Goal: Task Accomplishment & Management: Manage account settings

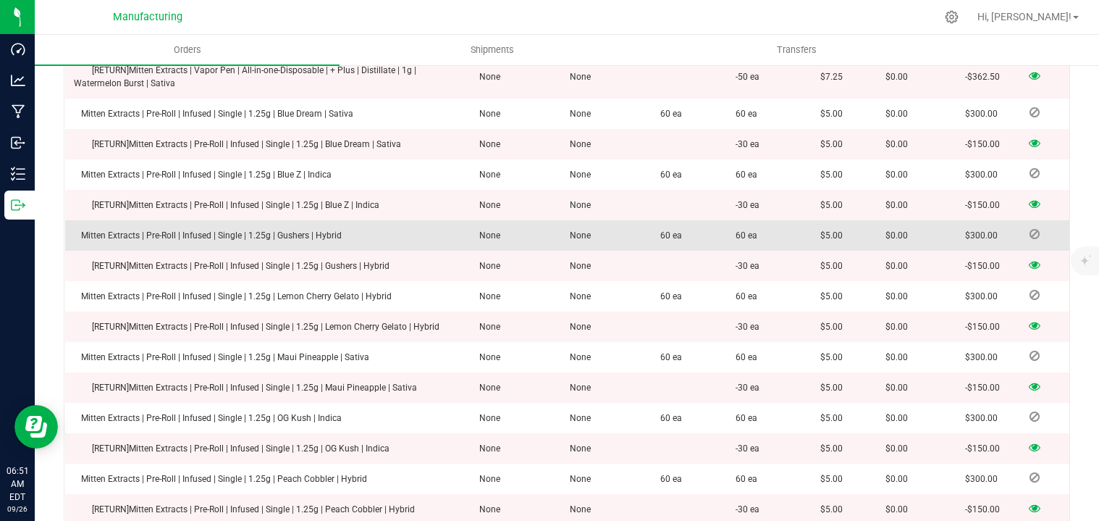
scroll to position [2088, 0]
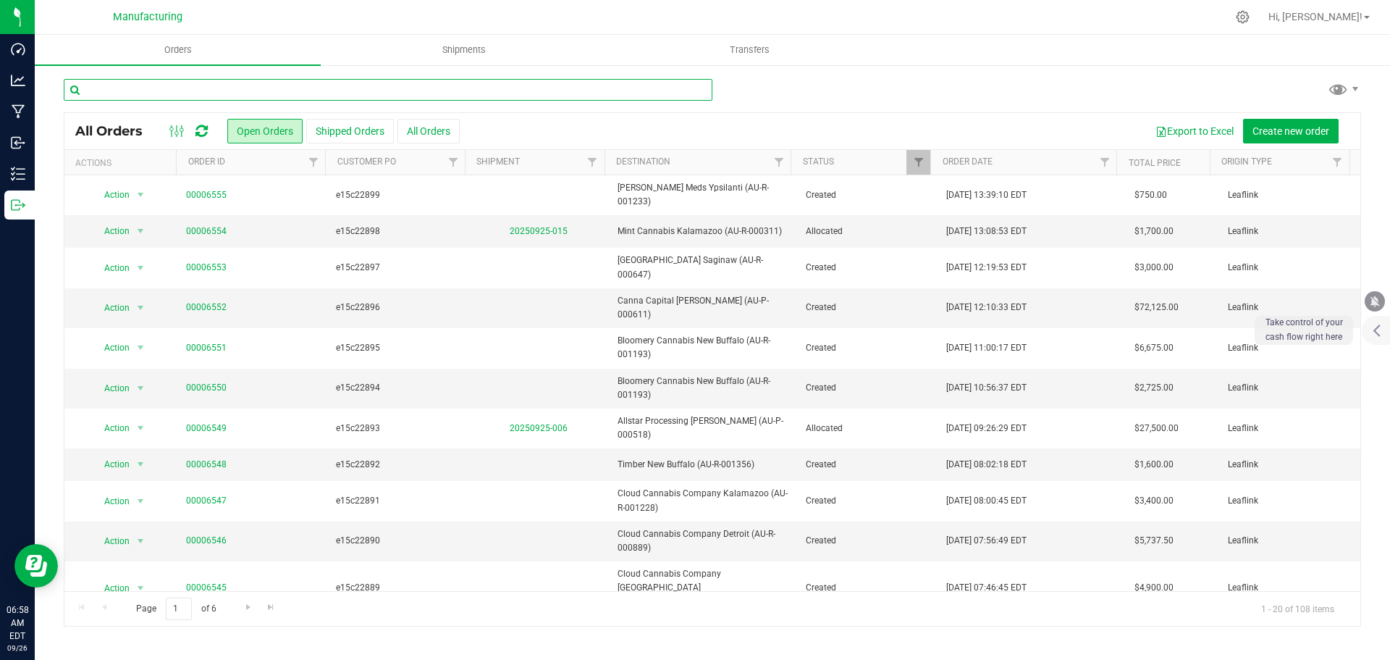
click at [192, 90] on input "text" at bounding box center [388, 90] width 649 height 22
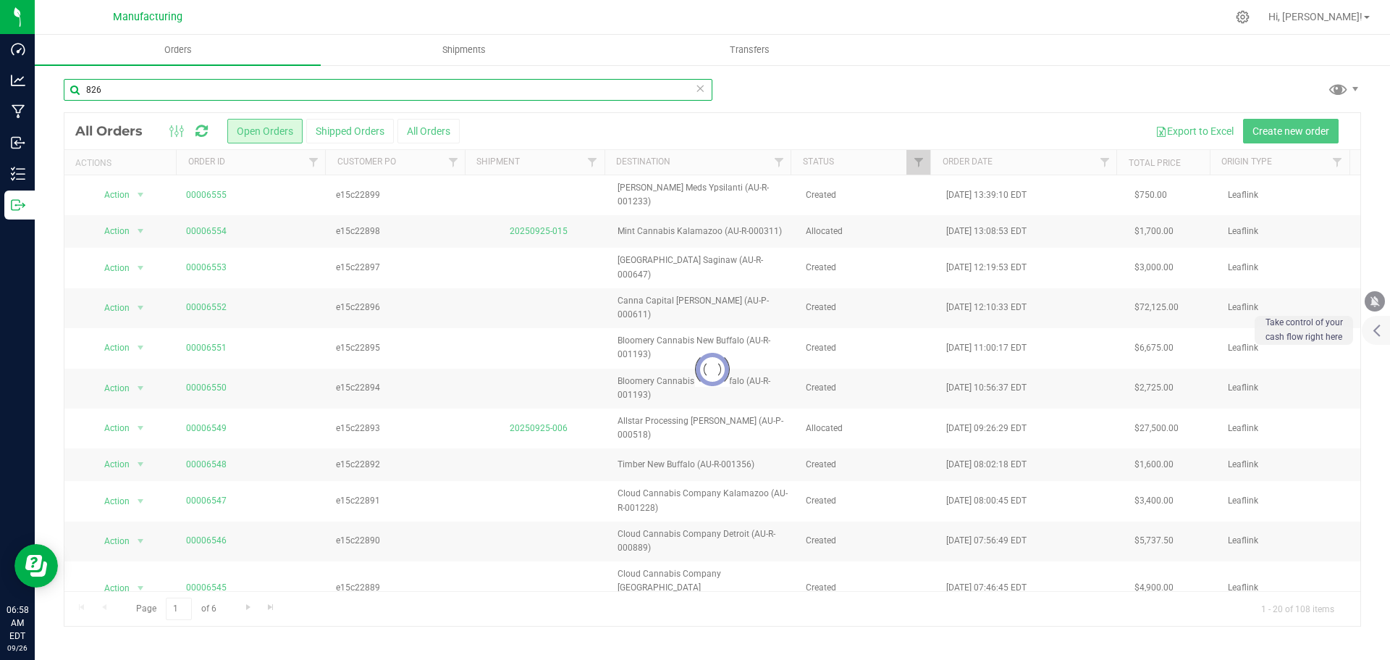
type input "826"
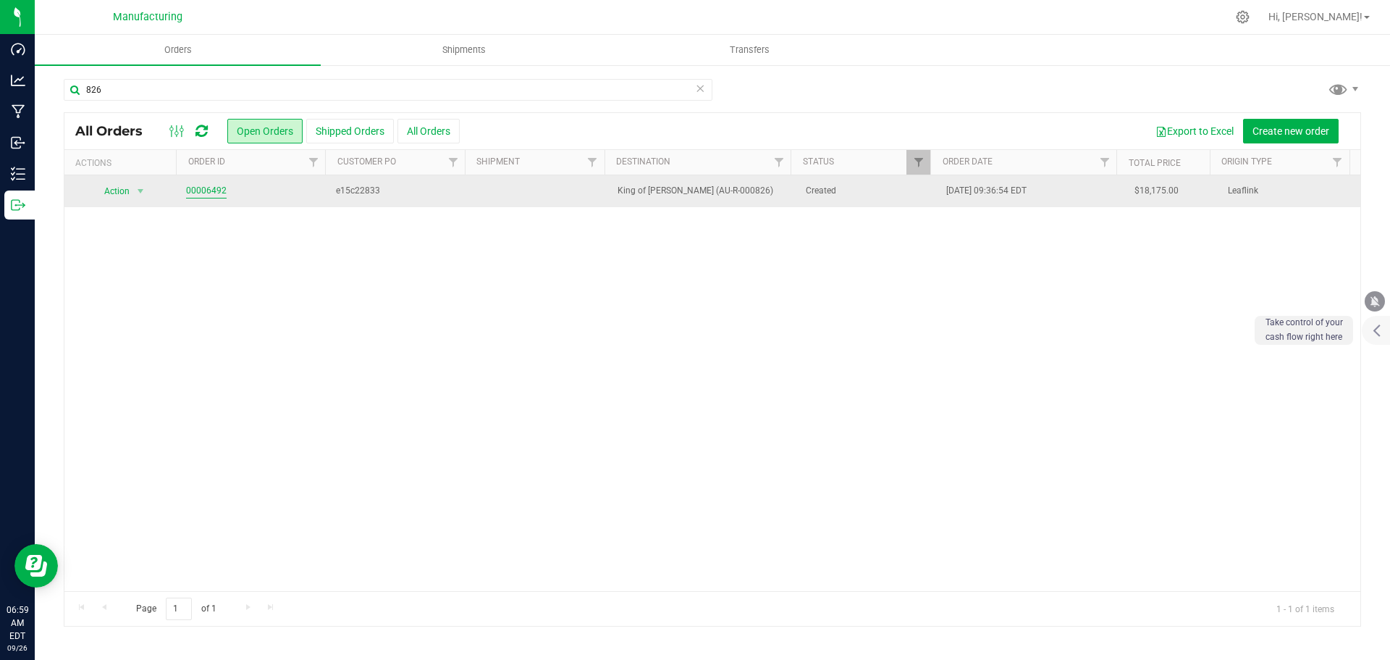
click at [219, 193] on link "00006492" at bounding box center [206, 191] width 41 height 14
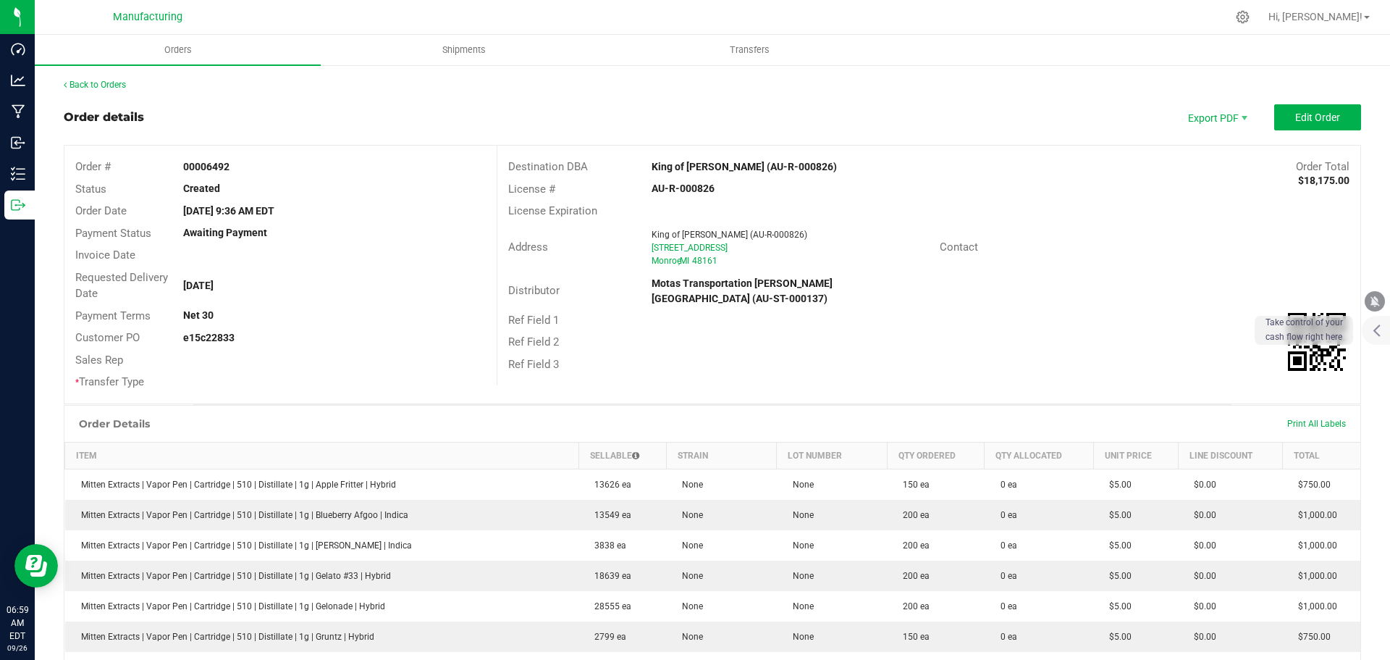
drag, startPoint x: 631, startPoint y: 162, endPoint x: 743, endPoint y: 164, distance: 112.3
click at [743, 164] on div "Destination DBA King of Budz Monroe (AU-R-000826) Order Total $18,175.00" at bounding box center [928, 167] width 863 height 22
copy div "King of Budz Monroe"
click at [690, 159] on div "King of Budz Monroe (AU-R-000826)" at bounding box center [821, 166] width 360 height 15
click at [690, 161] on strong "King of Budz Monroe (AU-R-000826)" at bounding box center [744, 167] width 185 height 12
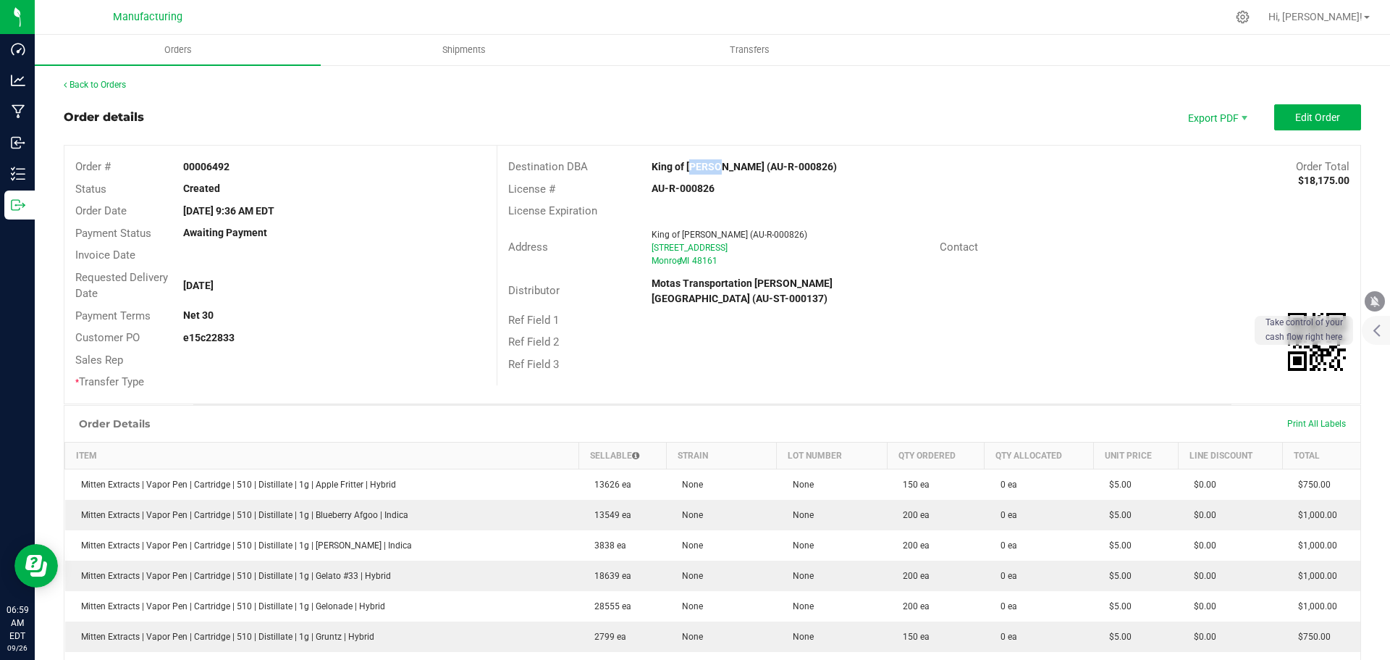
click at [690, 161] on strong "King of Budz Monroe (AU-R-000826)" at bounding box center [744, 167] width 185 height 12
click at [697, 187] on strong "AU-R-000826" at bounding box center [683, 188] width 63 height 12
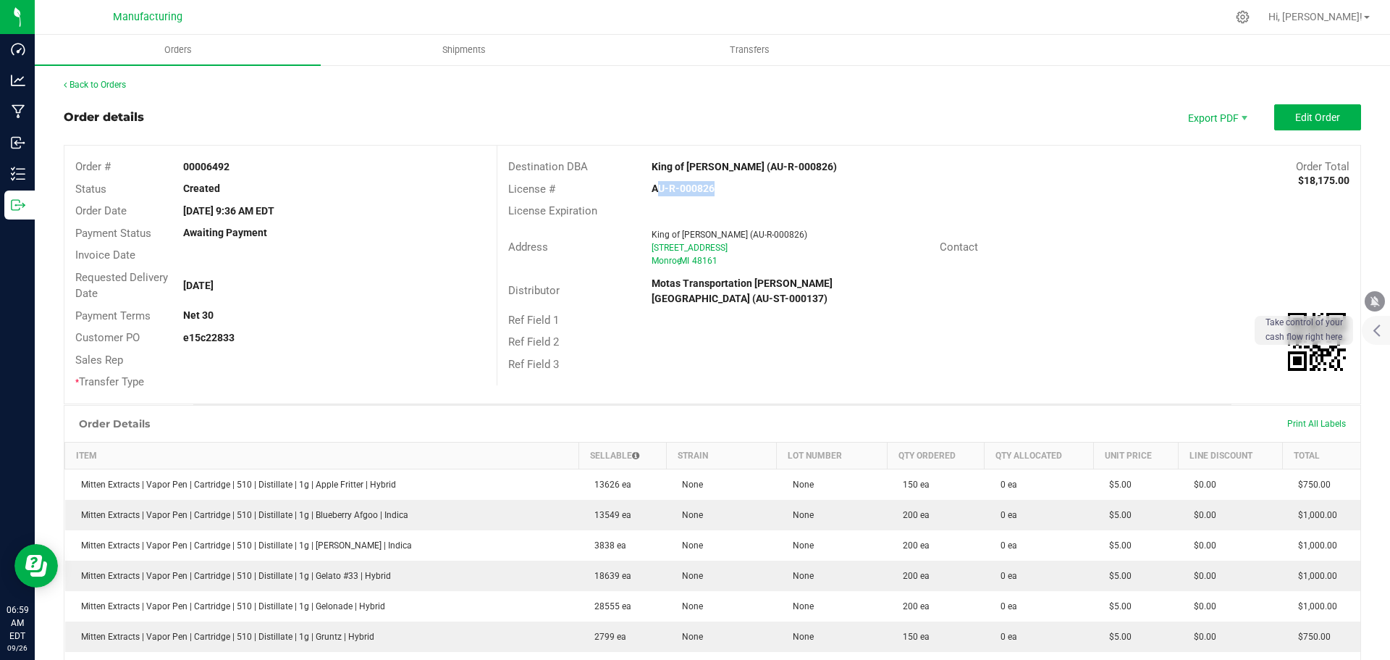
click at [674, 191] on strong "AU-R-000826" at bounding box center [683, 188] width 63 height 12
click at [1095, 196] on div "License # AU-R-000826" at bounding box center [928, 189] width 863 height 22
click at [1307, 123] on button "Edit Order" at bounding box center [1318, 117] width 87 height 26
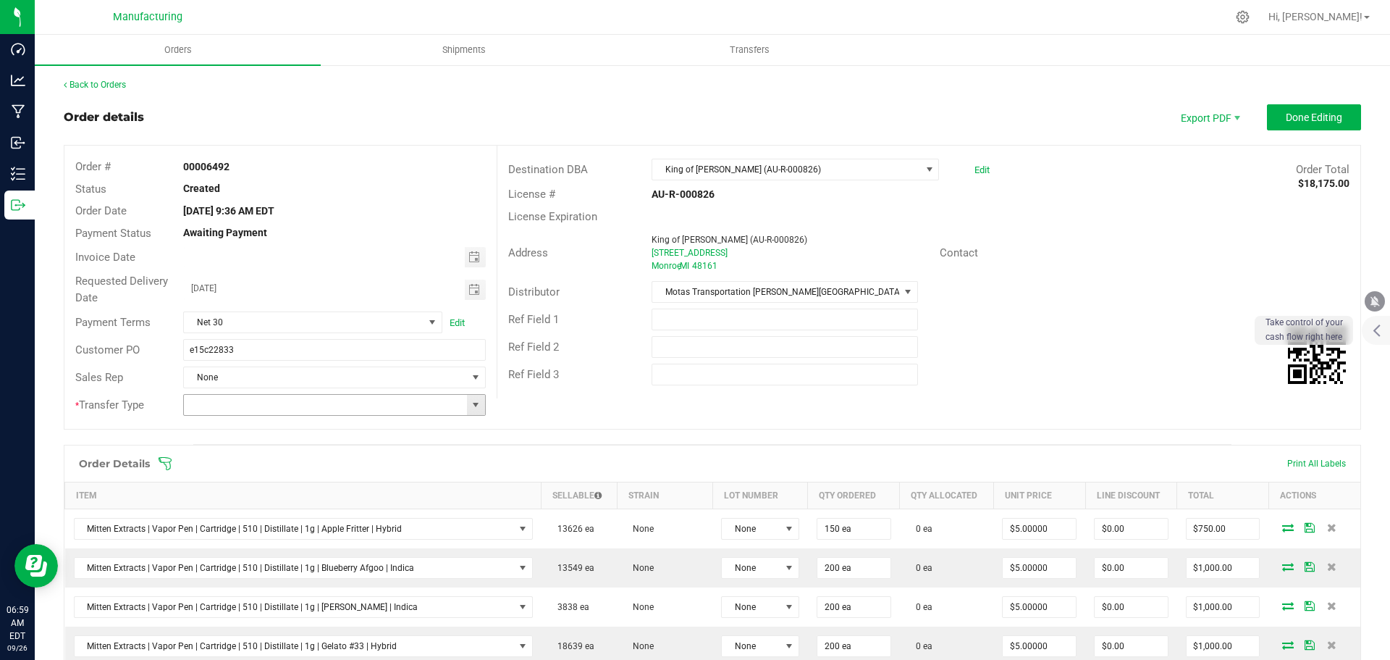
click at [470, 406] on span at bounding box center [476, 405] width 12 height 12
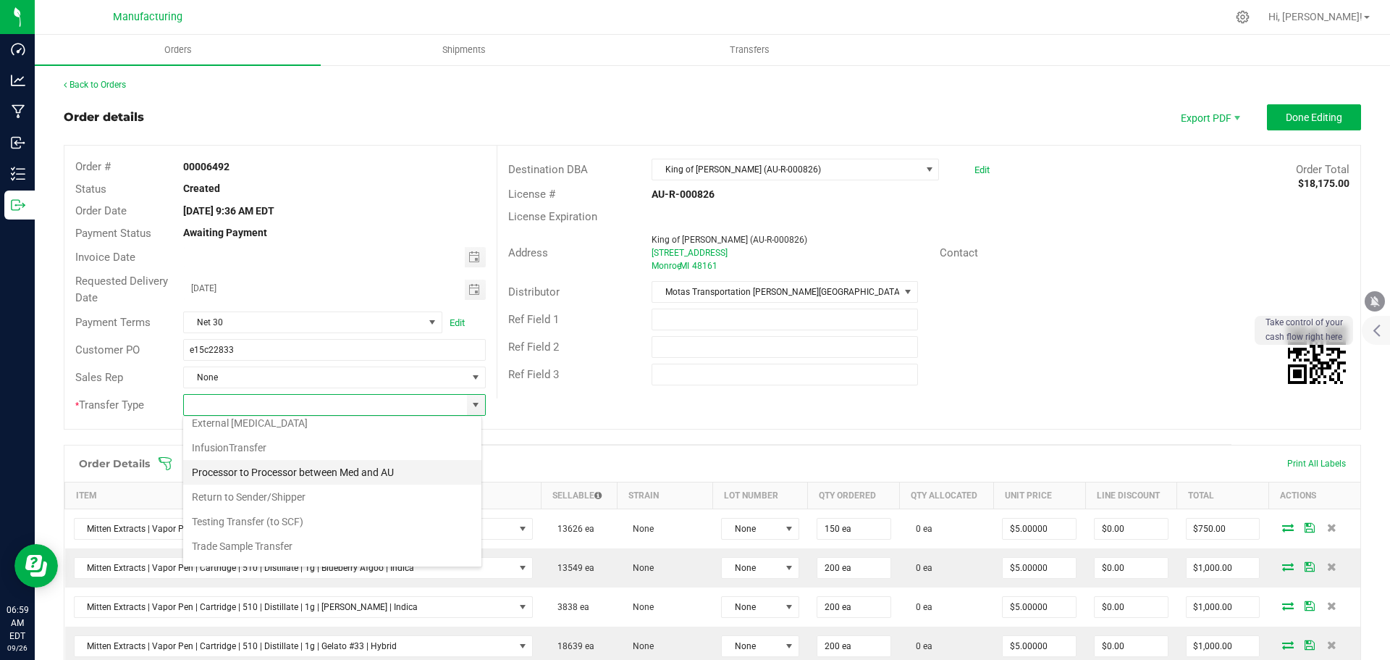
scroll to position [101, 0]
click at [263, 532] on li "Wholesale Transfer" at bounding box center [332, 526] width 298 height 25
type input "Wholesale Transfer"
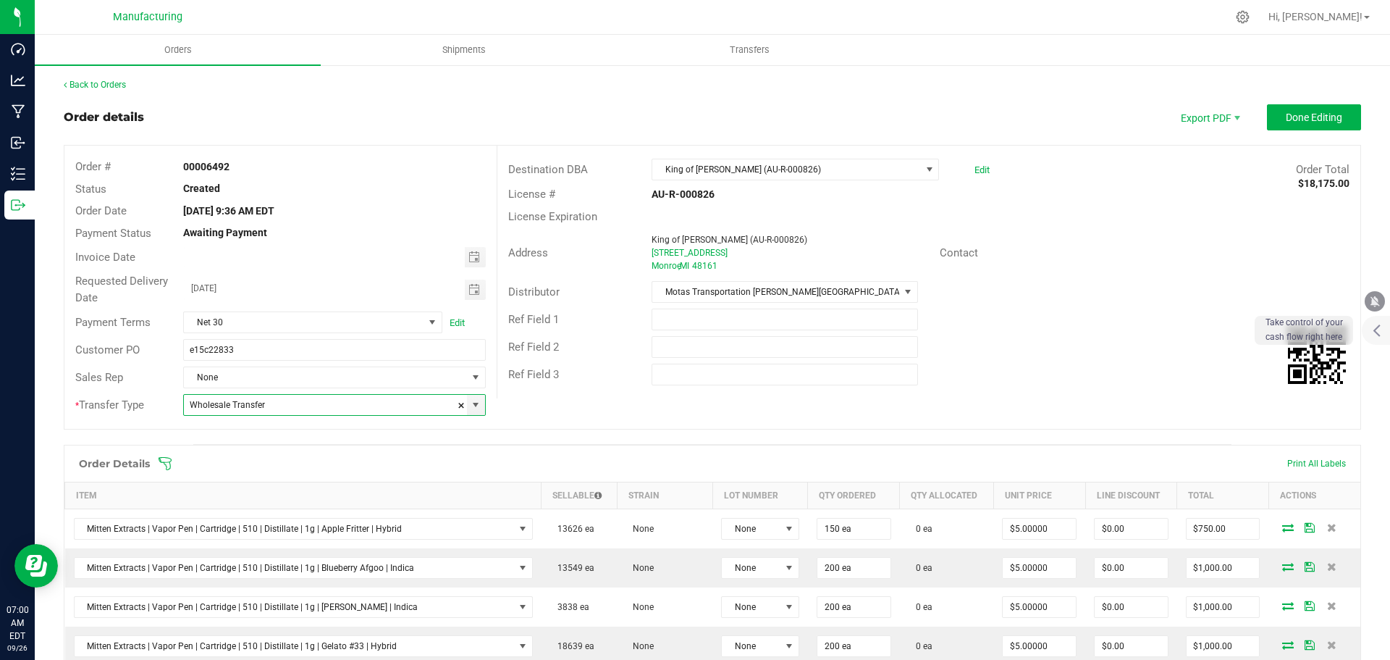
click at [167, 464] on icon at bounding box center [165, 463] width 14 height 14
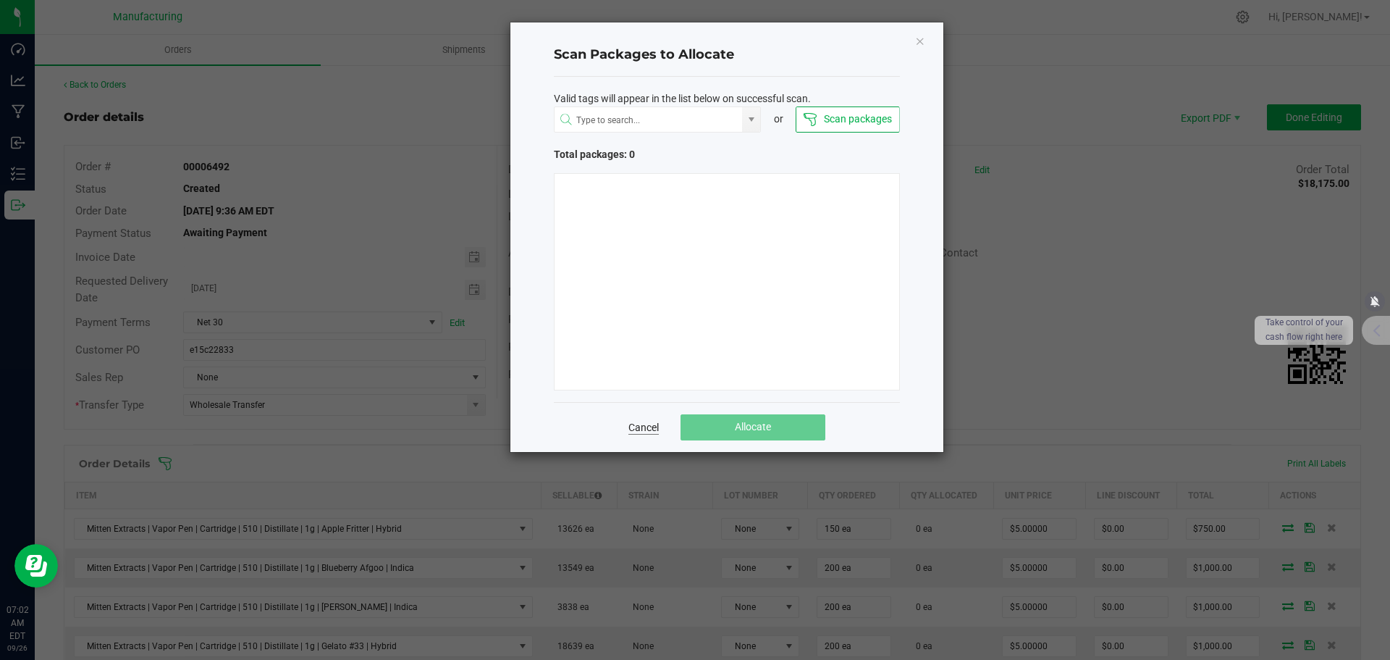
click at [644, 430] on link "Cancel" at bounding box center [644, 427] width 30 height 14
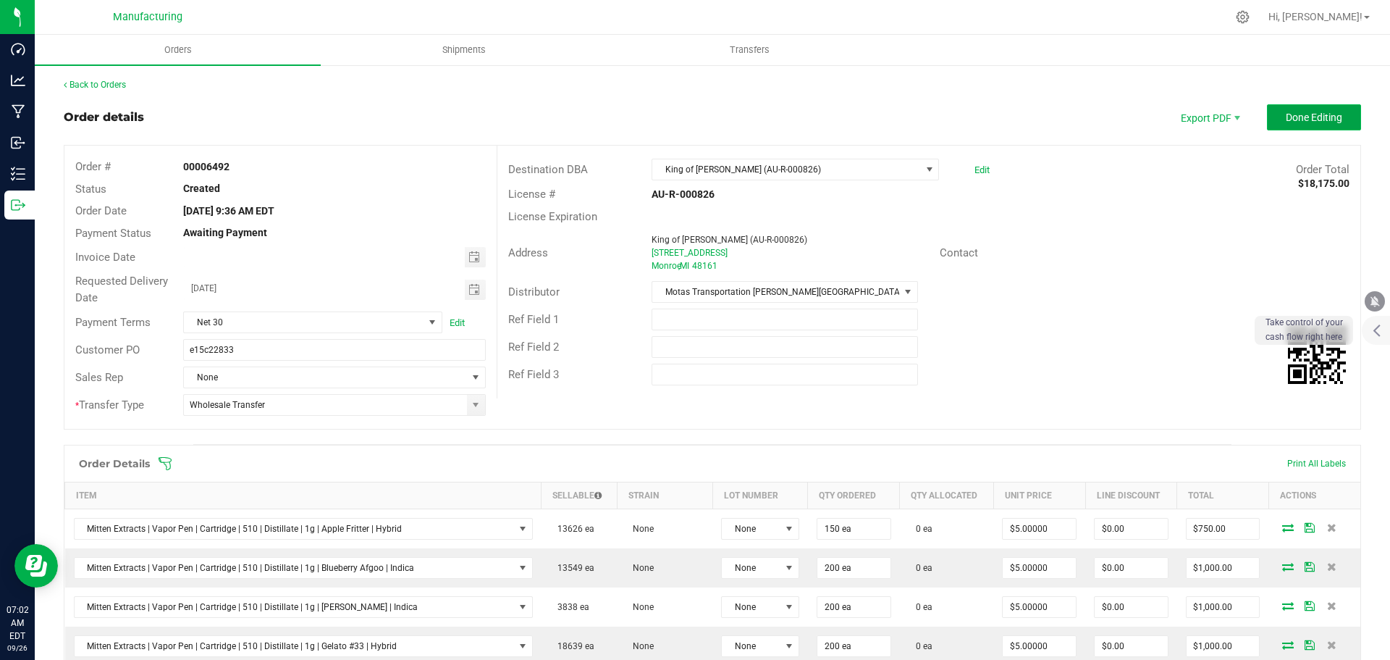
click at [1291, 119] on span "Done Editing" at bounding box center [1314, 118] width 56 height 12
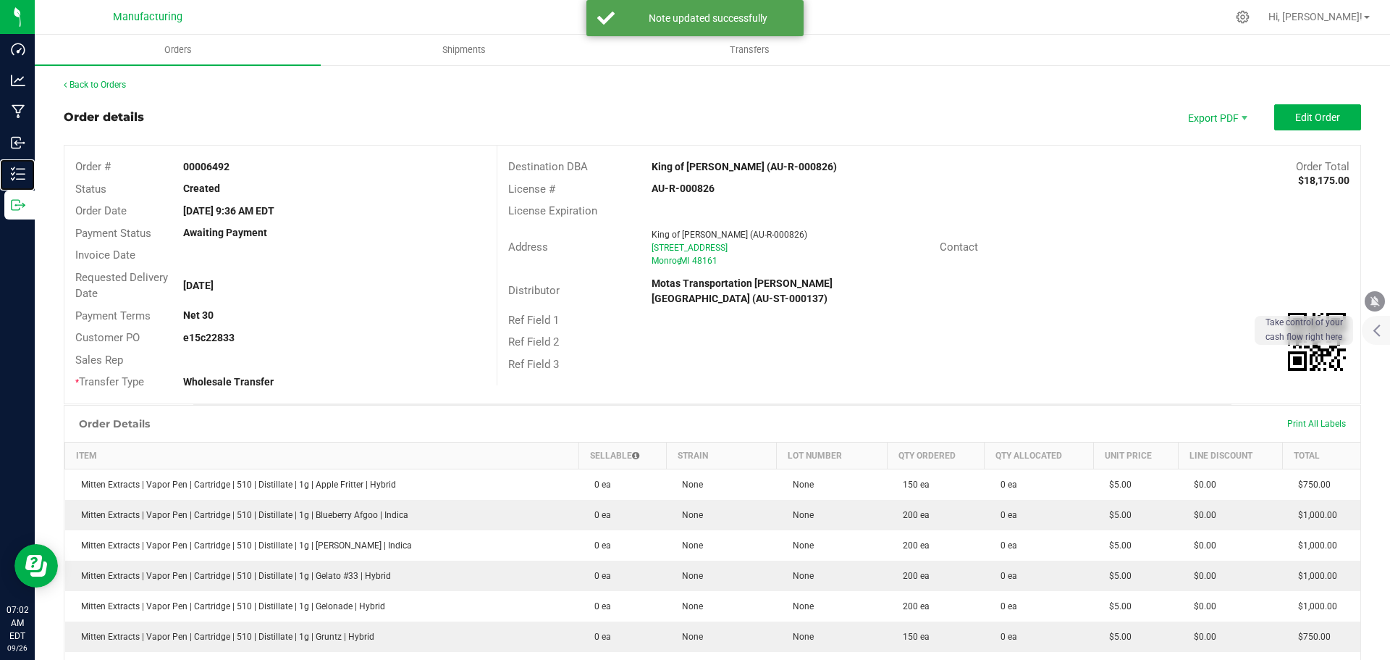
click at [0, 0] on p "Inventory" at bounding box center [0, 0] width 0 height 0
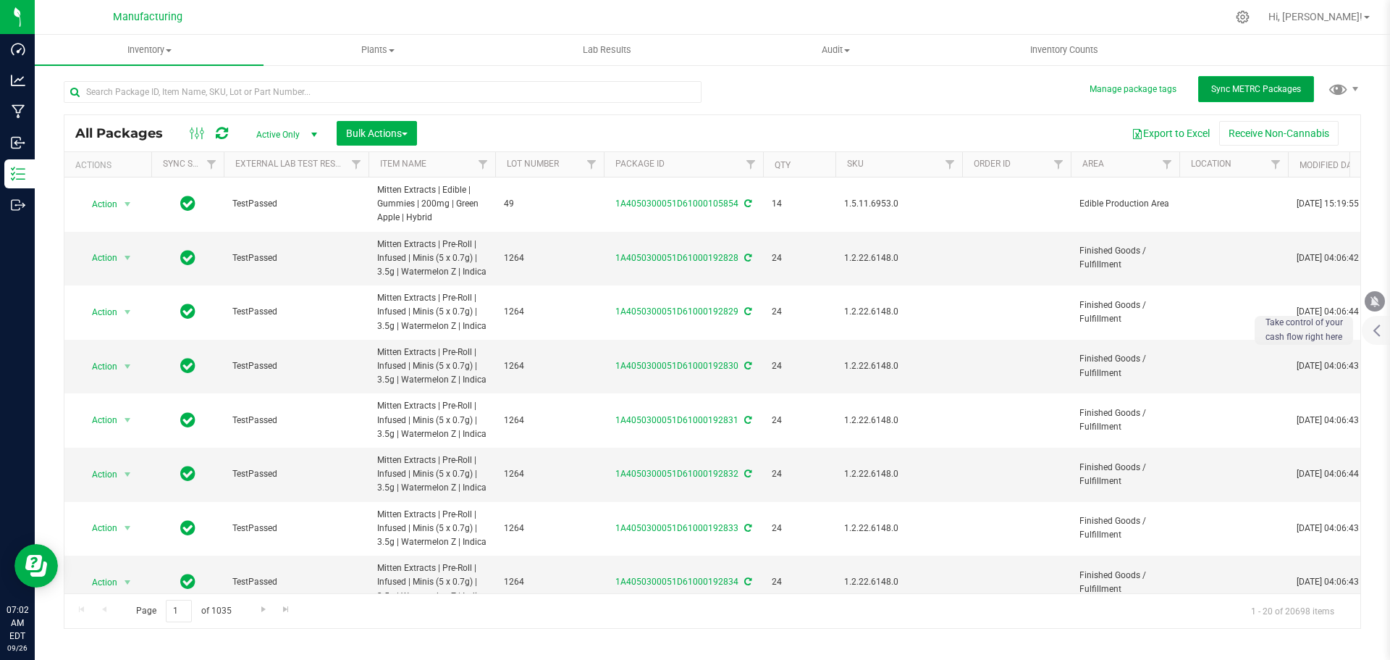
click at [1227, 84] on span "Sync METRC Packages" at bounding box center [1257, 89] width 90 height 10
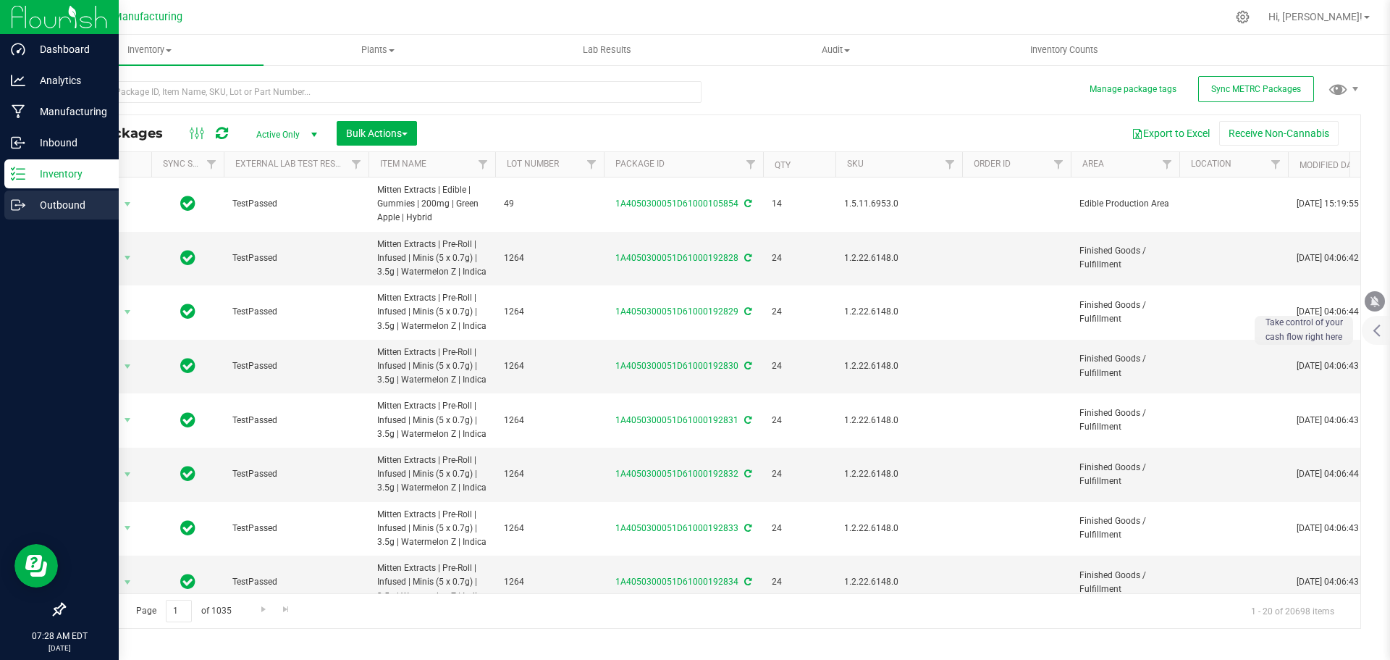
click at [24, 206] on icon at bounding box center [23, 206] width 2 height 2
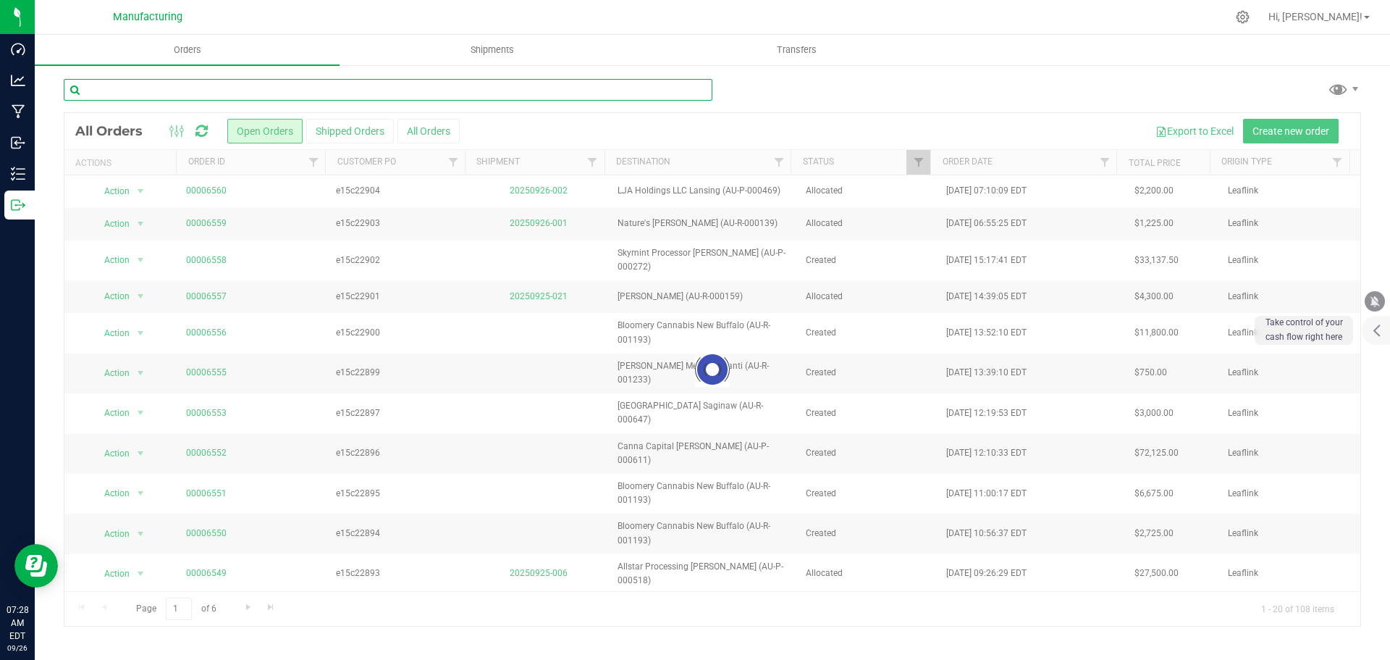
click at [199, 85] on input "text" at bounding box center [388, 90] width 649 height 22
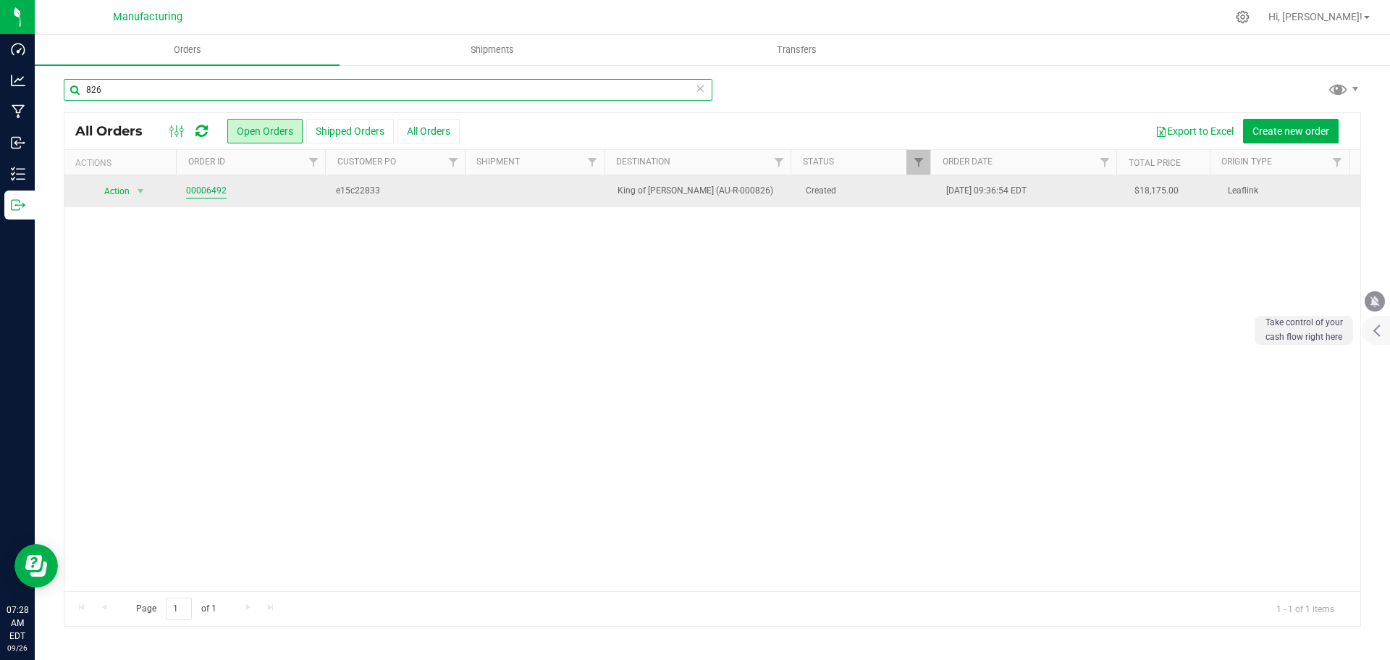
type input "826"
click at [213, 190] on link "00006492" at bounding box center [206, 191] width 41 height 14
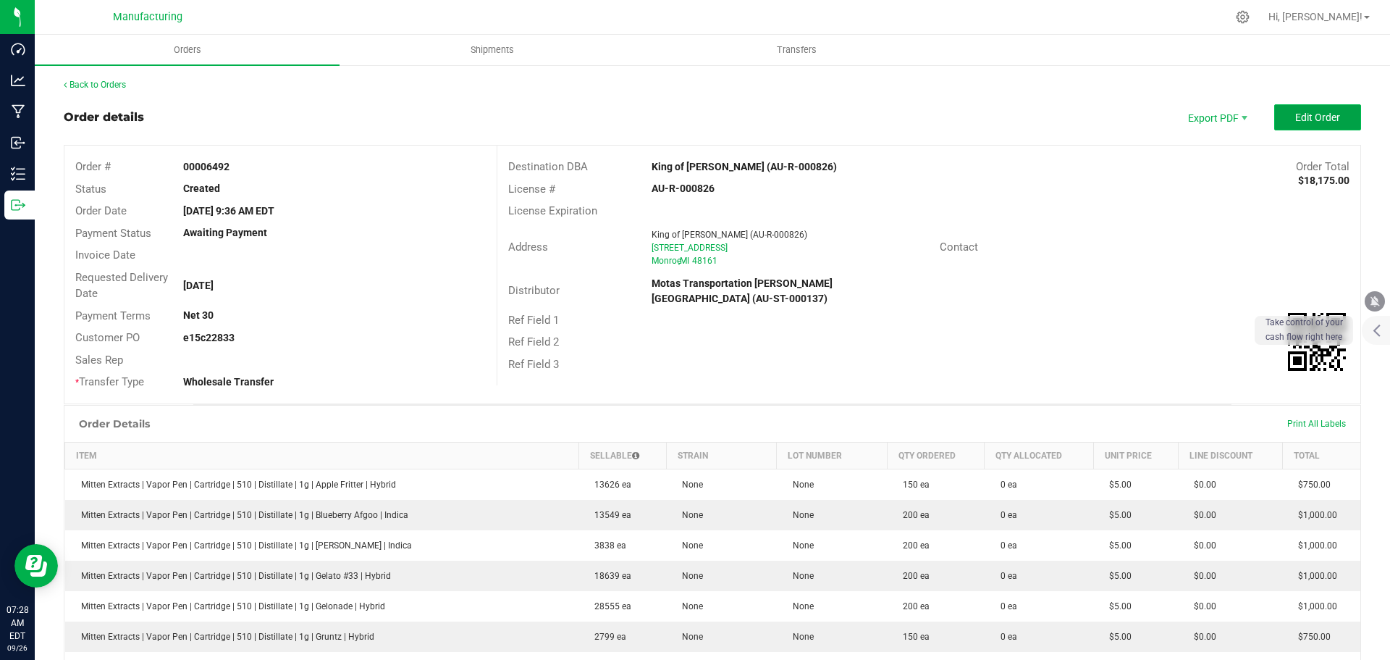
click at [1306, 119] on span "Edit Order" at bounding box center [1318, 118] width 45 height 12
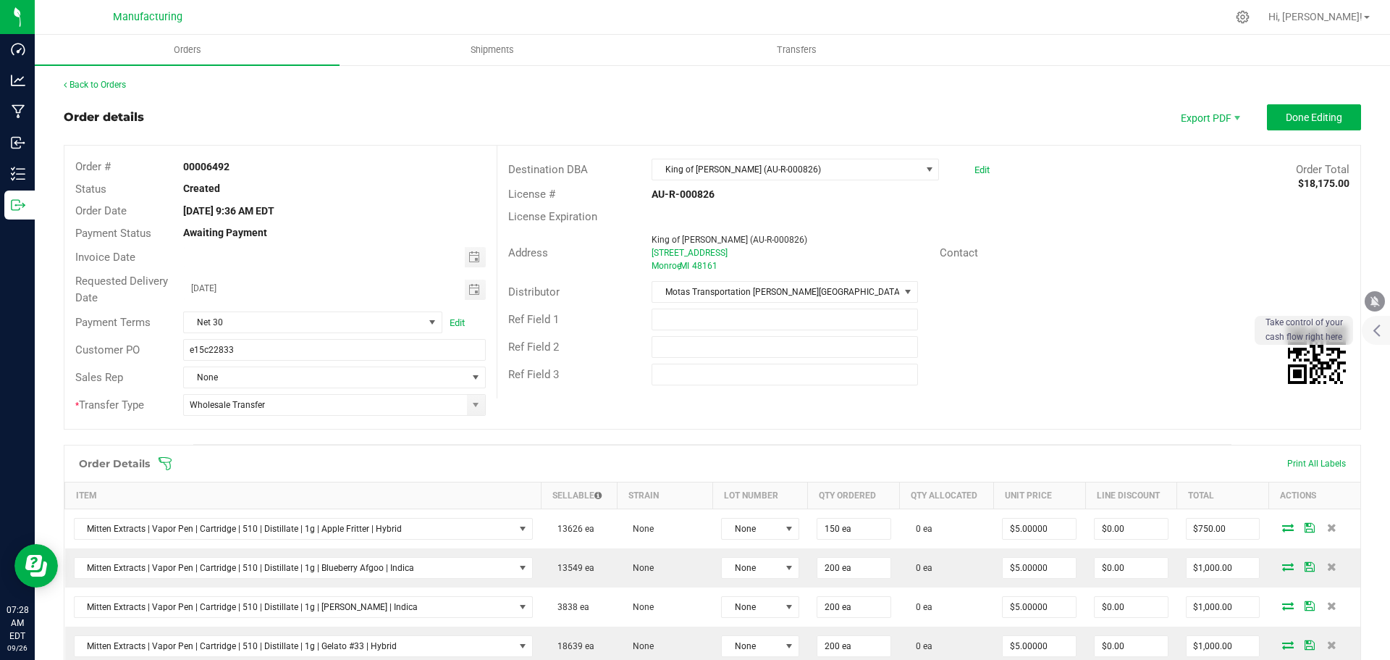
click at [166, 459] on icon at bounding box center [165, 463] width 14 height 14
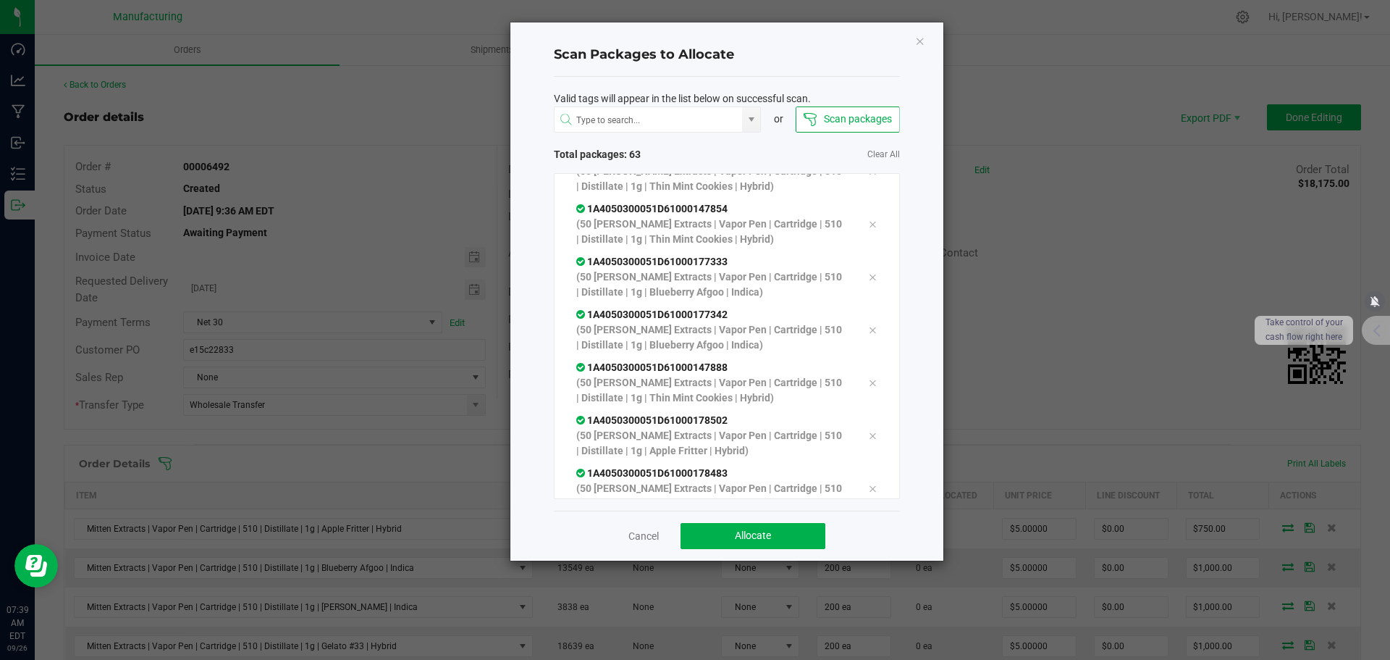
scroll to position [3255, 0]
click at [796, 535] on button "Allocate" at bounding box center [753, 536] width 145 height 26
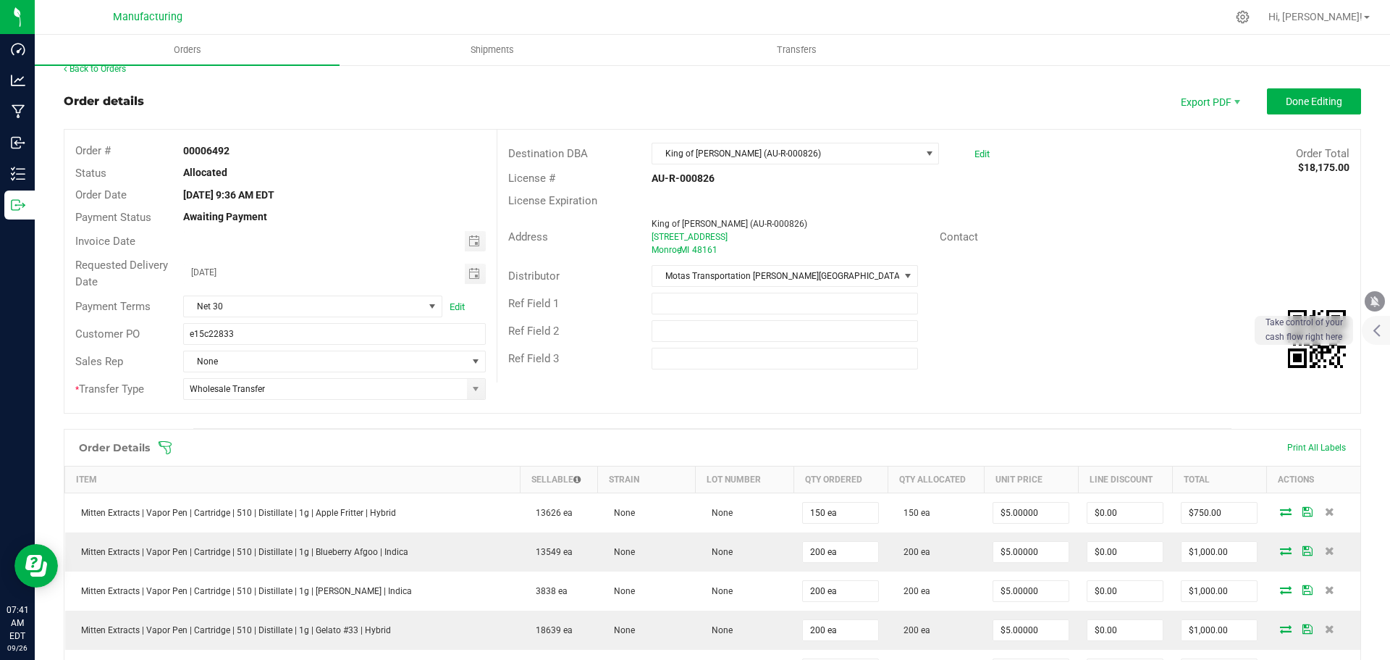
scroll to position [0, 0]
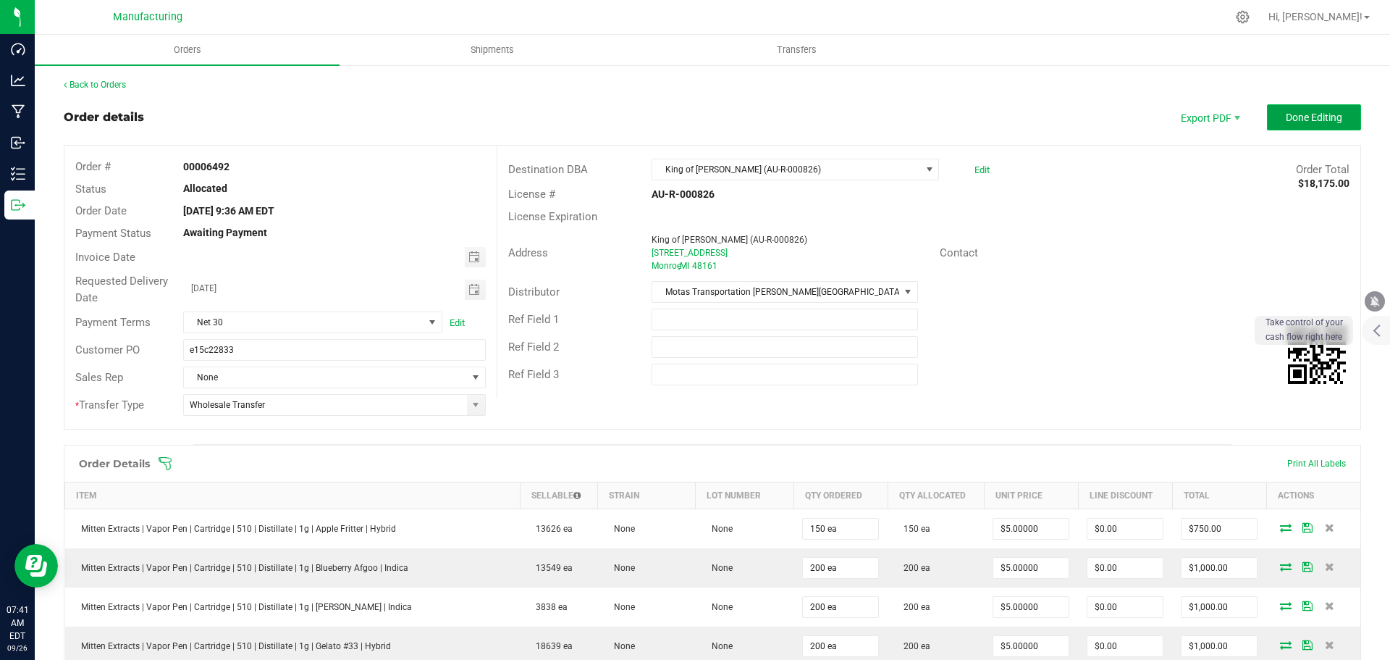
click at [1301, 115] on span "Done Editing" at bounding box center [1314, 118] width 56 height 12
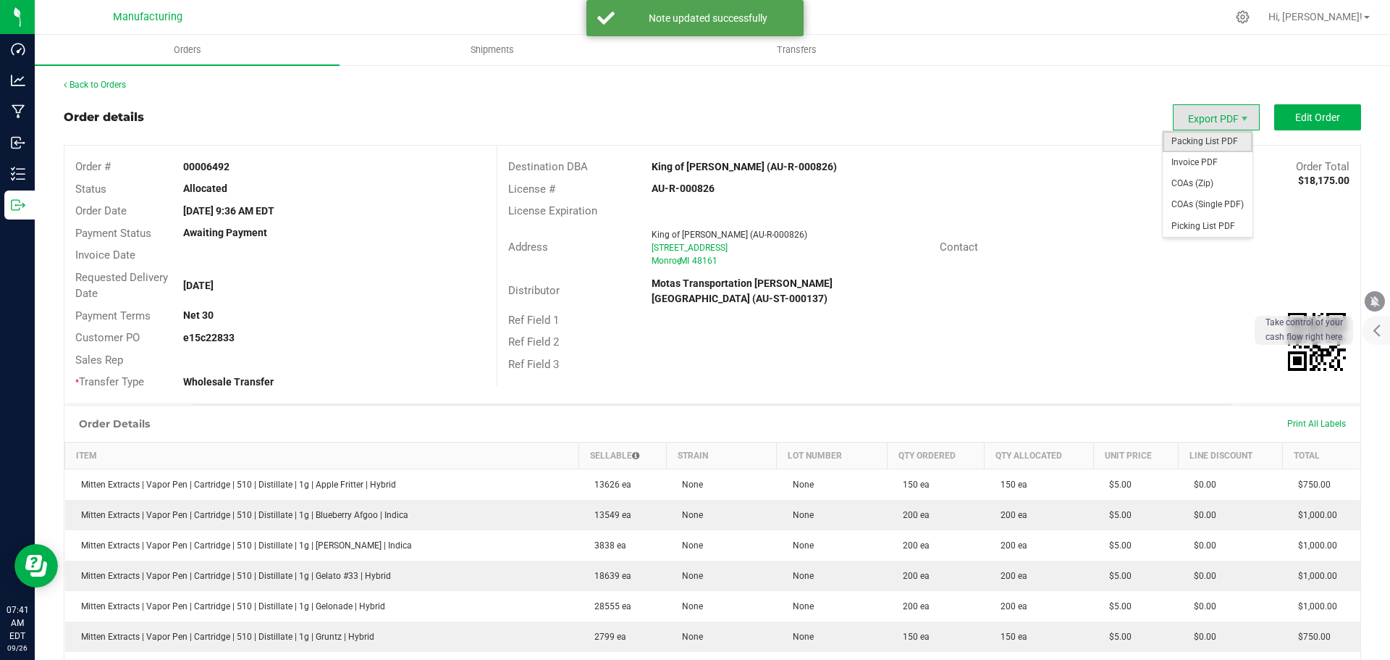
click at [1193, 141] on span "Packing List PDF" at bounding box center [1208, 141] width 90 height 21
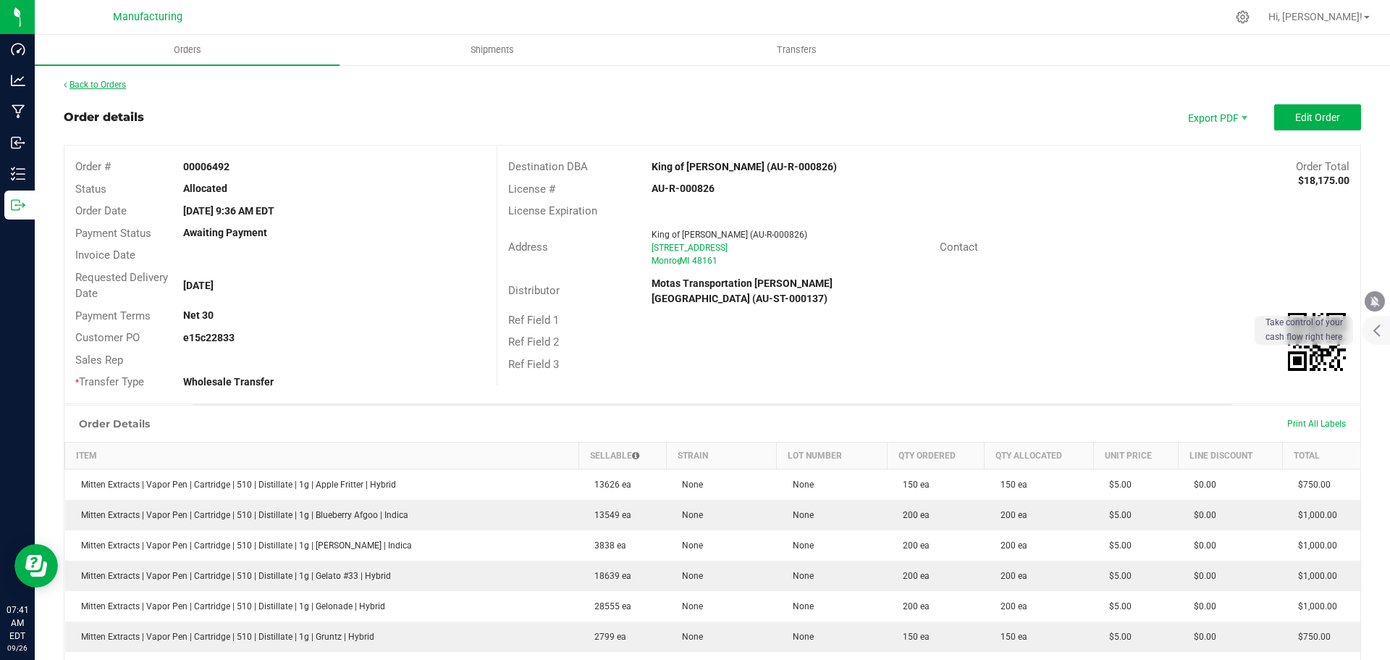
click at [116, 88] on link "Back to Orders" at bounding box center [95, 85] width 62 height 10
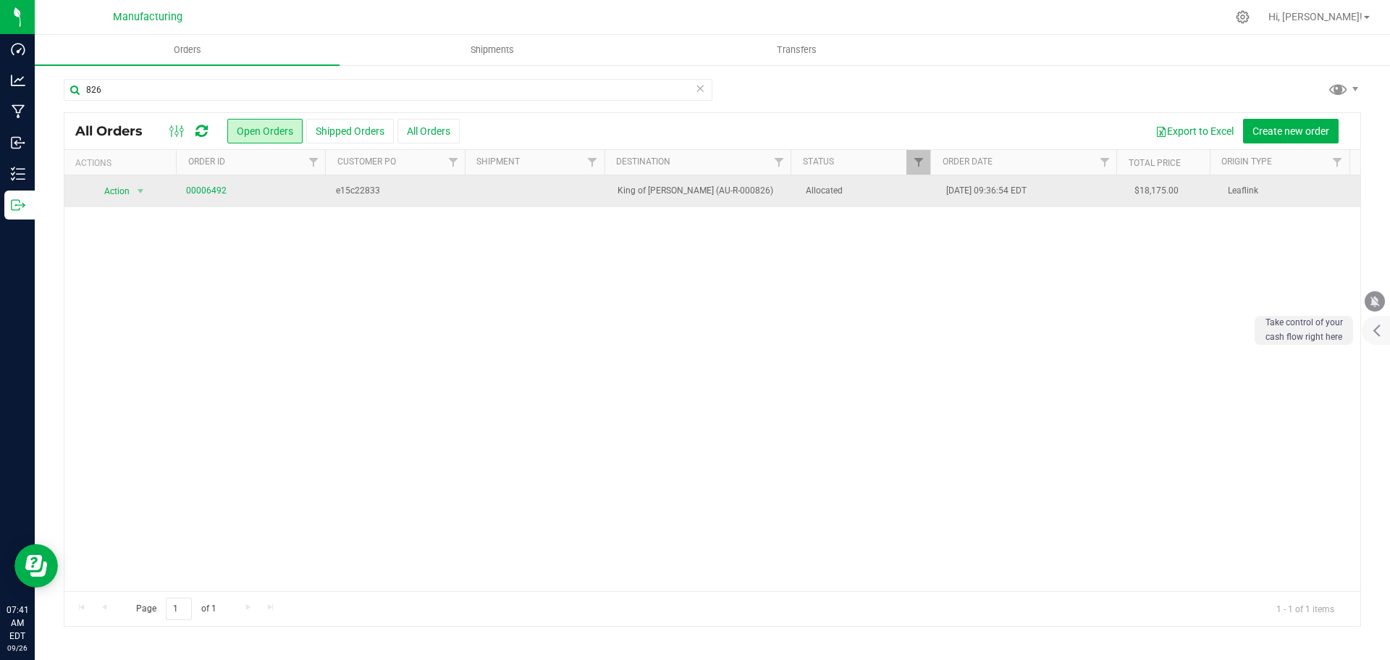
click at [887, 197] on span "Allocated" at bounding box center [868, 191] width 124 height 14
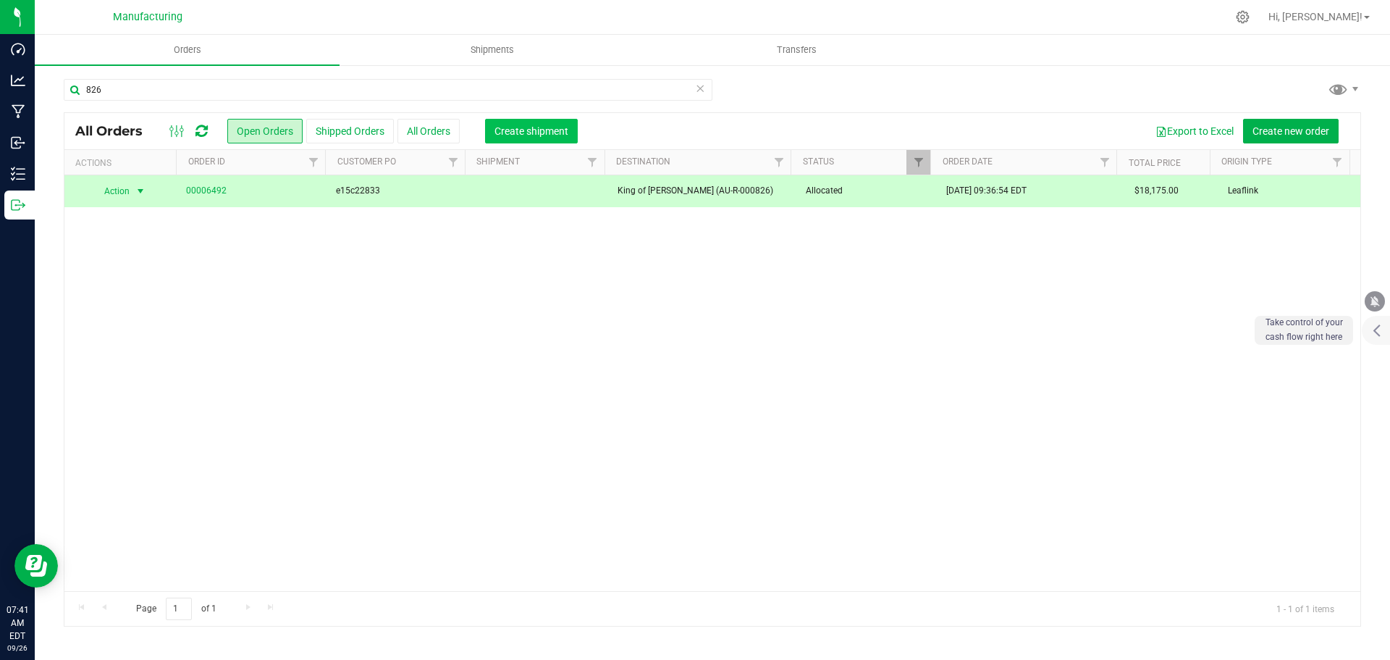
click at [514, 129] on span "Create shipment" at bounding box center [532, 131] width 74 height 12
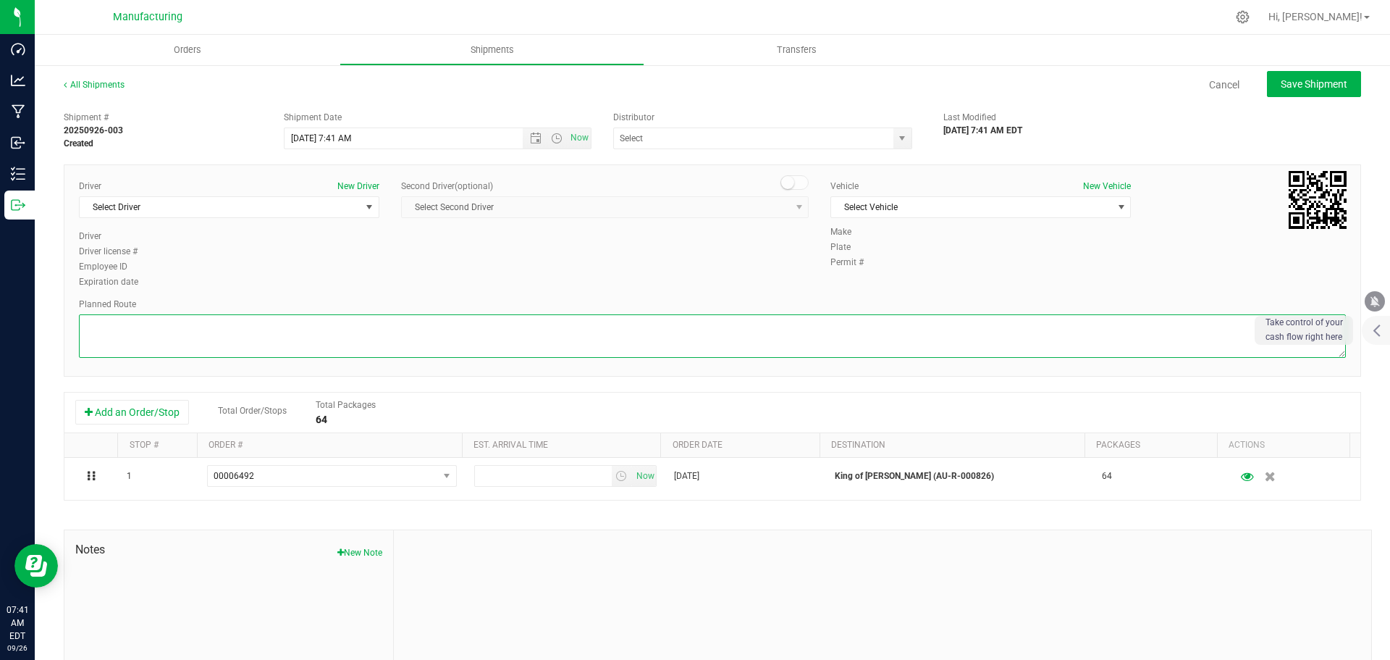
click at [409, 329] on textarea at bounding box center [712, 335] width 1267 height 43
paste textarea "Mitten Distro Dimondale To Motas -- Head south 246 ft -- Turn right 325 ft -- T…"
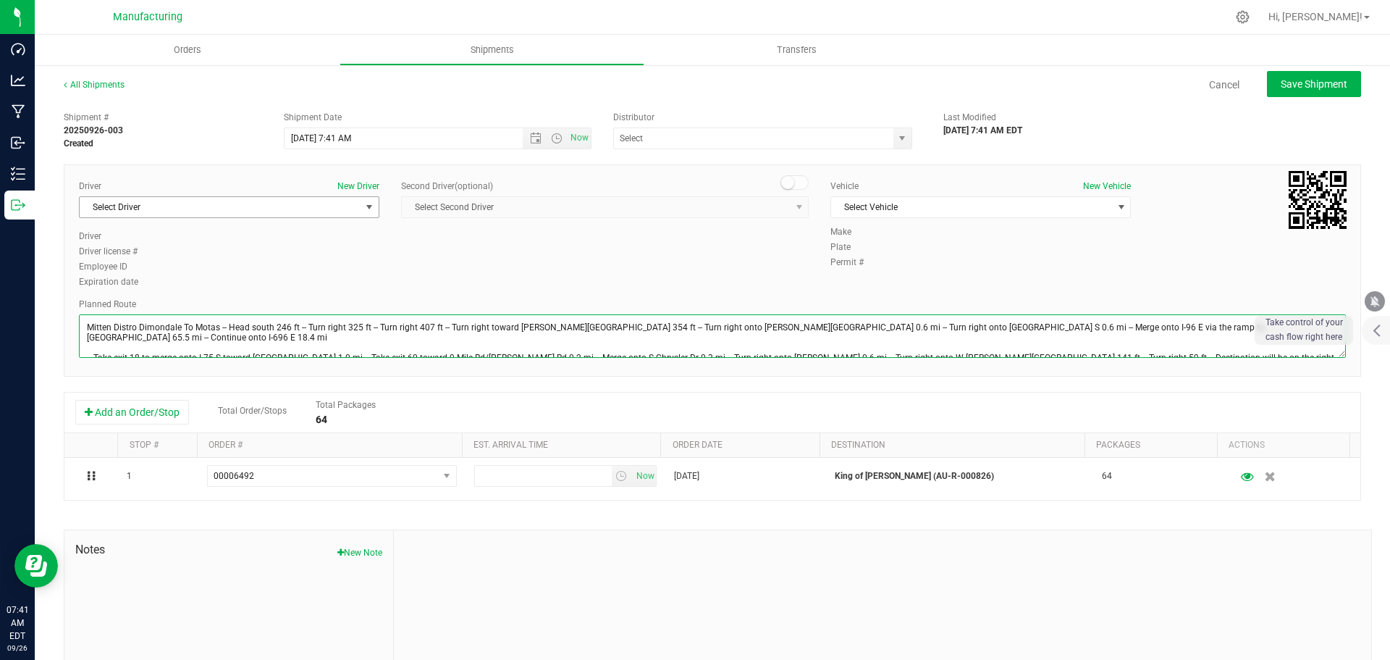
type textarea "Mitten Distro Dimondale To Motas -- Head south 246 ft -- Turn right 325 ft -- T…"
click at [341, 209] on span "Select Driver" at bounding box center [220, 207] width 281 height 20
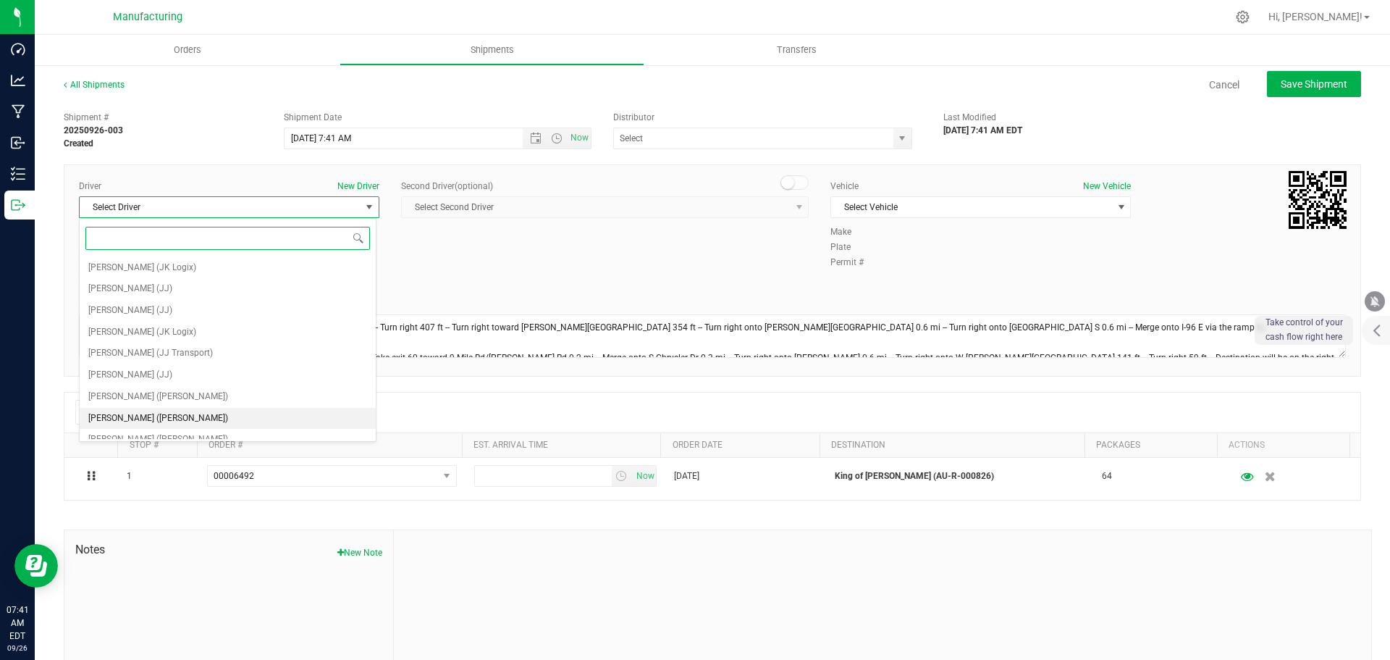
click at [124, 413] on span "Lloyd Neely (Motas)" at bounding box center [158, 418] width 140 height 19
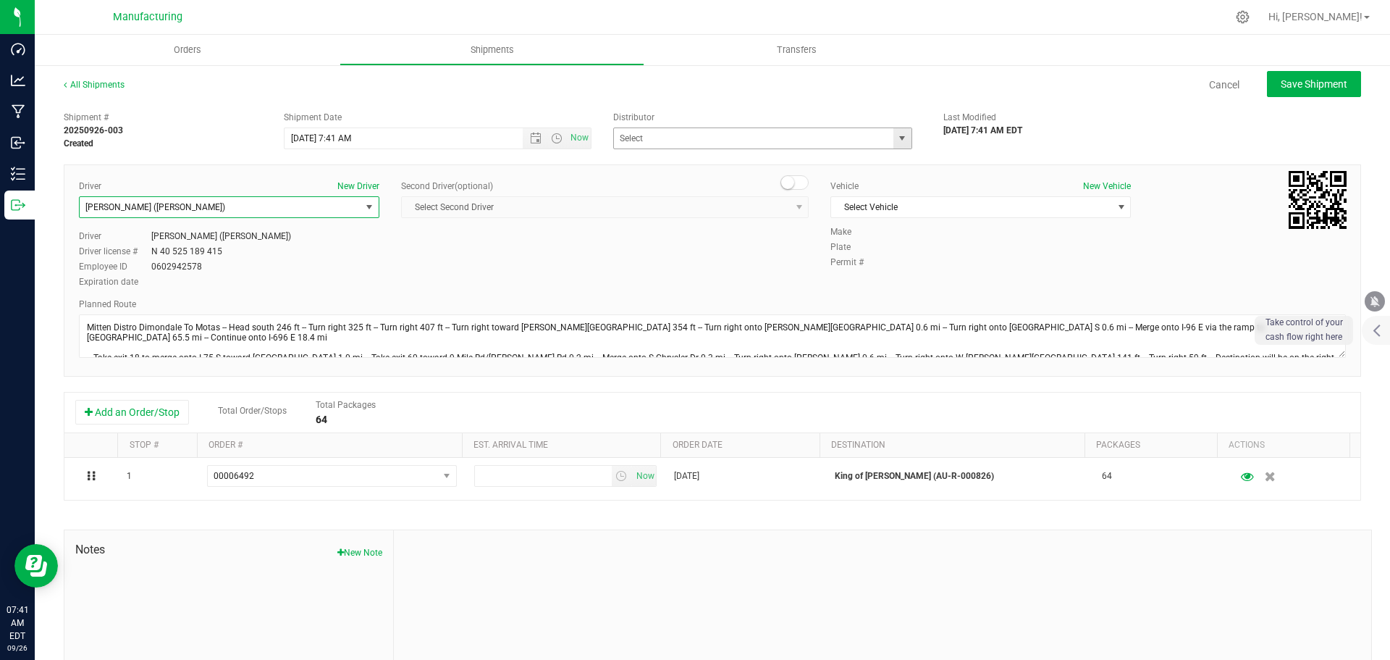
click at [896, 139] on span "select" at bounding box center [902, 139] width 12 height 12
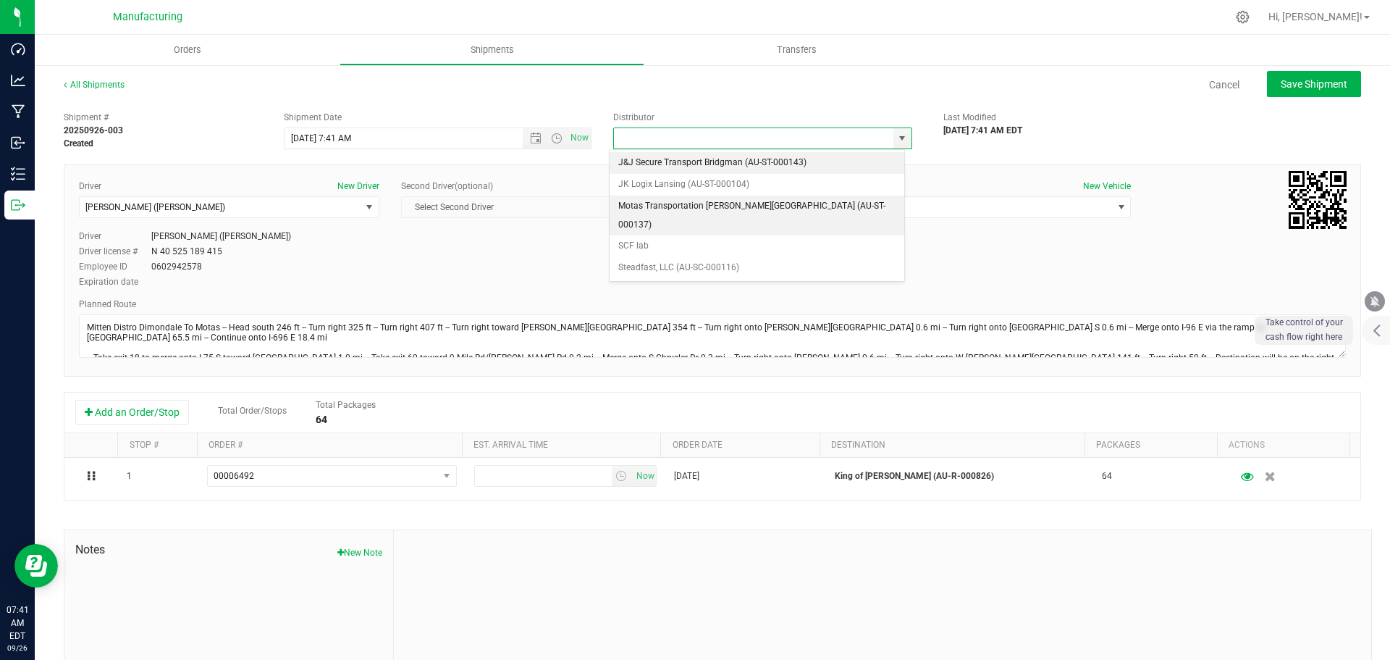
click at [705, 214] on li "Motas Transportation [PERSON_NAME][GEOGRAPHIC_DATA] (AU-ST-000137)" at bounding box center [757, 216] width 295 height 40
type input "Motas Transportation [PERSON_NAME][GEOGRAPHIC_DATA] (AU-ST-000137)"
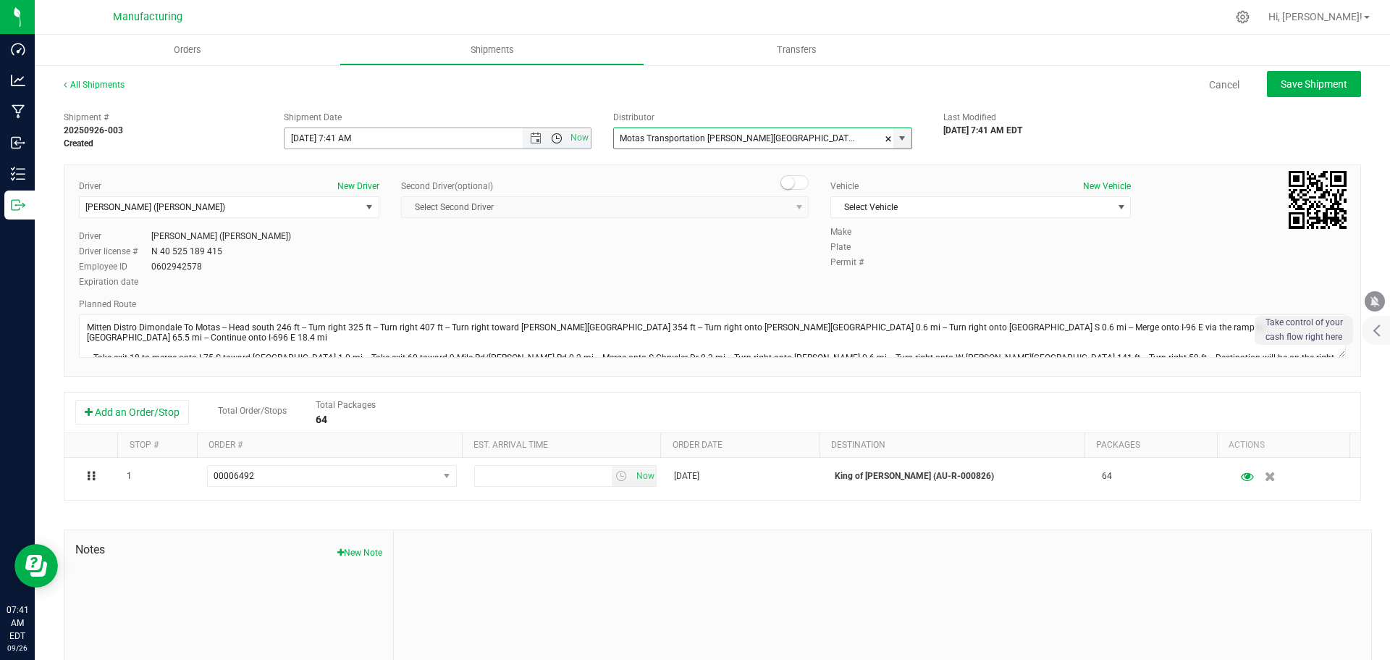
click at [555, 140] on span "Open the time view" at bounding box center [557, 139] width 12 height 12
click at [318, 293] on li "11:30 AM" at bounding box center [433, 300] width 303 height 19
click at [947, 218] on div "Vehicle New Vehicle Select Vehicle Select Vehicle Box 1 International (JJ) T3 V…" at bounding box center [981, 203] width 322 height 46
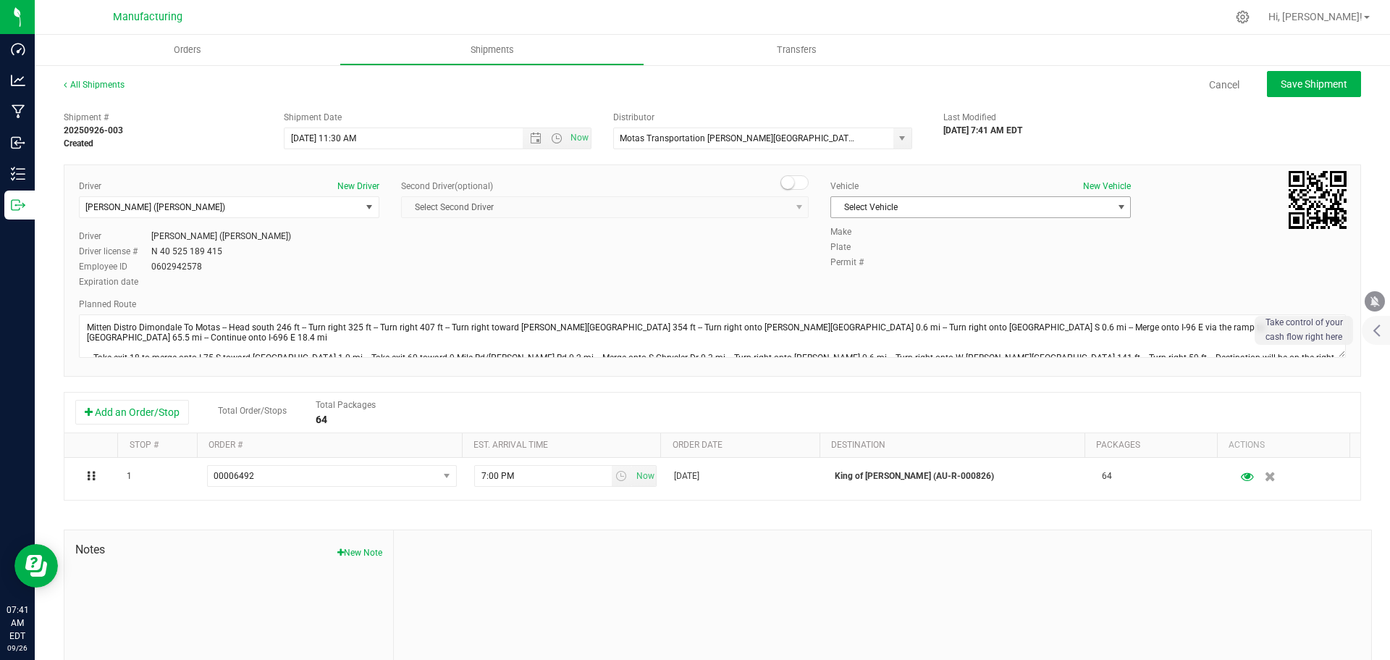
click at [947, 208] on span "Select Vehicle" at bounding box center [971, 207] width 281 height 20
click at [878, 278] on li "T3" at bounding box center [974, 275] width 296 height 22
click at [1297, 87] on span "Save Shipment" at bounding box center [1314, 84] width 67 height 12
type input "9/26/2025 3:30 PM"
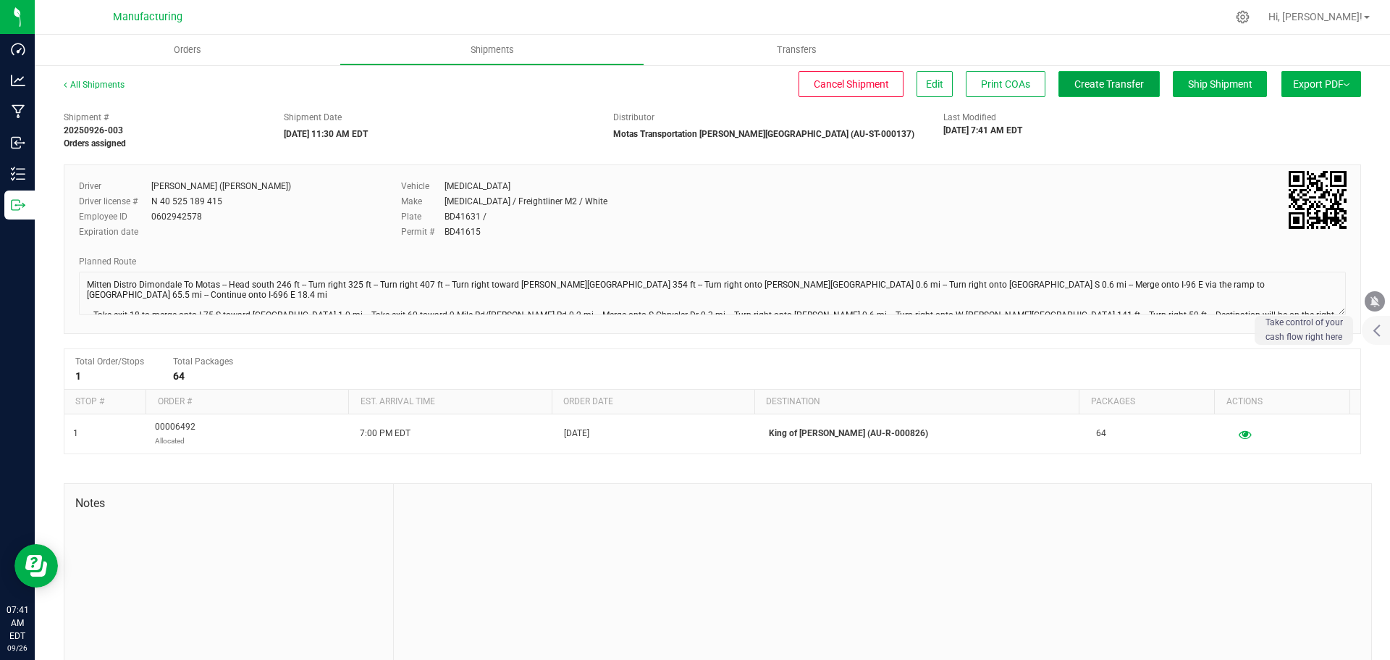
click at [1078, 87] on span "Create Transfer" at bounding box center [1110, 84] width 70 height 12
click at [190, 46] on span "Orders" at bounding box center [187, 49] width 67 height 13
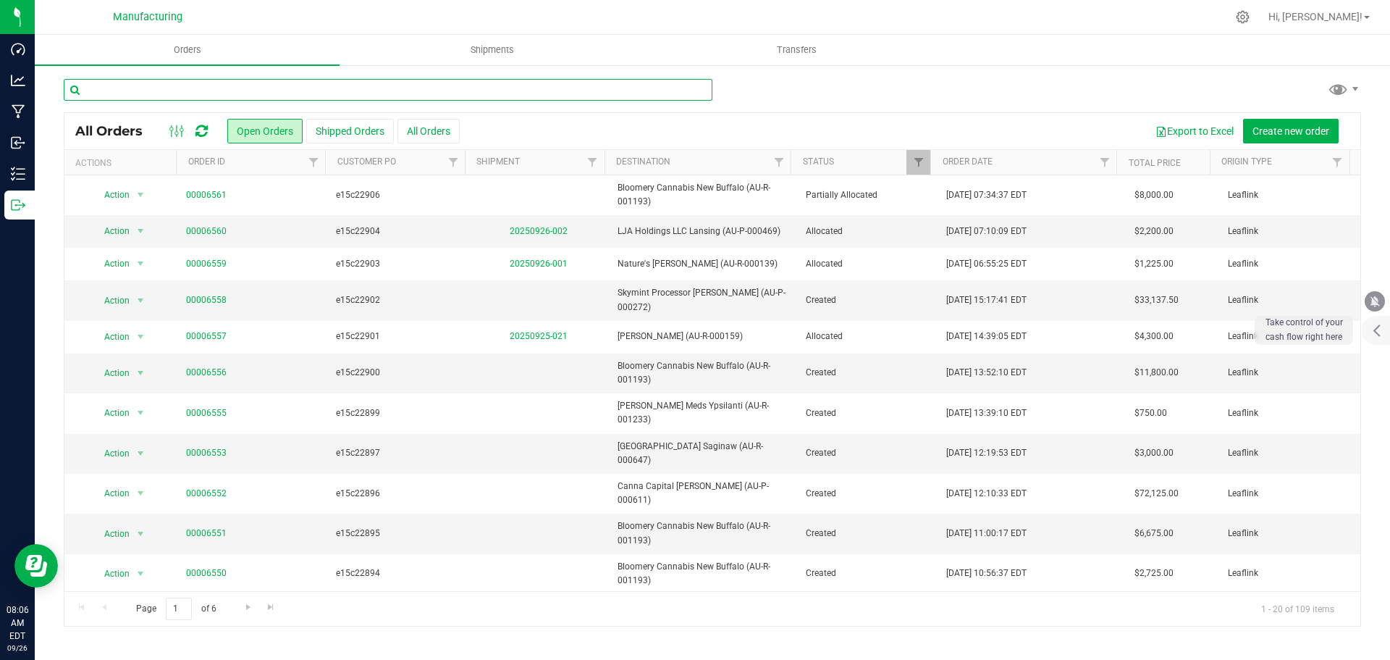
click at [520, 86] on input "text" at bounding box center [388, 90] width 649 height 22
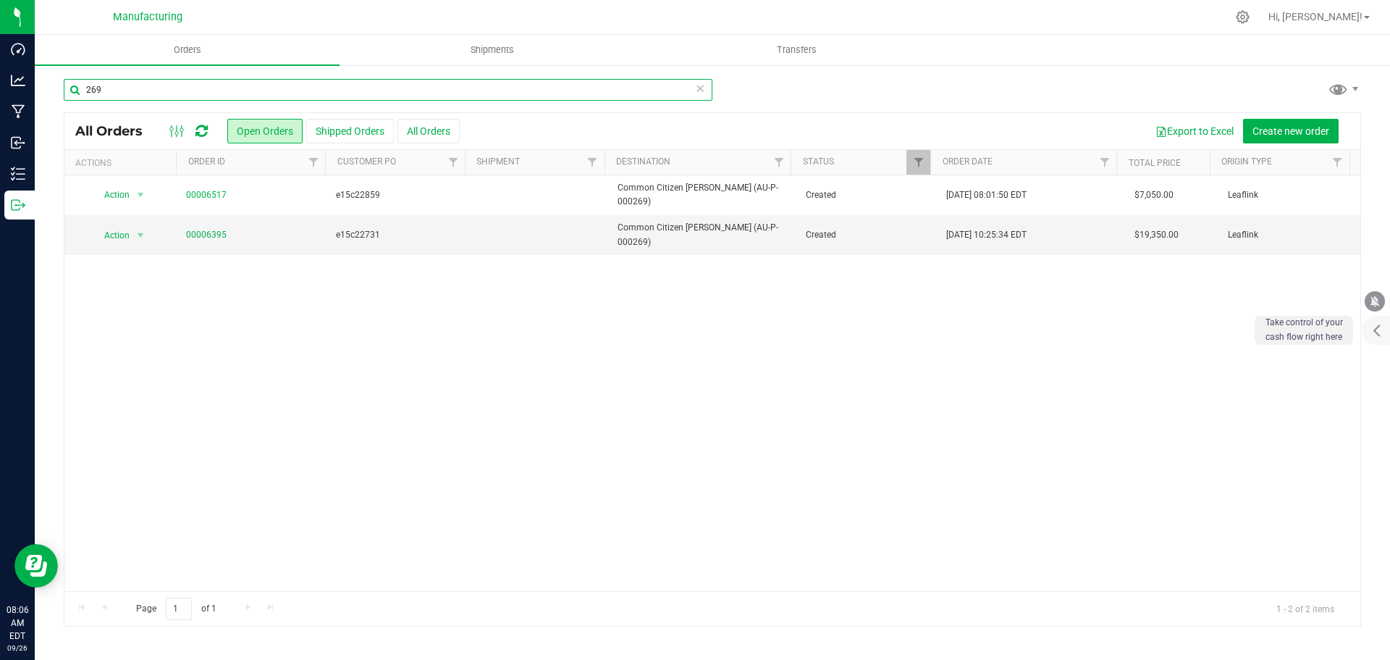
type input "269"
click at [212, 228] on link "00006395" at bounding box center [206, 235] width 41 height 14
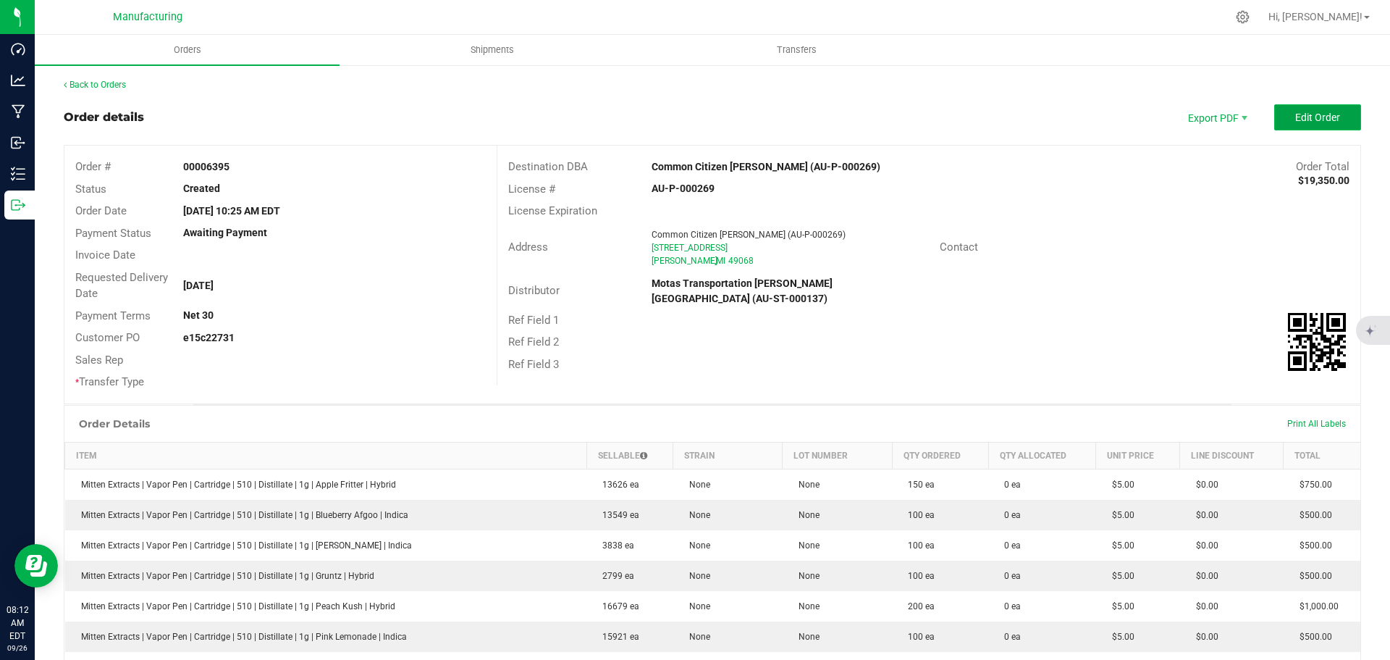
click at [1330, 109] on button "Edit Order" at bounding box center [1318, 117] width 87 height 26
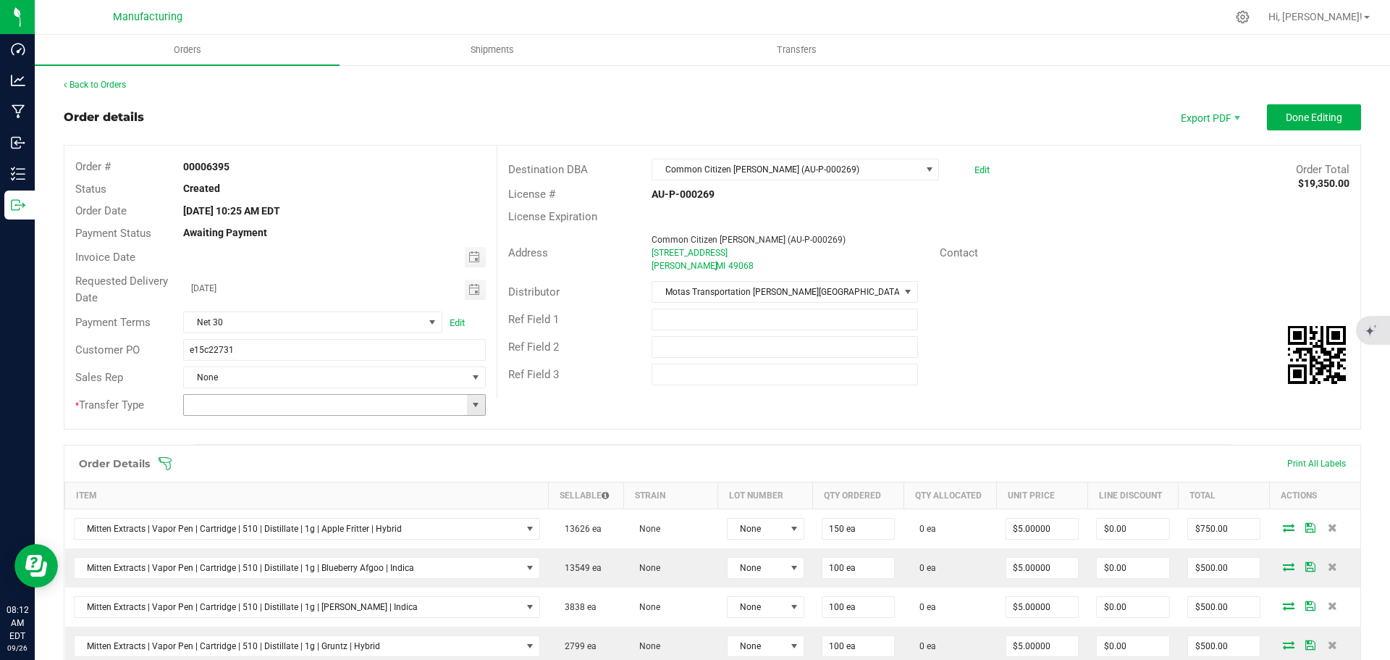
click at [477, 406] on span at bounding box center [476, 405] width 12 height 12
click at [239, 529] on li "Wholesale Transfer" at bounding box center [332, 526] width 298 height 25
type input "Wholesale Transfer"
click at [162, 460] on icon at bounding box center [165, 463] width 14 height 14
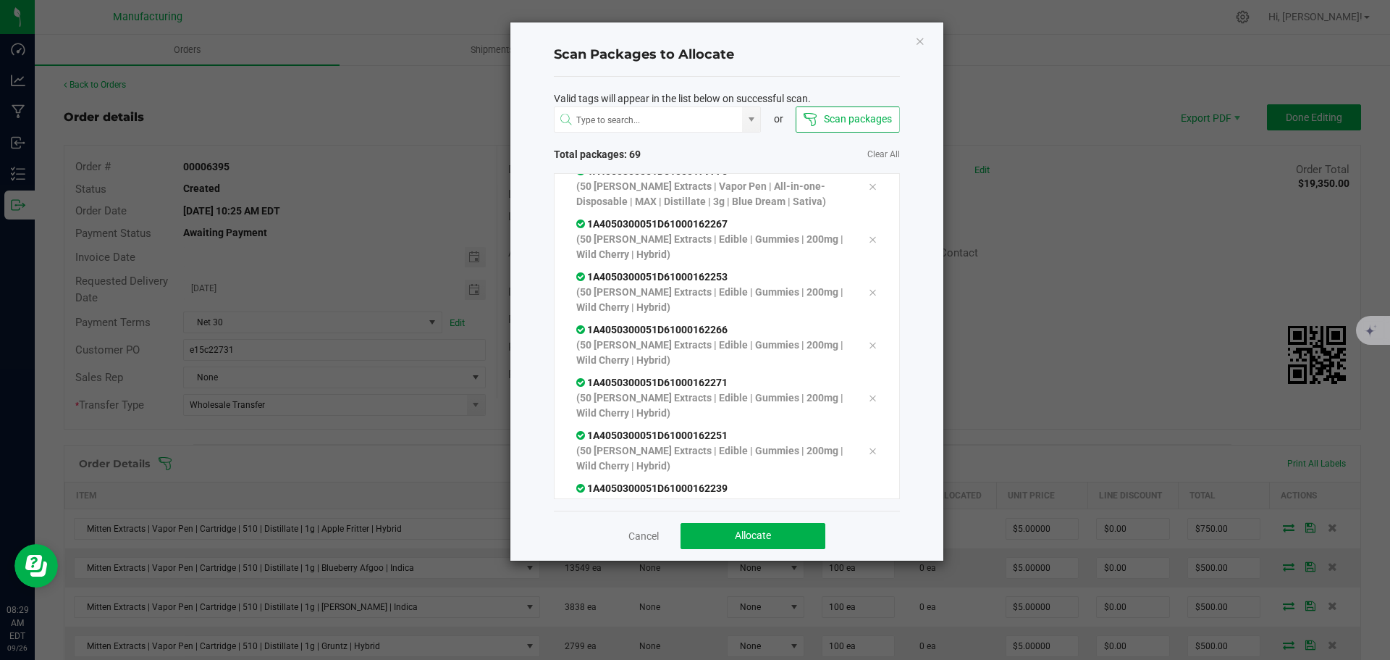
scroll to position [3420, 0]
click at [767, 529] on span "Allocate" at bounding box center [753, 535] width 36 height 12
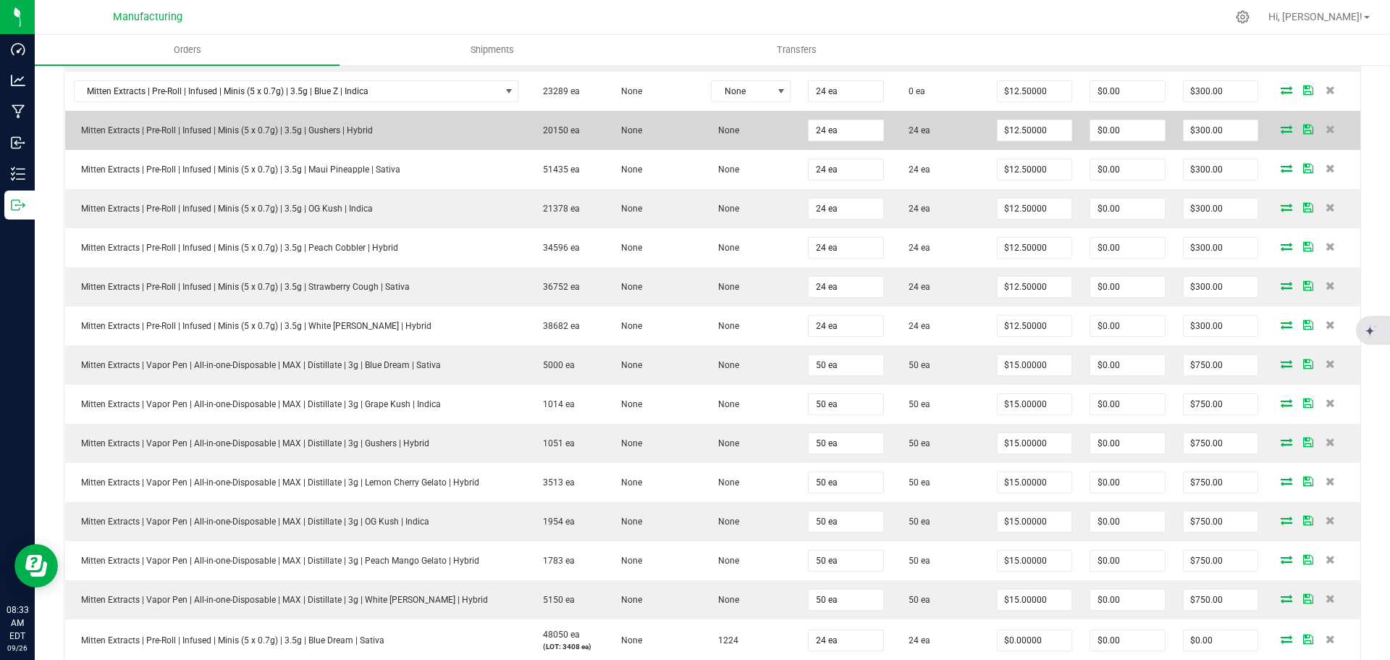
scroll to position [1521, 0]
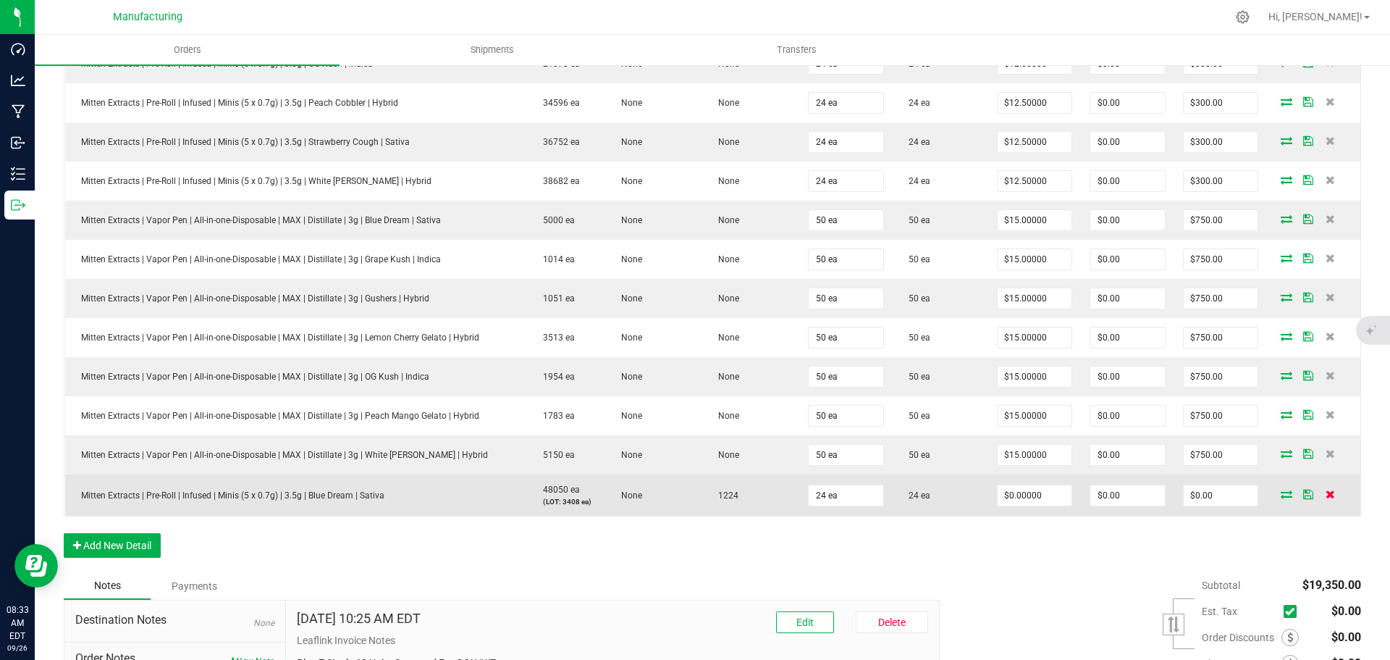
click at [1326, 495] on icon at bounding box center [1330, 494] width 9 height 9
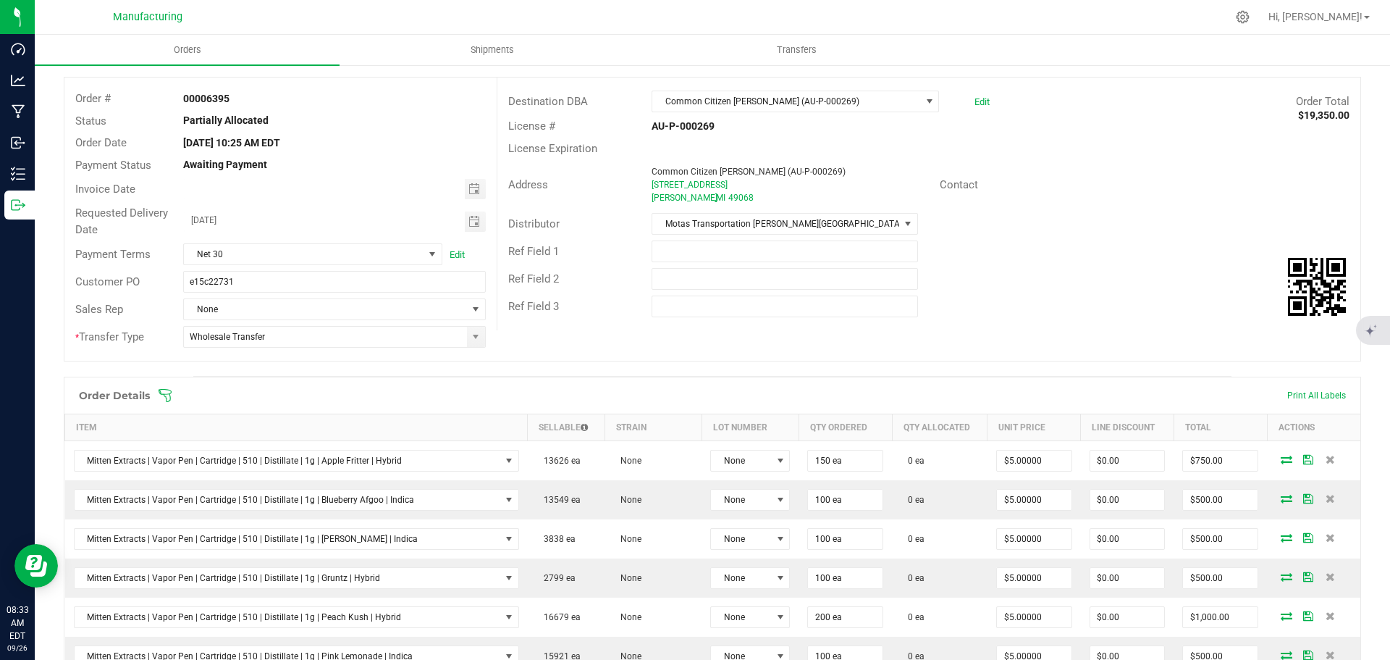
scroll to position [0, 0]
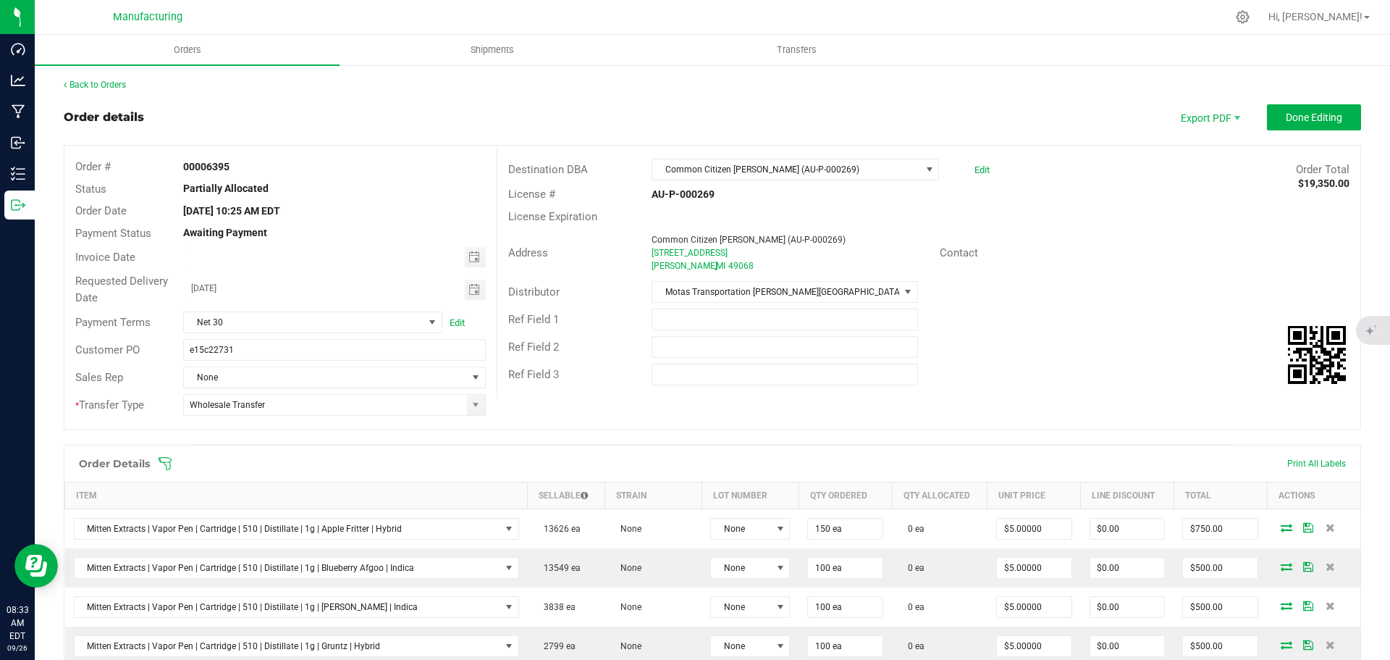
click at [163, 461] on icon at bounding box center [165, 463] width 14 height 14
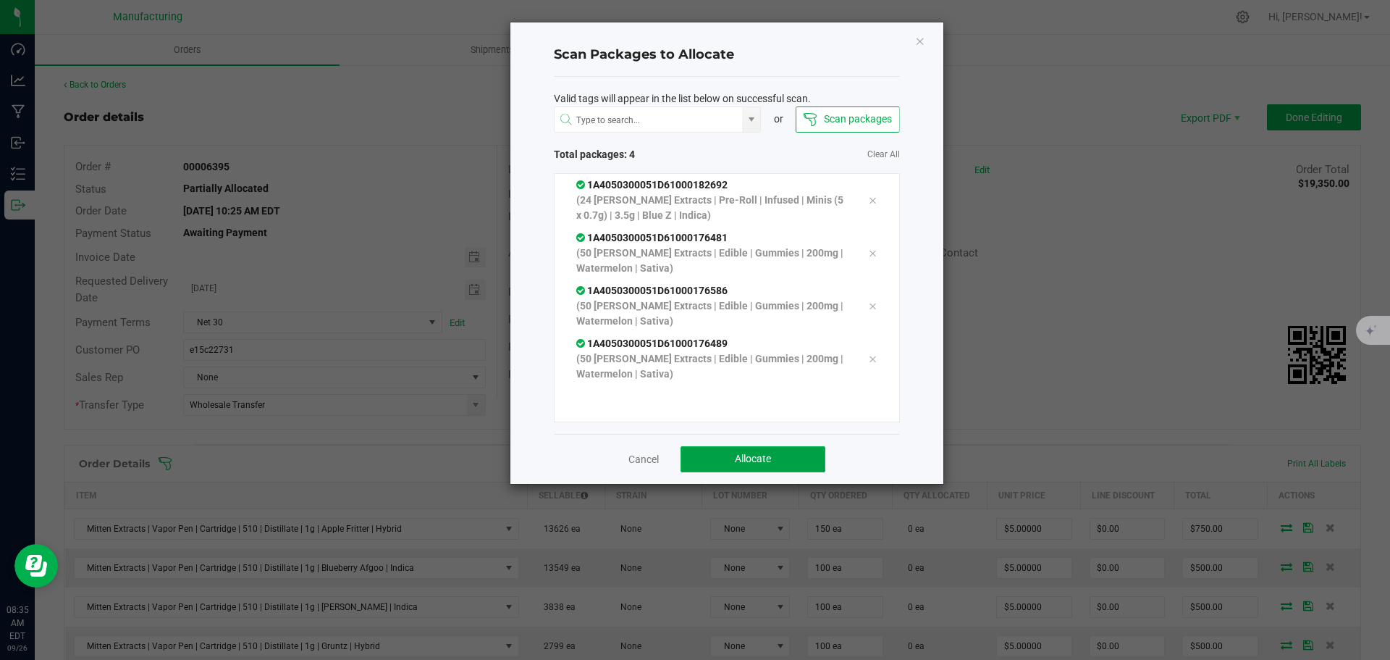
click at [765, 461] on span "Allocate" at bounding box center [753, 459] width 36 height 12
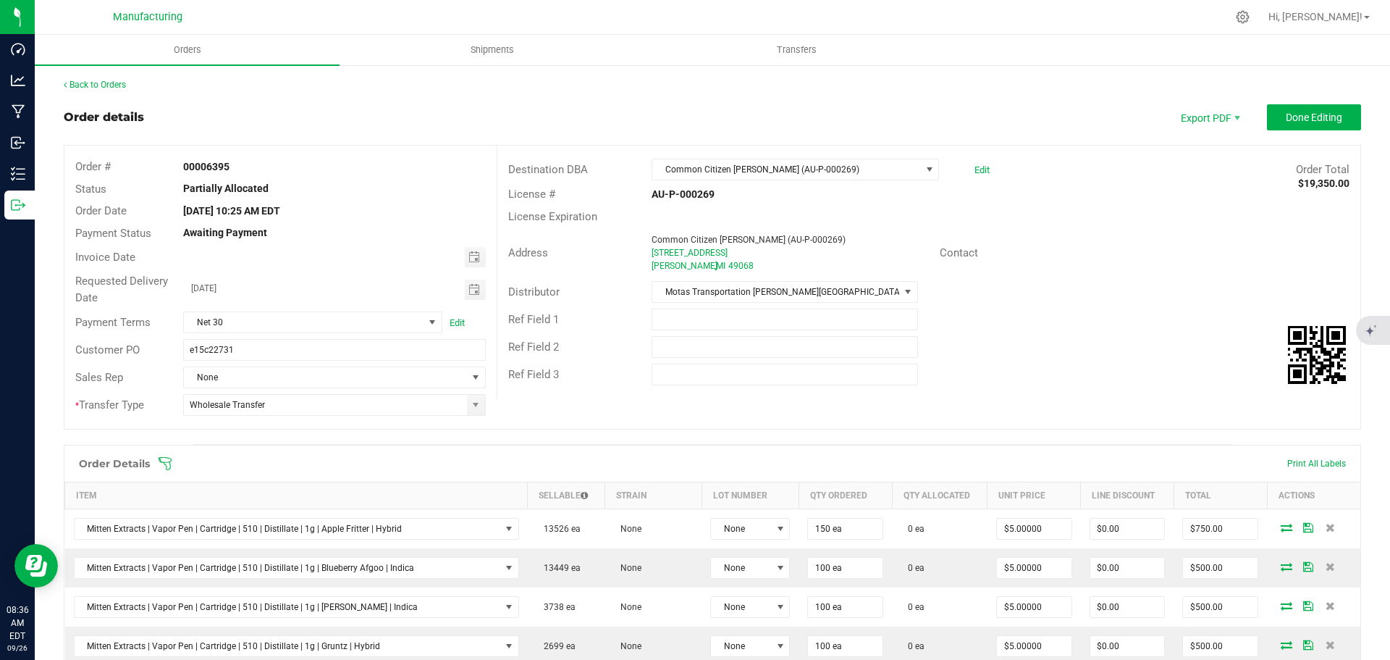
click at [159, 461] on icon at bounding box center [165, 463] width 13 height 13
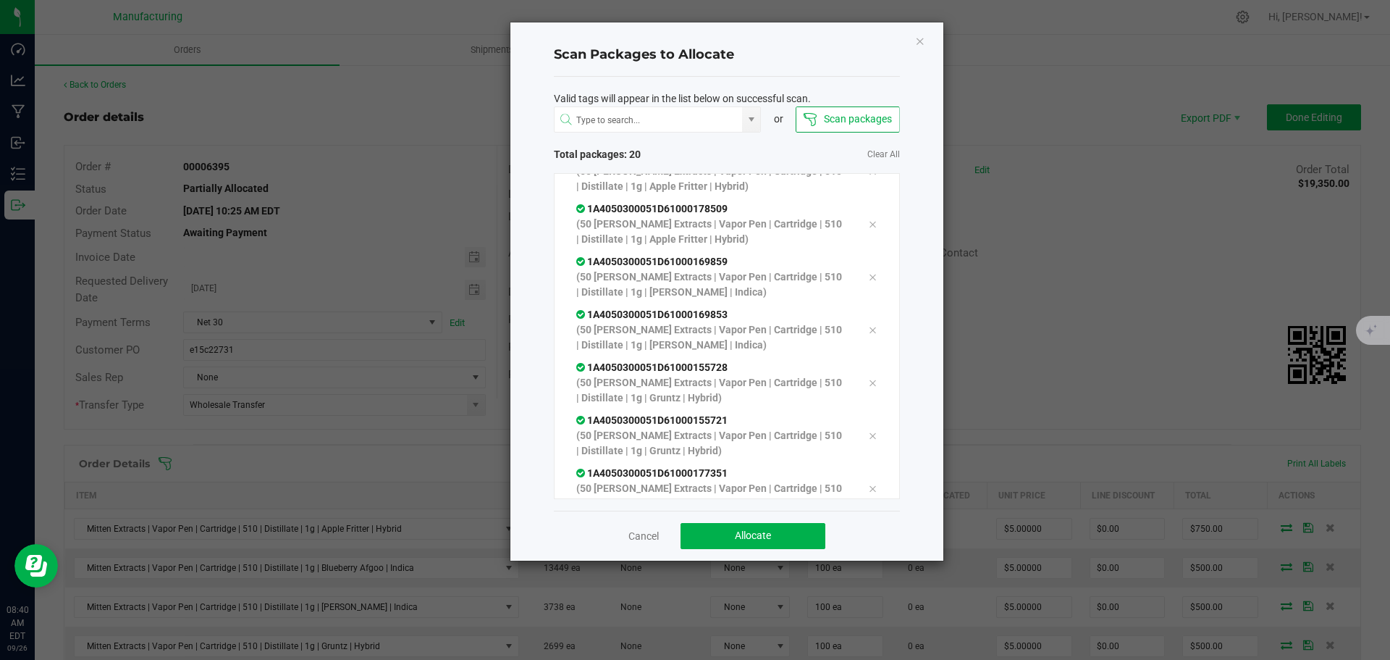
scroll to position [716, 0]
click at [801, 539] on button "Allocate" at bounding box center [753, 536] width 145 height 26
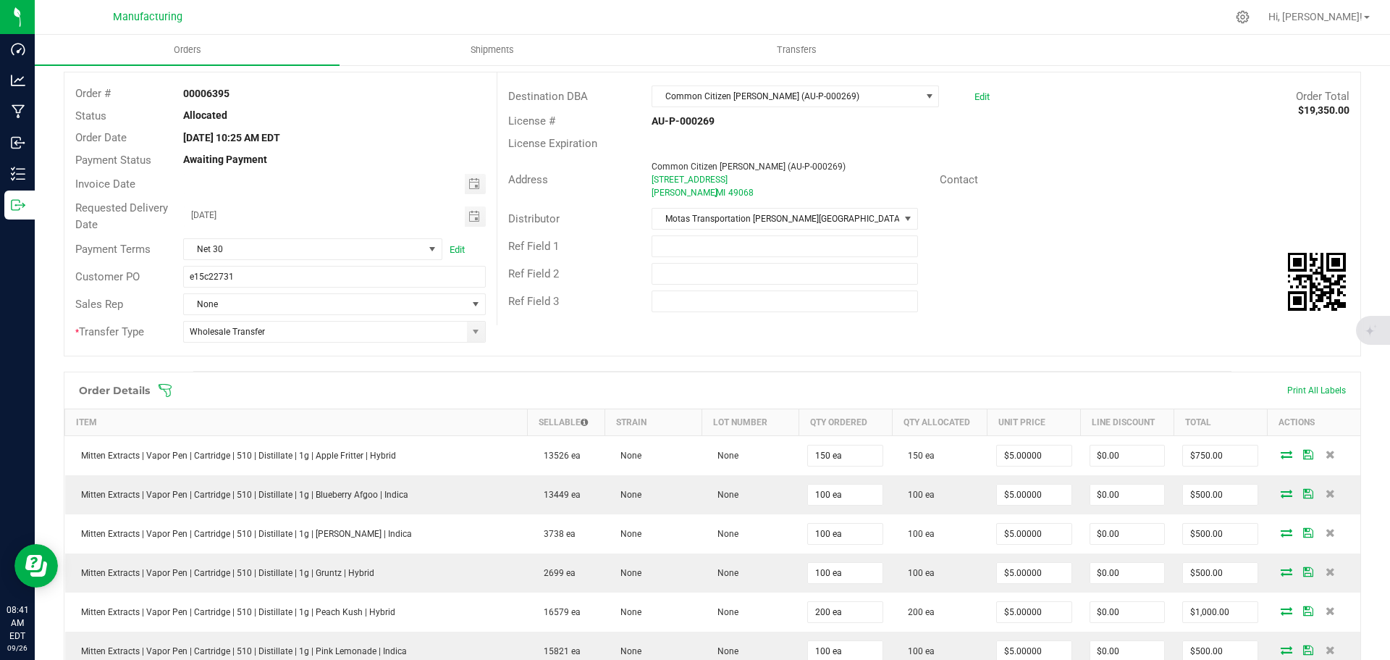
scroll to position [0, 0]
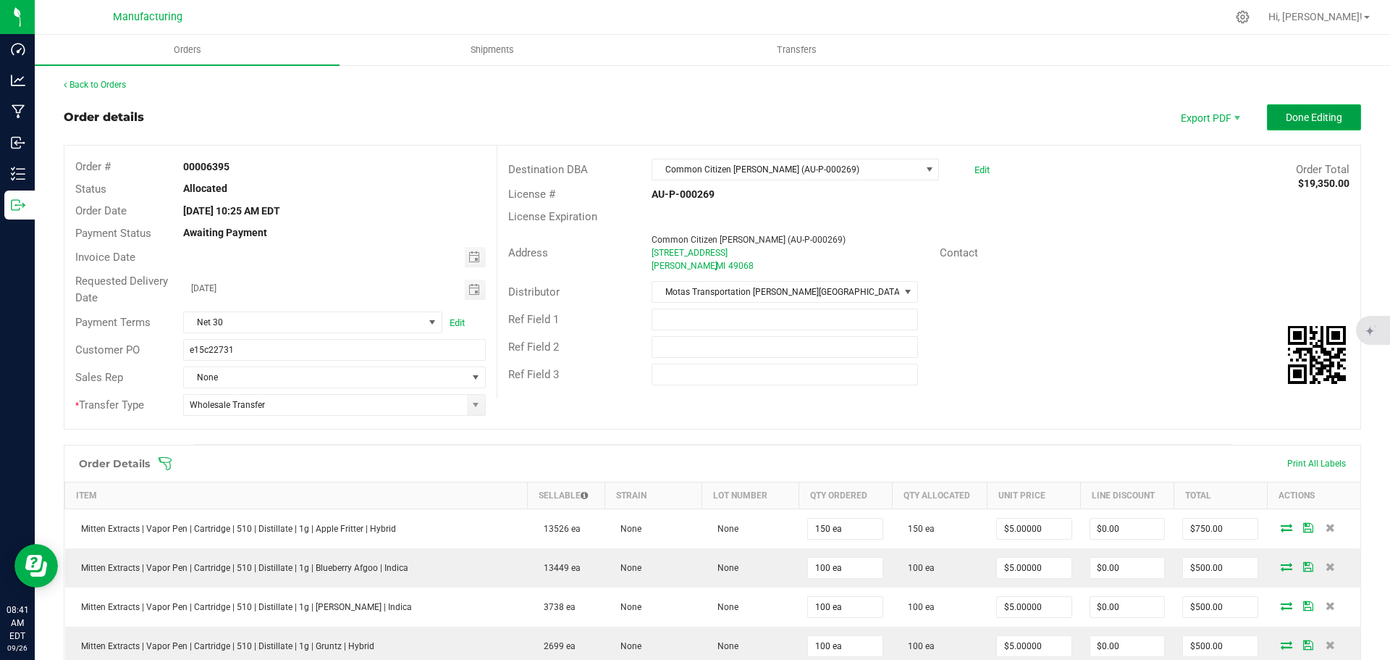
click at [1303, 121] on span "Done Editing" at bounding box center [1314, 118] width 56 height 12
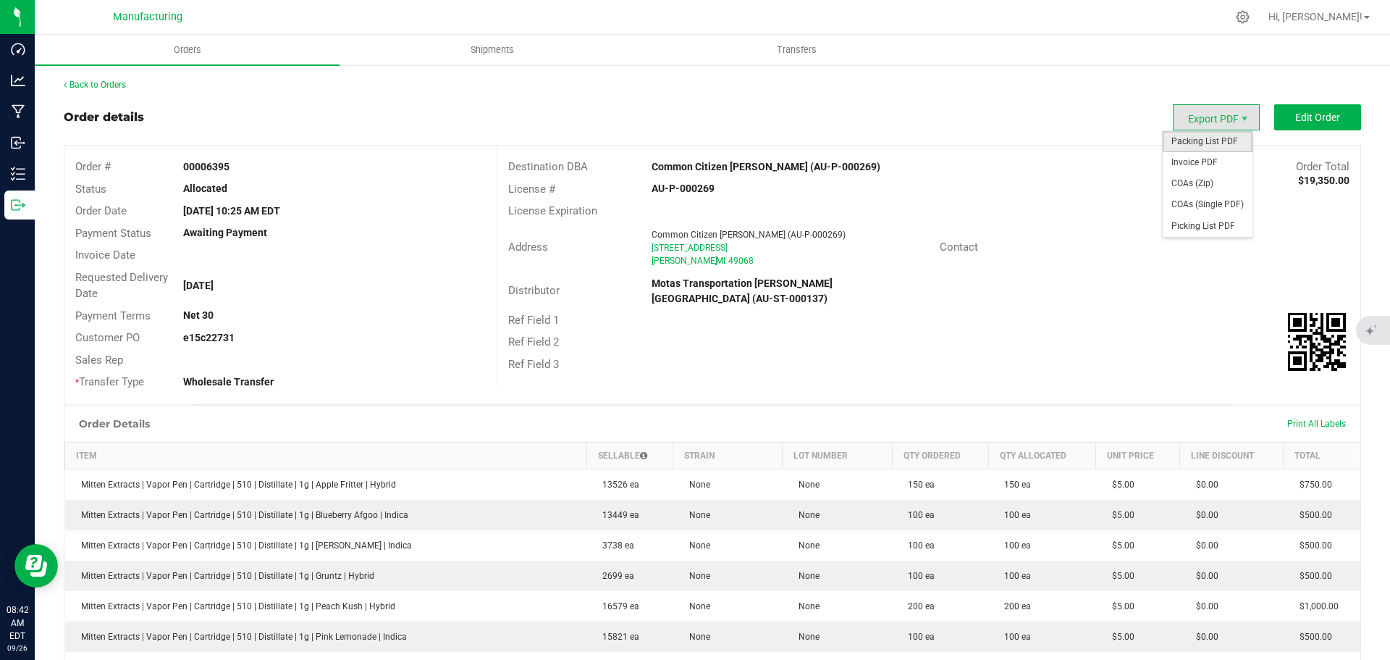
click at [1200, 148] on span "Packing List PDF" at bounding box center [1208, 141] width 90 height 21
click at [89, 85] on link "Back to Orders" at bounding box center [95, 85] width 62 height 10
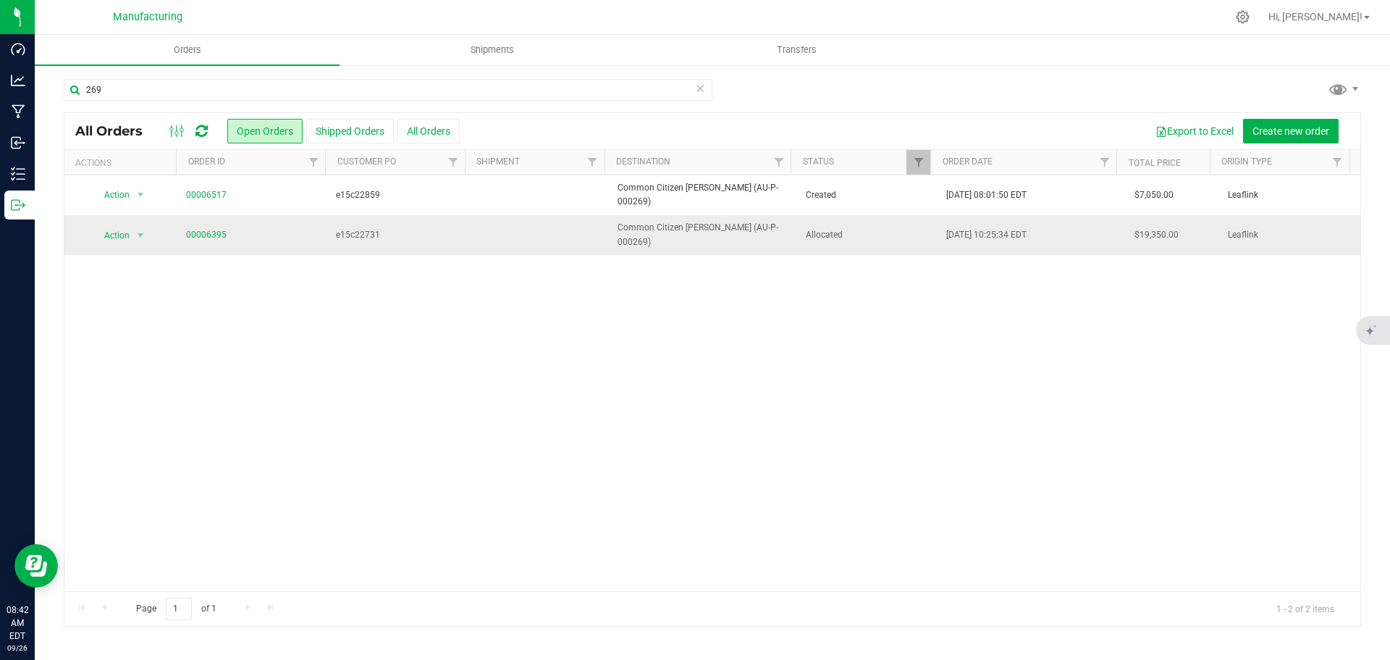
click at [873, 228] on span "Allocated" at bounding box center [868, 235] width 124 height 14
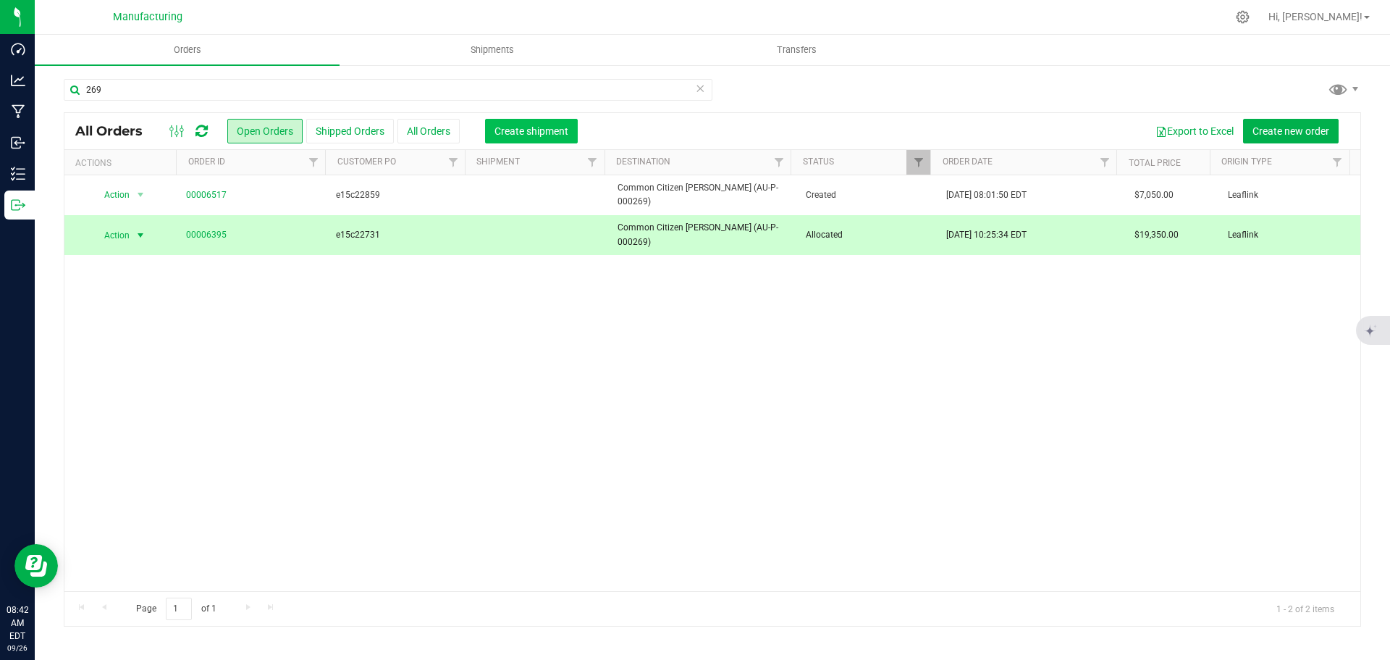
click at [531, 125] on span "Create shipment" at bounding box center [532, 131] width 74 height 12
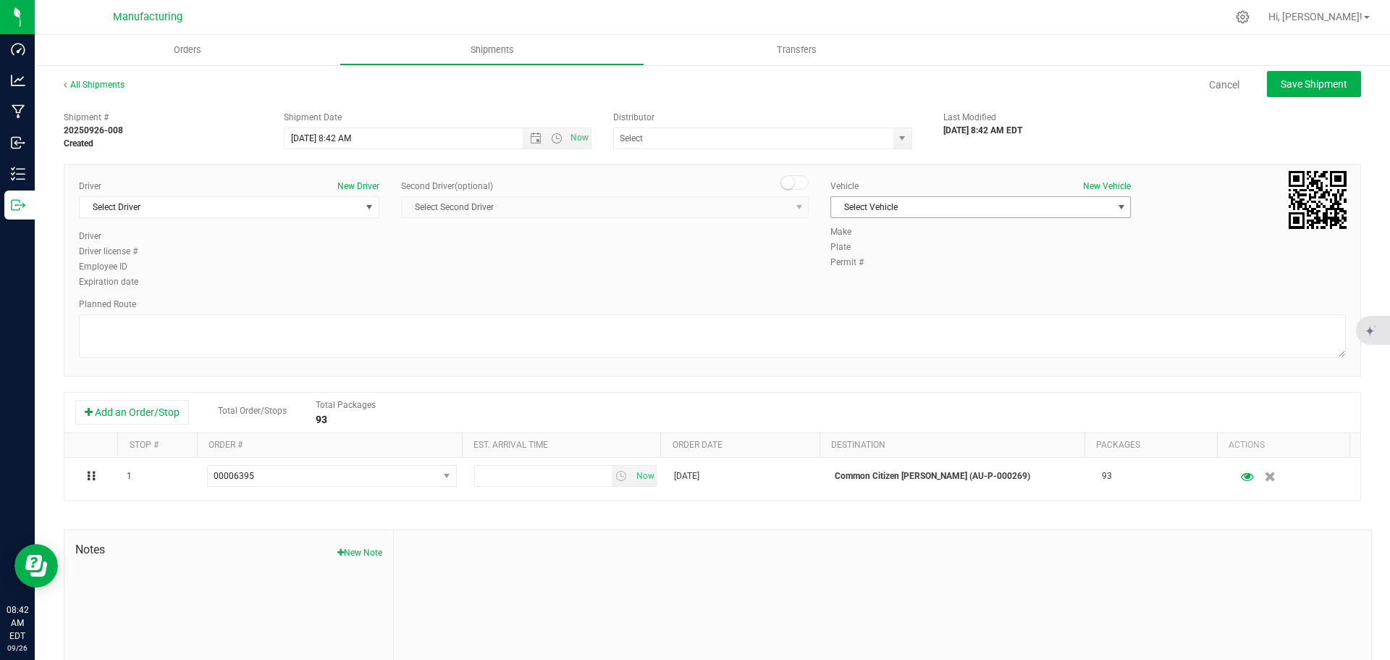
click at [918, 207] on span "Select Vehicle" at bounding box center [971, 207] width 281 height 20
click at [878, 269] on li "T3" at bounding box center [974, 275] width 296 height 22
click at [899, 133] on span "select" at bounding box center [902, 139] width 12 height 12
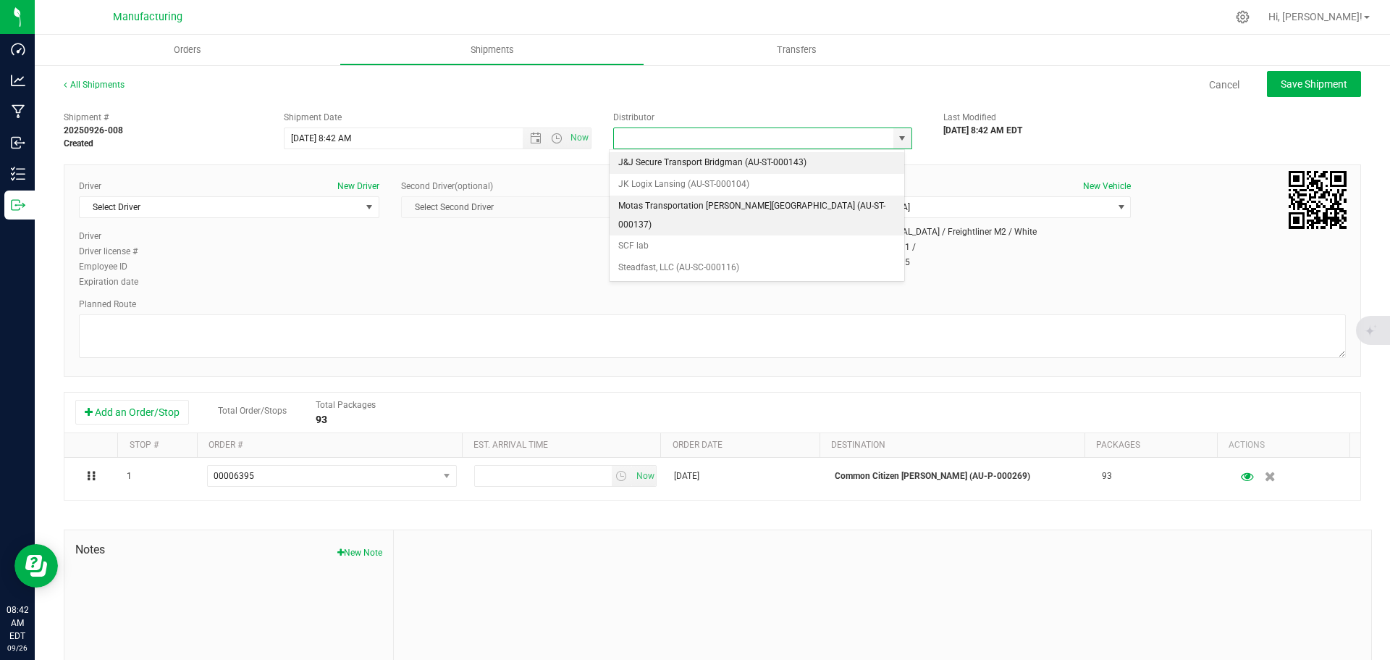
click at [692, 206] on li "Motas Transportation [PERSON_NAME][GEOGRAPHIC_DATA] (AU-ST-000137)" at bounding box center [757, 216] width 295 height 40
type input "Motas Transportation [PERSON_NAME][GEOGRAPHIC_DATA] (AU-ST-000137)"
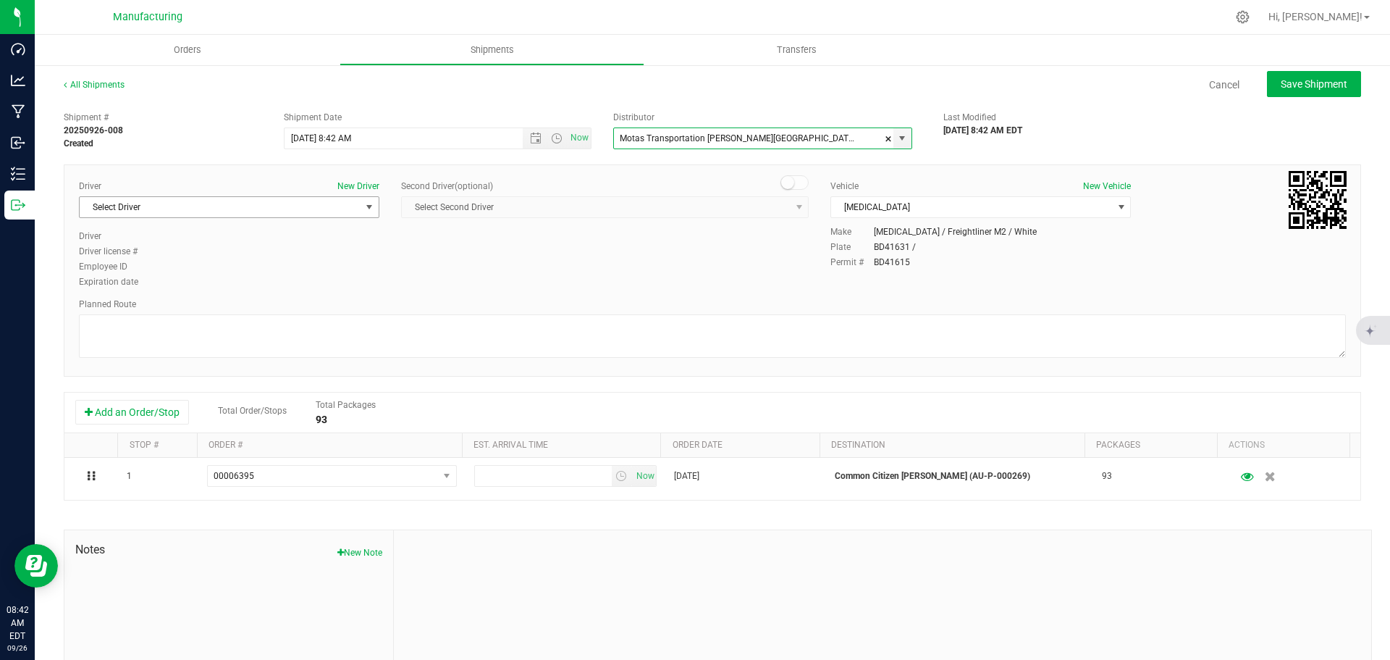
drag, startPoint x: 364, startPoint y: 211, endPoint x: 333, endPoint y: 217, distance: 30.8
click at [364, 211] on span "select" at bounding box center [370, 207] width 12 height 12
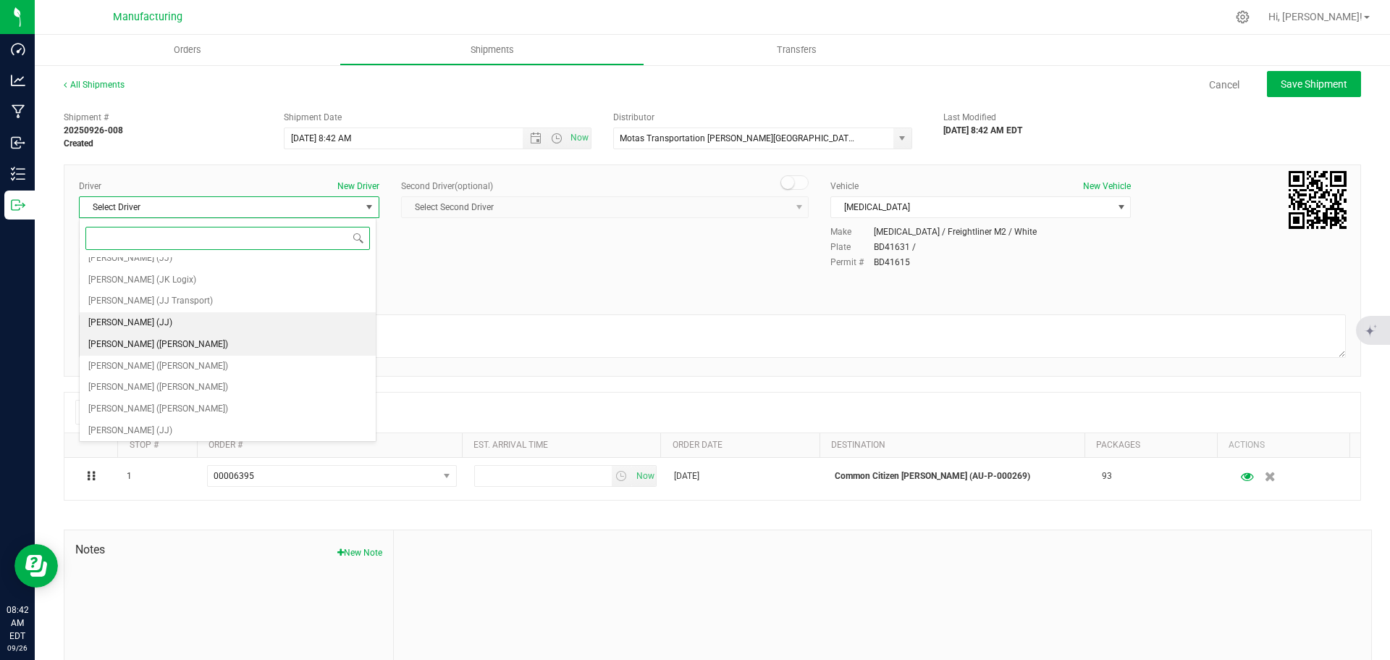
scroll to position [76, 0]
click at [130, 343] on span "Lloyd Neely (Motas)" at bounding box center [158, 342] width 140 height 19
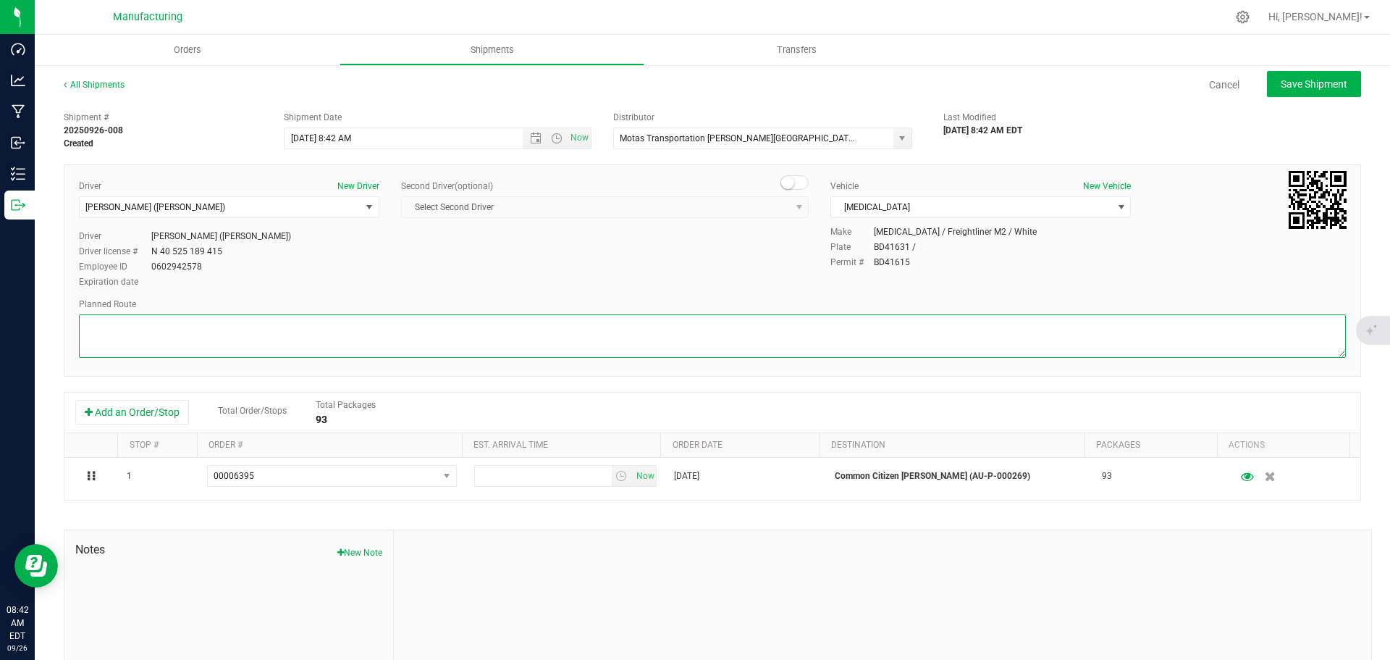
click at [179, 328] on textarea at bounding box center [712, 335] width 1267 height 43
paste textarea "Mitten Distro Dimondale To Motas -- Head south 246 ft -- Turn right 325 ft -- T…"
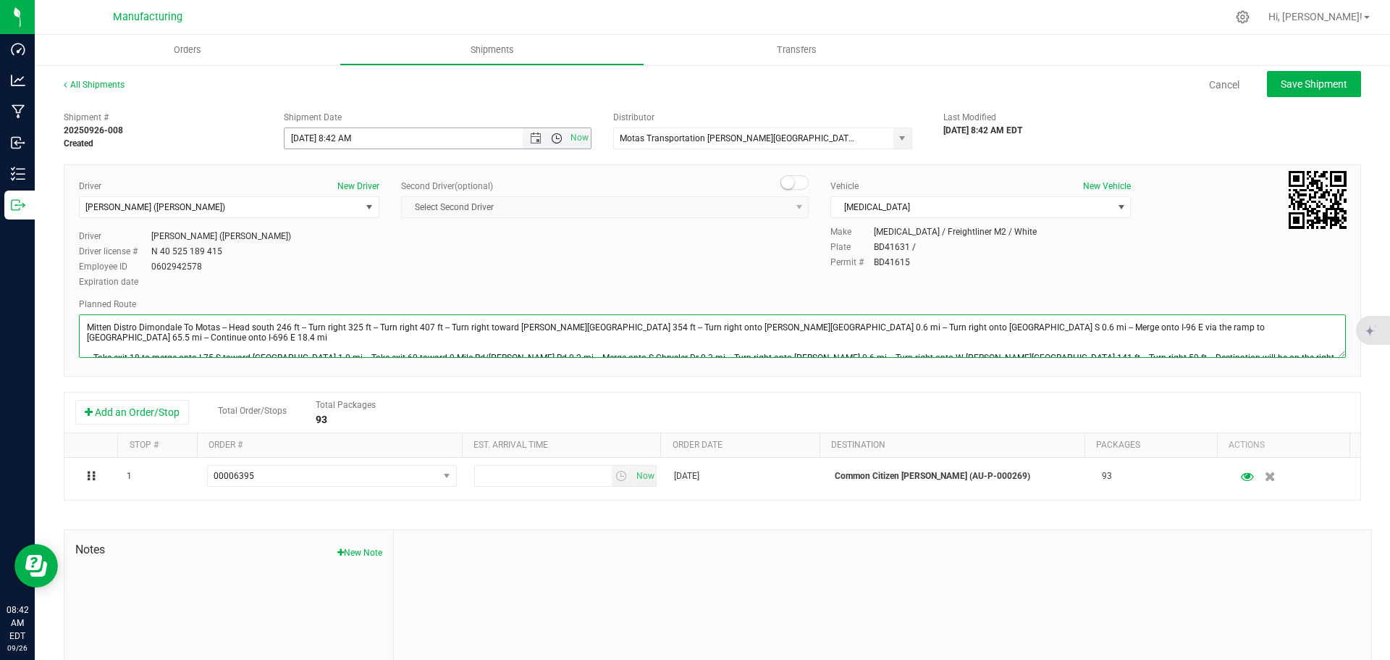
click at [554, 139] on span "Open the time view" at bounding box center [557, 139] width 12 height 12
type textarea "Mitten Distro Dimondale To Motas -- Head south 246 ft -- Turn right 325 ft -- T…"
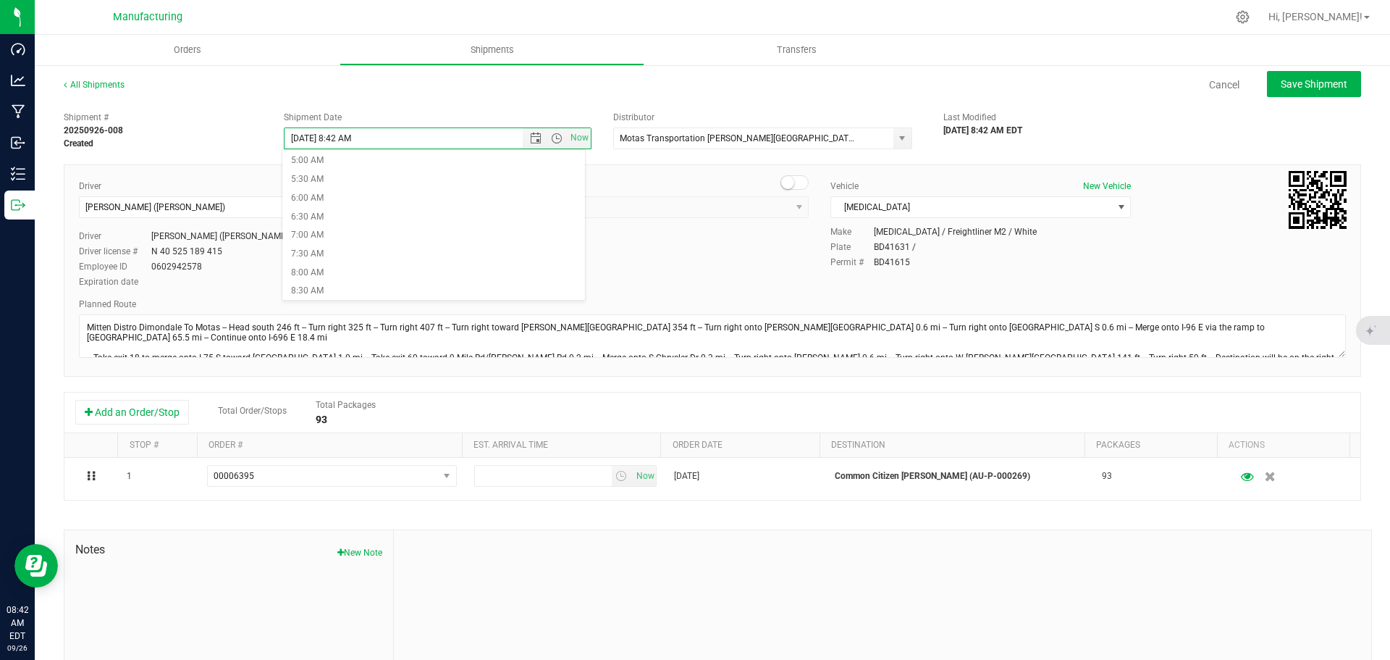
scroll to position [290, 0]
click at [320, 292] on li "11:30 AM" at bounding box center [433, 300] width 303 height 19
click at [1303, 88] on span "Save Shipment" at bounding box center [1314, 84] width 67 height 12
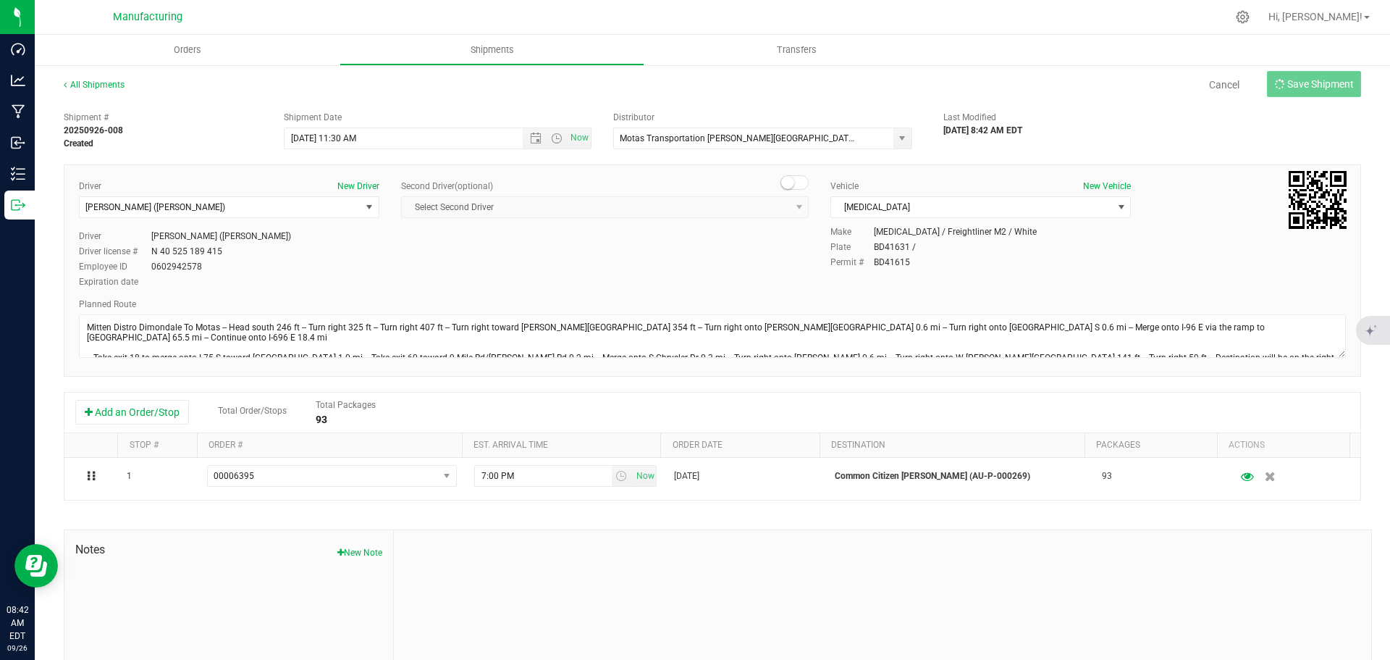
type input "9/26/2025 3:30 PM"
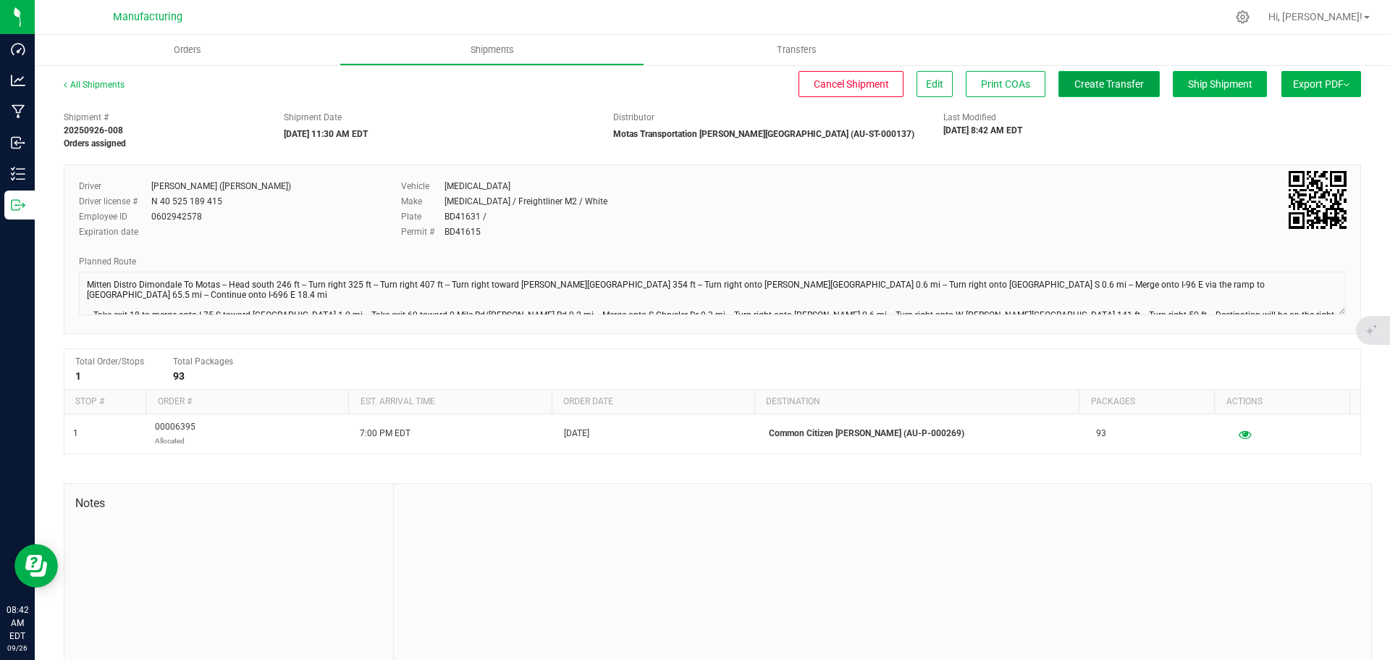
click at [1086, 78] on span "Create Transfer" at bounding box center [1110, 84] width 70 height 12
click at [191, 51] on span "Orders" at bounding box center [187, 49] width 67 height 13
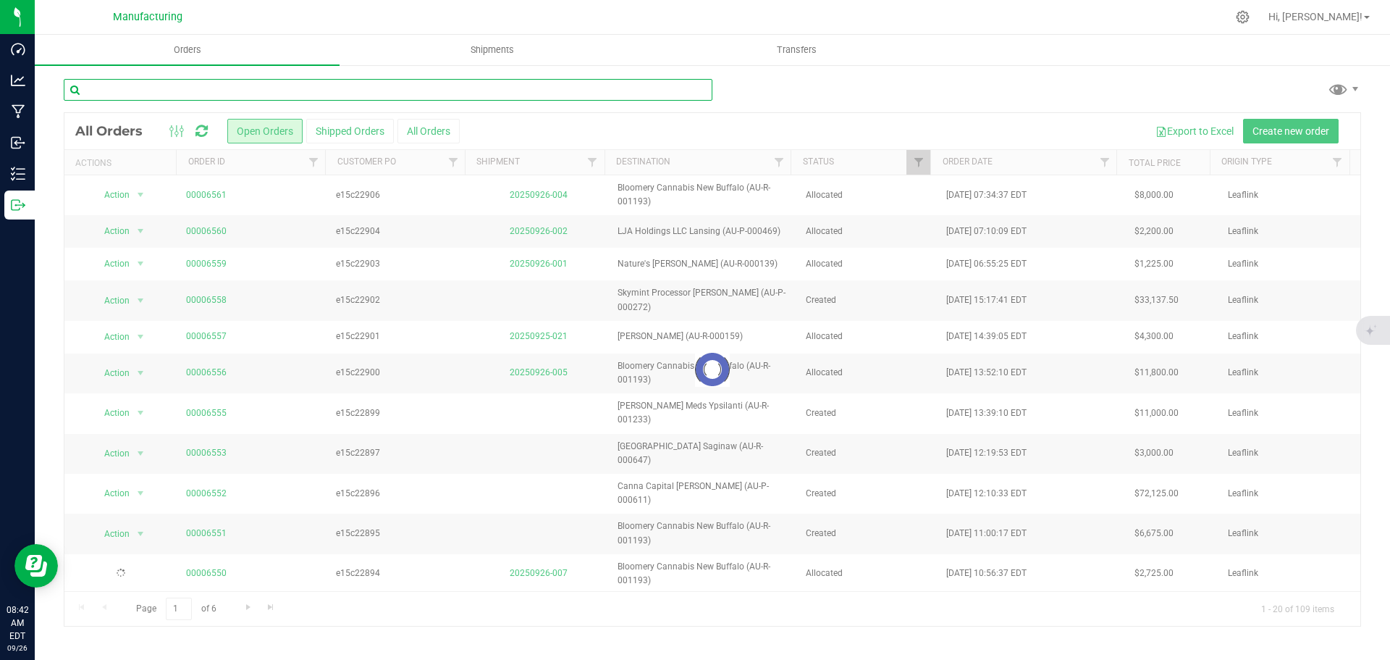
click at [218, 98] on input "text" at bounding box center [388, 90] width 649 height 22
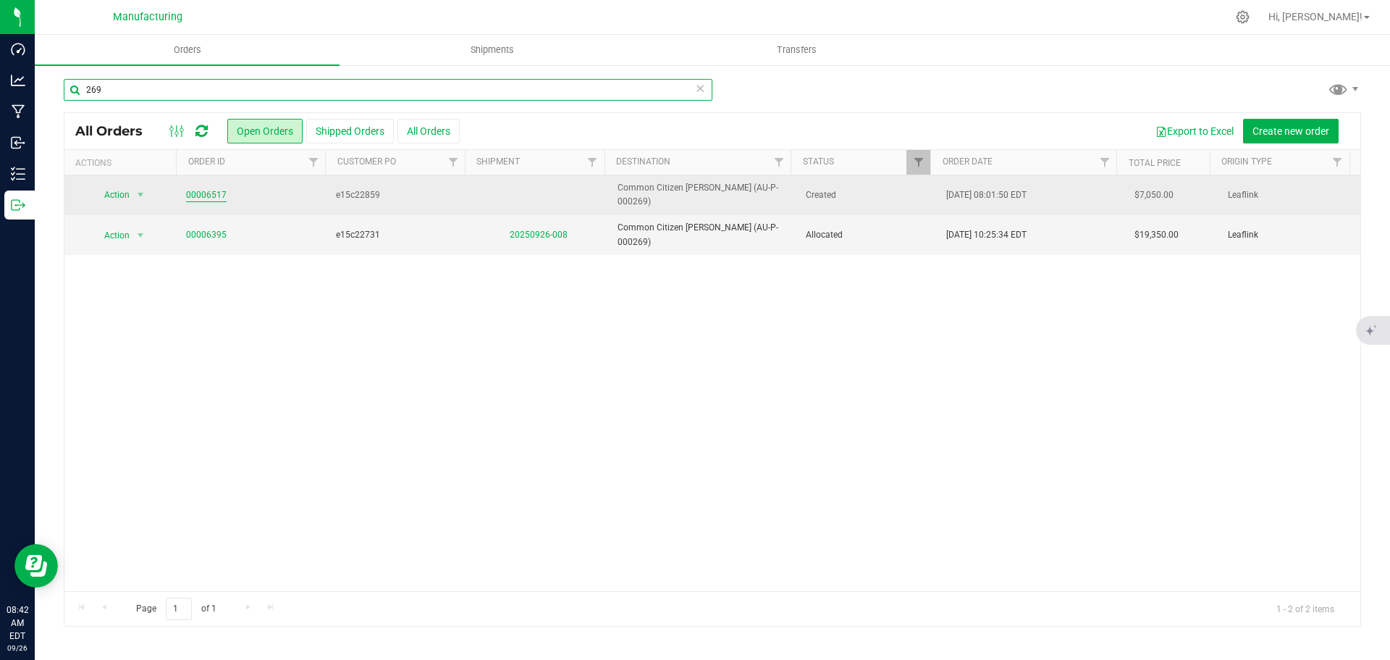
type input "269"
click at [198, 196] on link "00006517" at bounding box center [206, 195] width 41 height 14
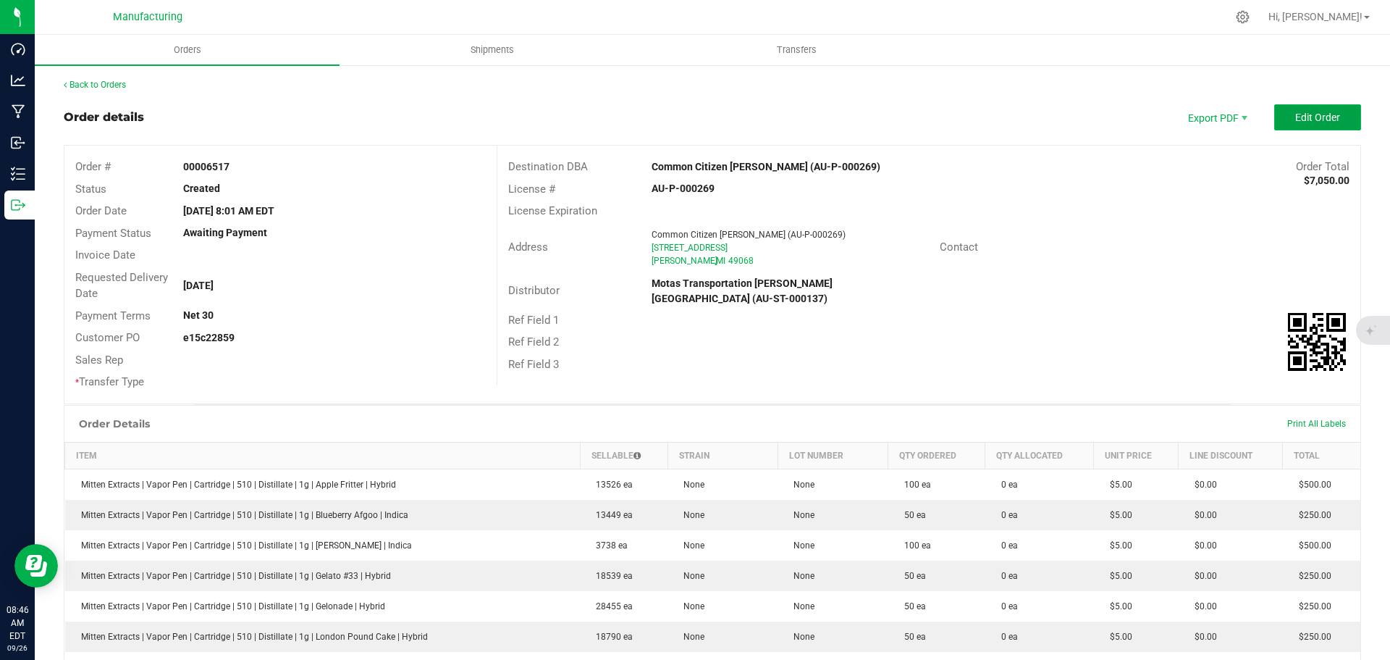
click at [1303, 117] on span "Edit Order" at bounding box center [1318, 118] width 45 height 12
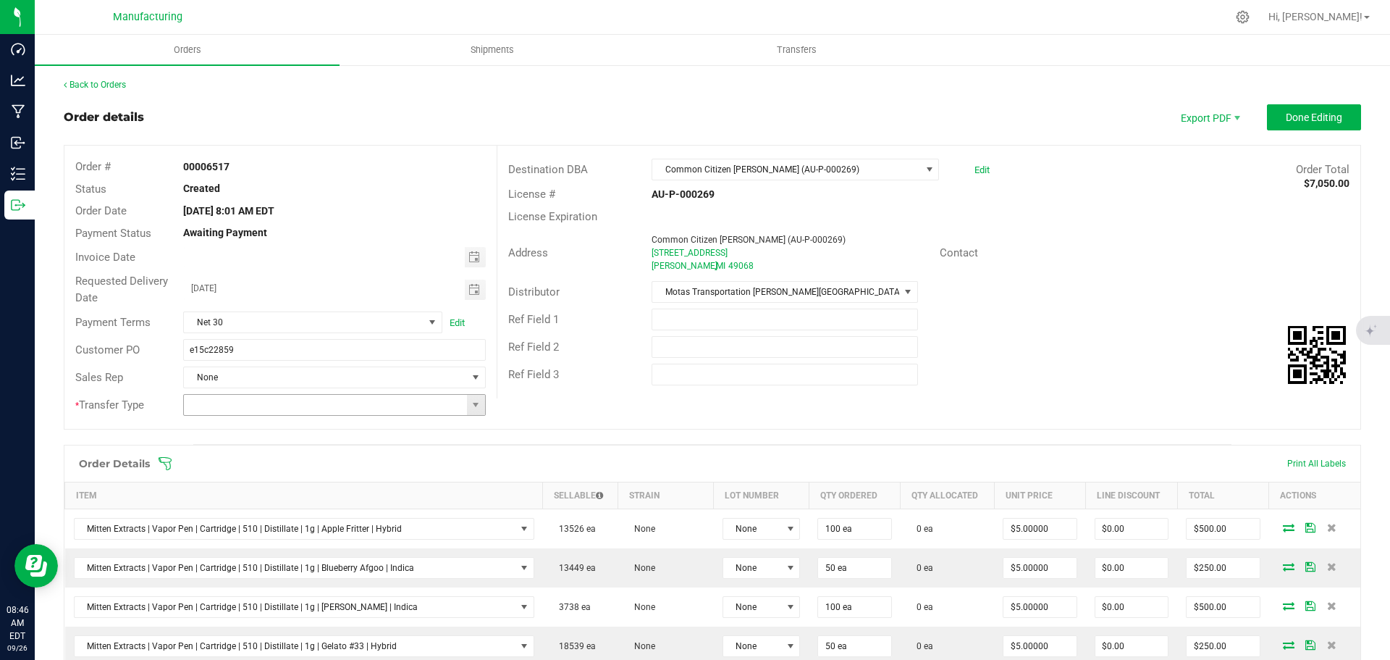
click at [479, 400] on span at bounding box center [476, 405] width 18 height 20
click at [269, 526] on li "Wholesale Transfer" at bounding box center [332, 526] width 298 height 25
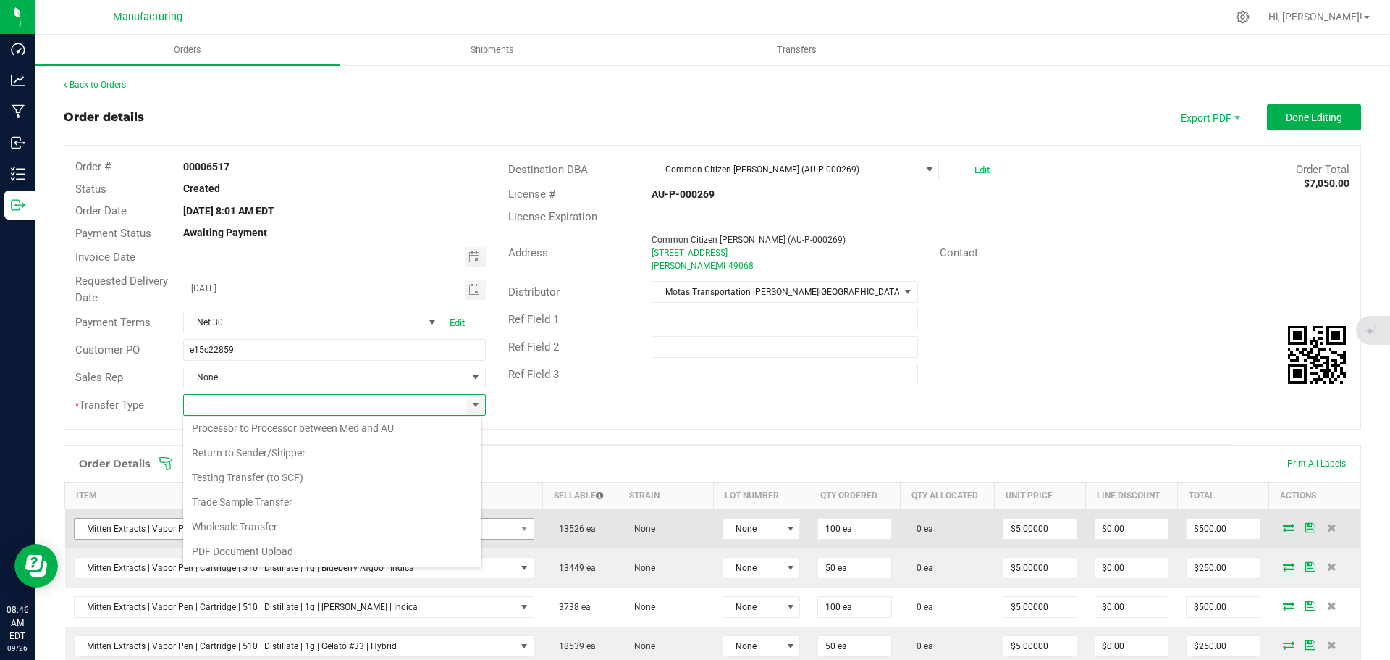
type input "Wholesale Transfer"
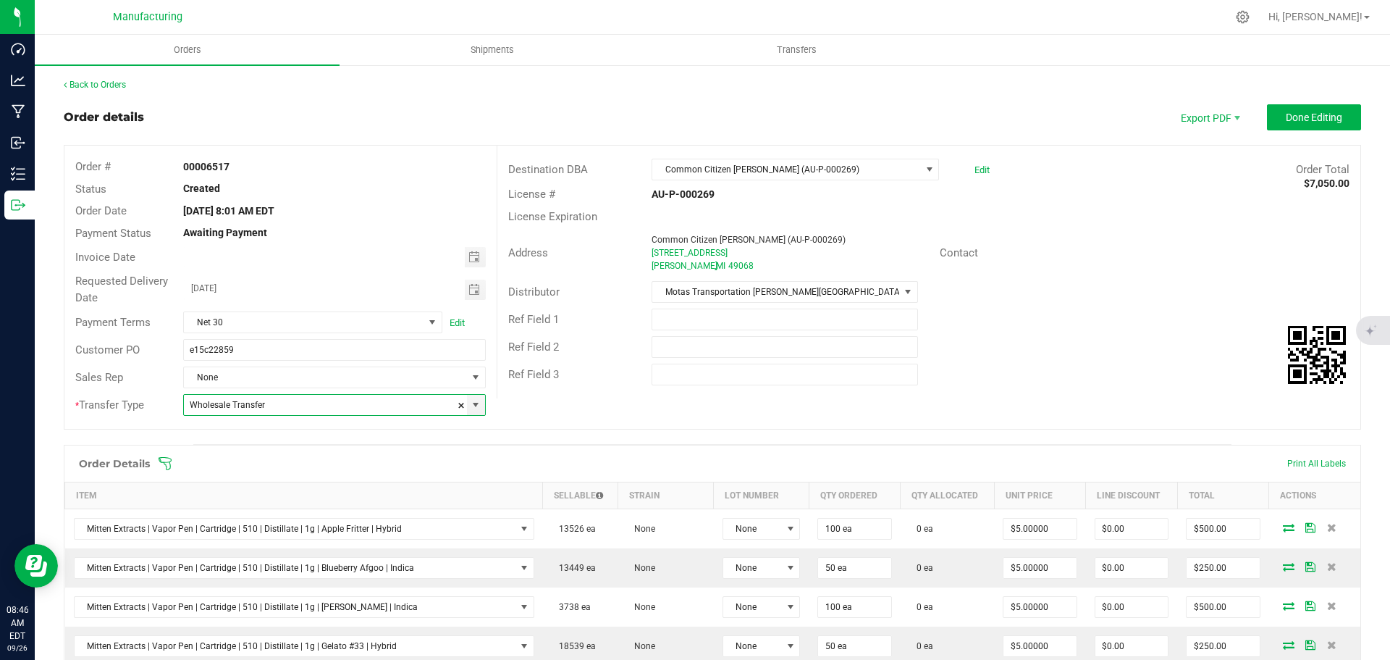
click at [167, 463] on icon at bounding box center [165, 463] width 14 height 14
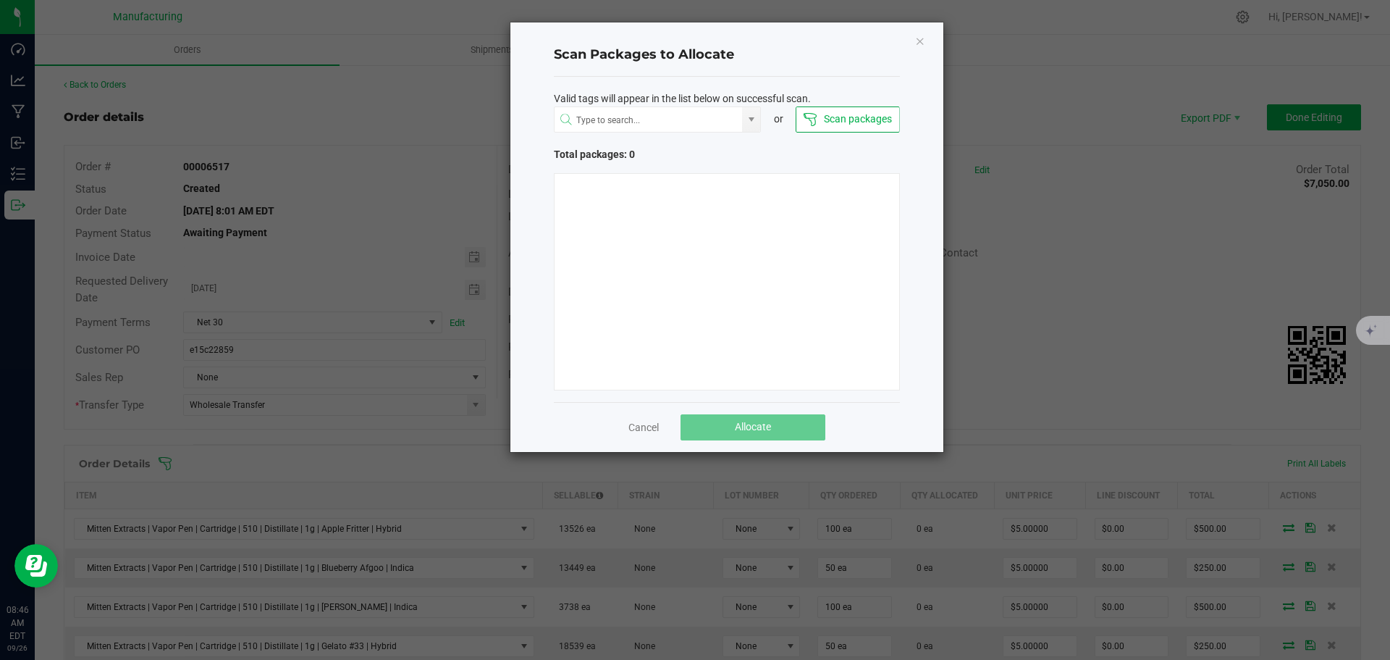
drag, startPoint x: 556, startPoint y: 511, endPoint x: 1098, endPoint y: 378, distance: 557.6
click at [1152, 358] on ngb-modal-window "Scan Packages to Allocate Valid tags will appear in the list below on successfu…" at bounding box center [700, 330] width 1401 height 660
click at [650, 424] on link "Cancel" at bounding box center [644, 427] width 30 height 14
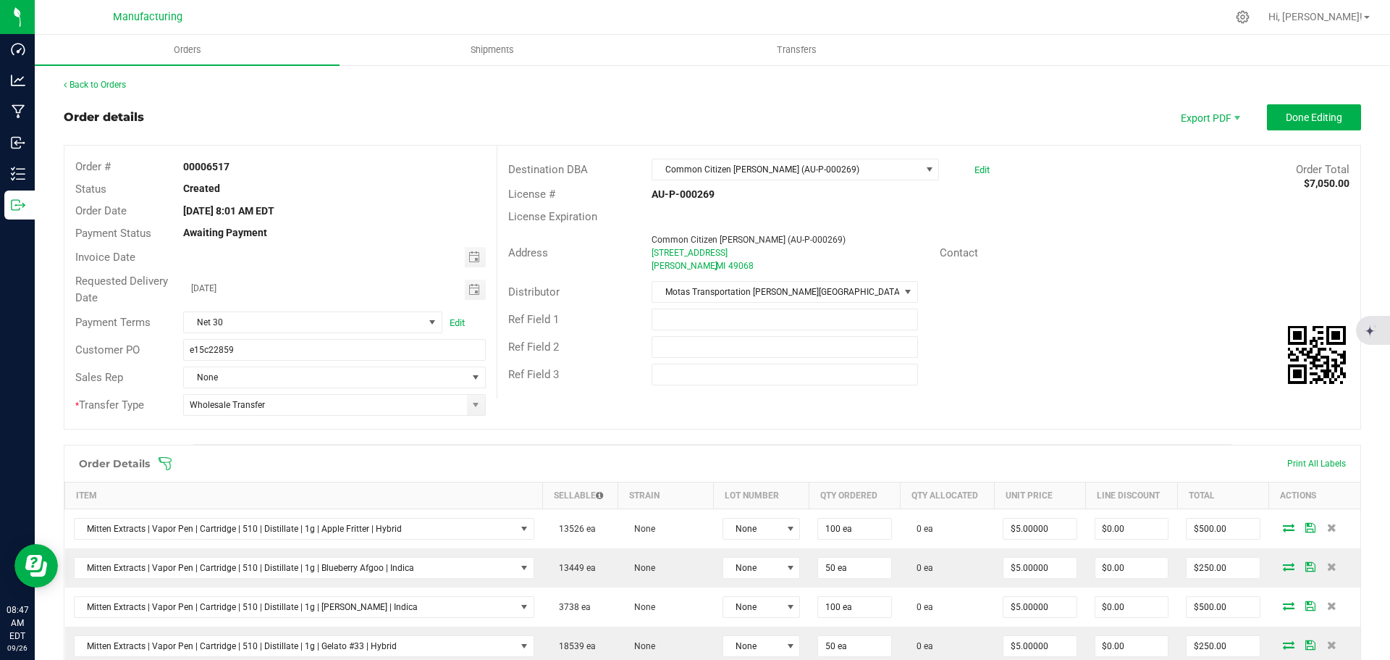
click at [169, 462] on icon at bounding box center [165, 463] width 13 height 13
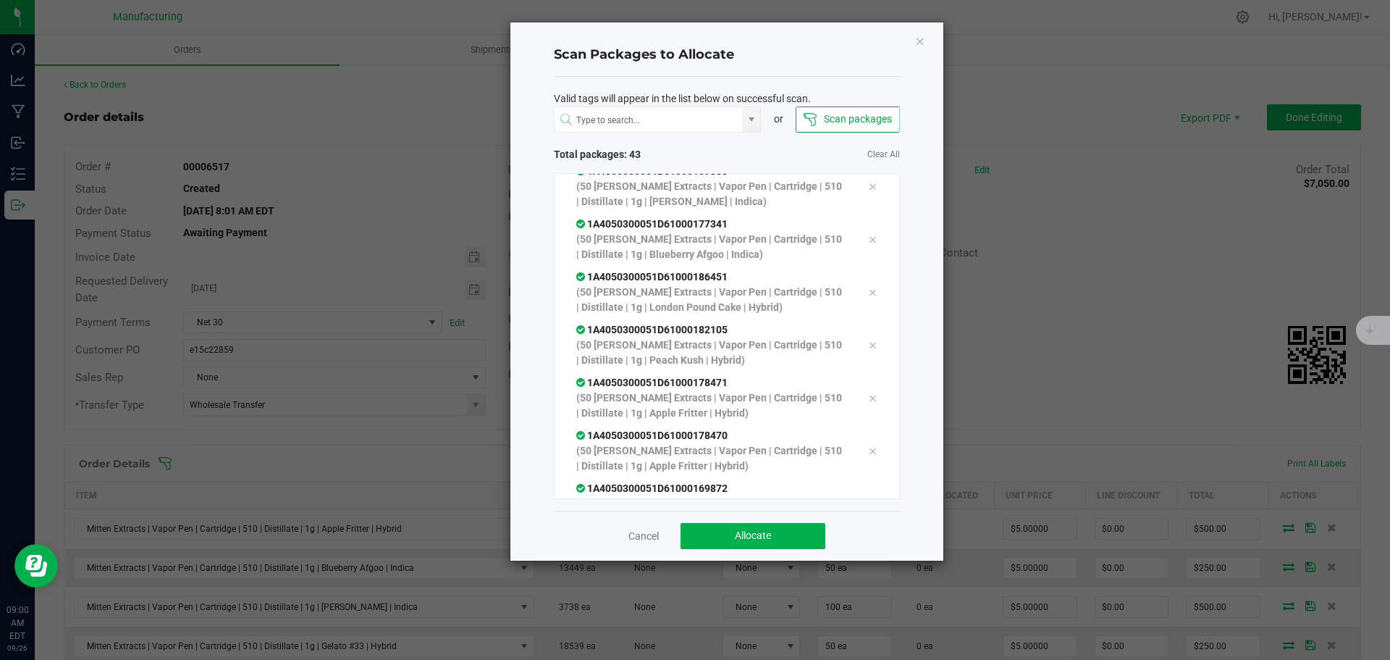
scroll to position [1993, 0]
click at [745, 528] on button "Allocate" at bounding box center [753, 536] width 145 height 26
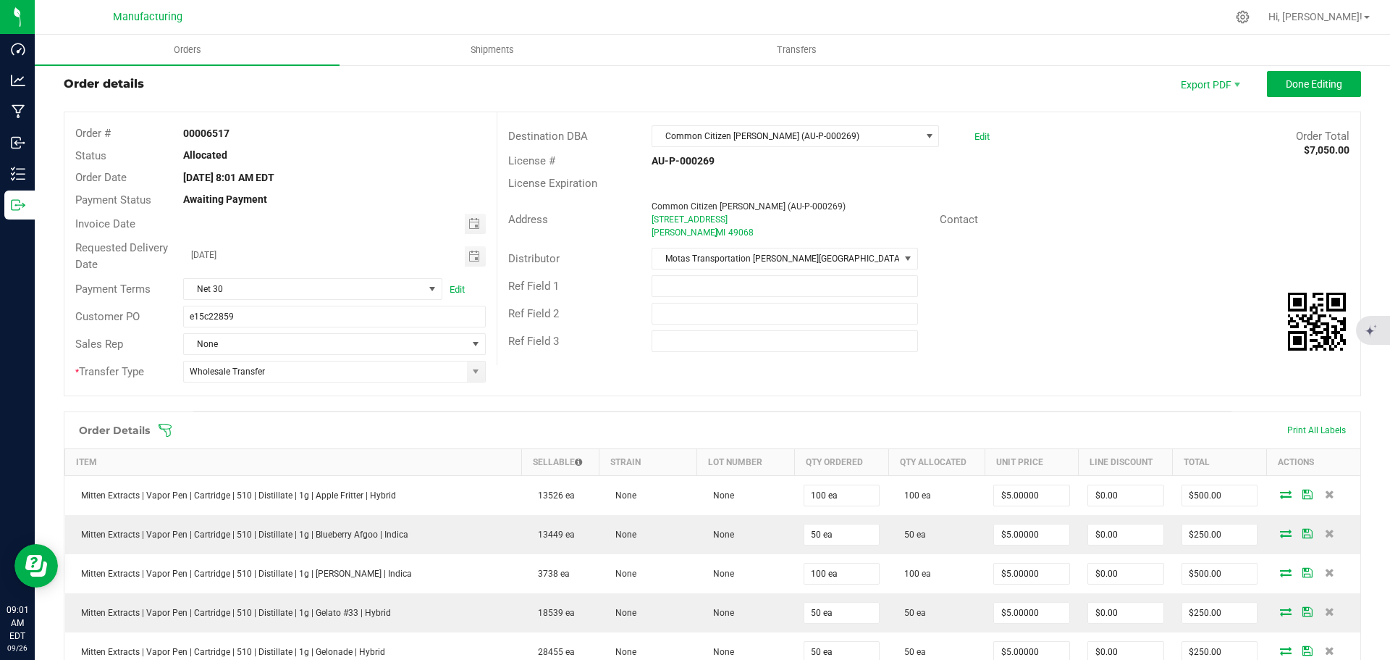
scroll to position [0, 0]
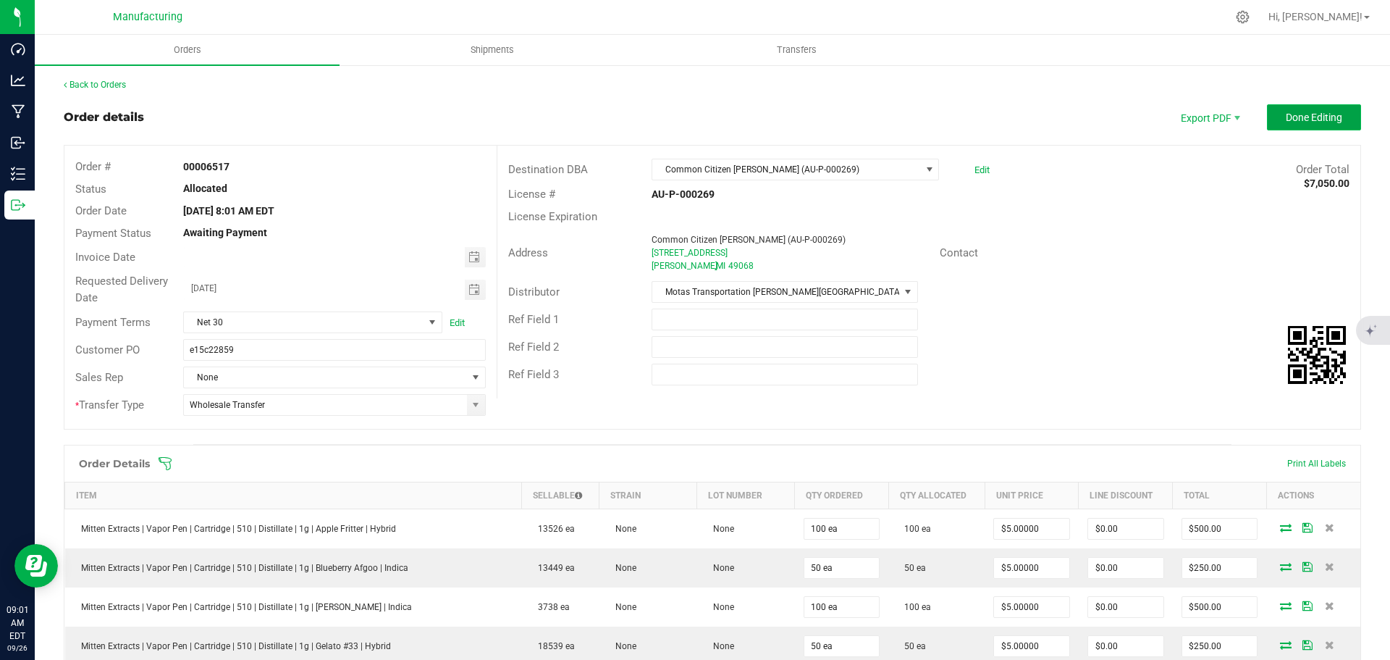
click at [1322, 119] on span "Done Editing" at bounding box center [1314, 118] width 56 height 12
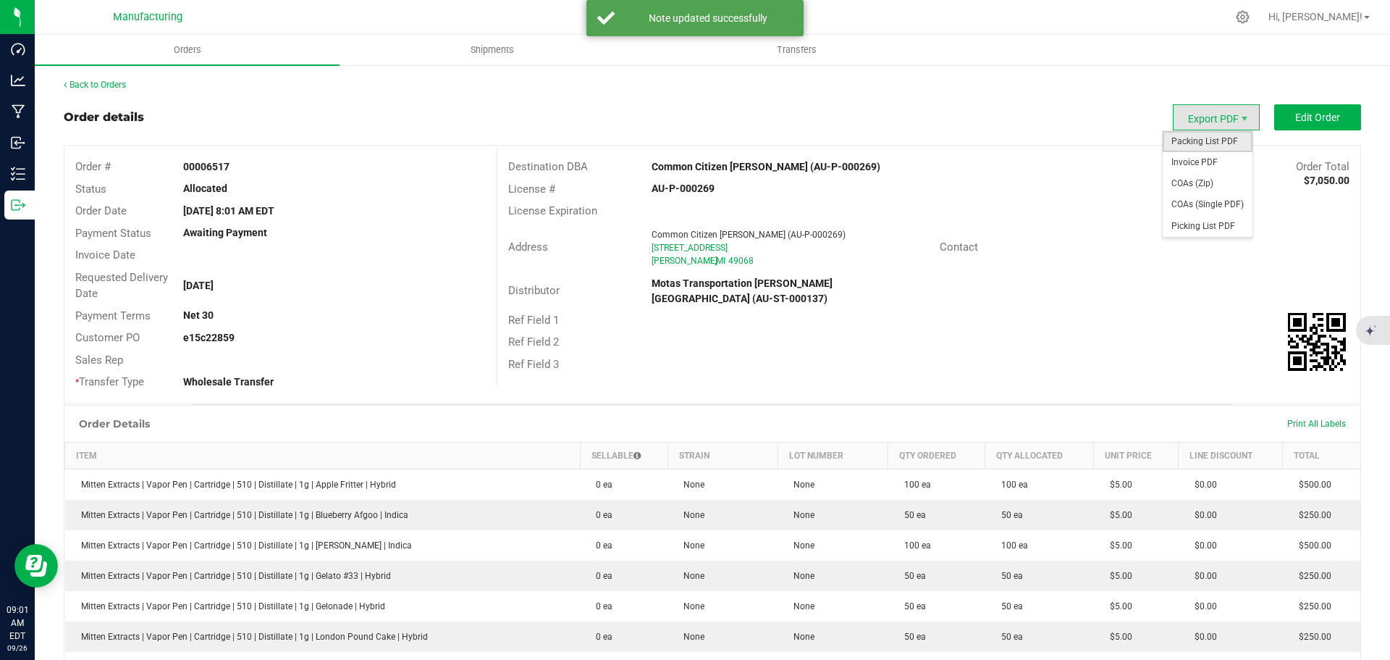
click at [1204, 143] on span "Packing List PDF" at bounding box center [1208, 141] width 90 height 21
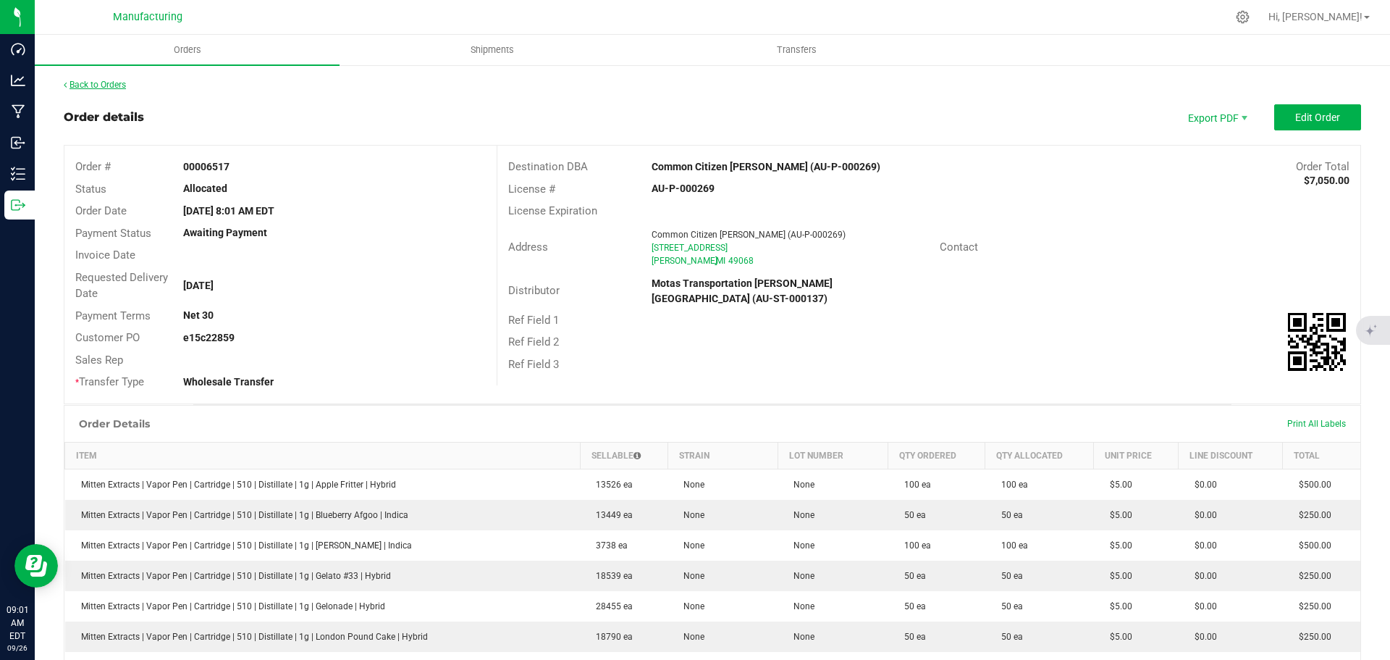
click at [86, 83] on link "Back to Orders" at bounding box center [95, 85] width 62 height 10
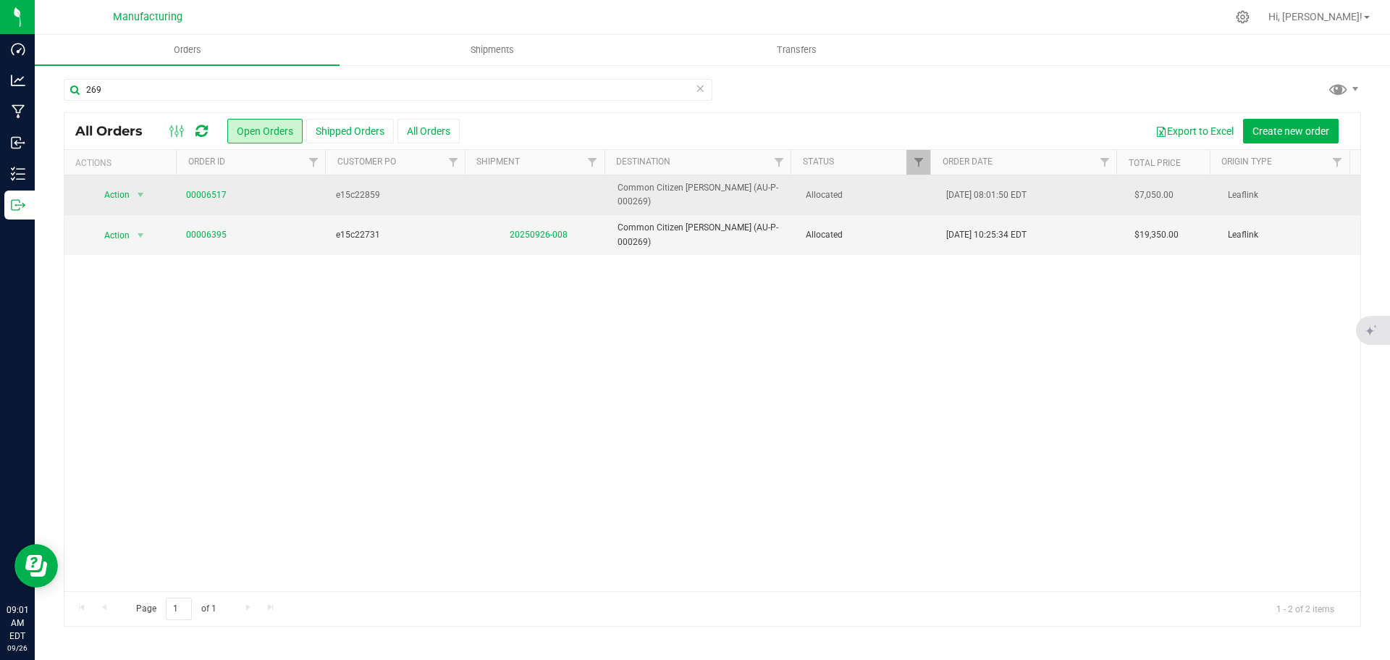
click at [870, 192] on span "Allocated" at bounding box center [868, 195] width 124 height 14
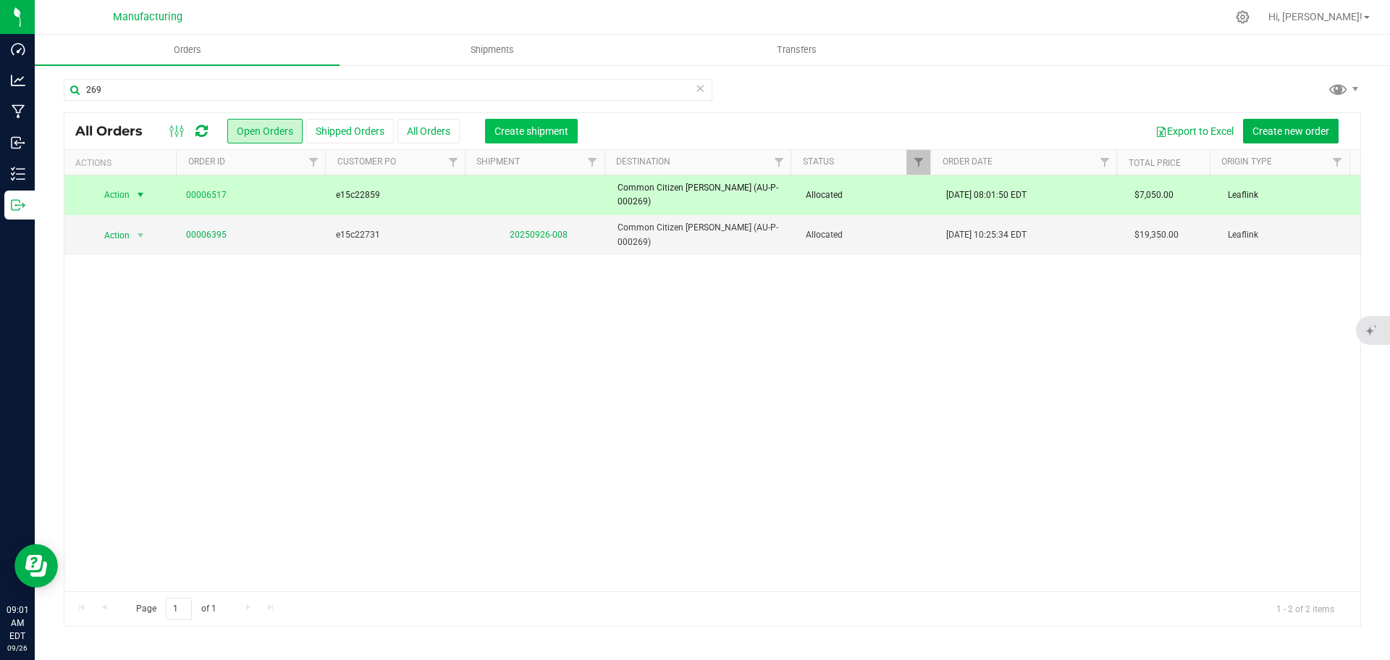
click at [545, 127] on span "Create shipment" at bounding box center [532, 131] width 74 height 12
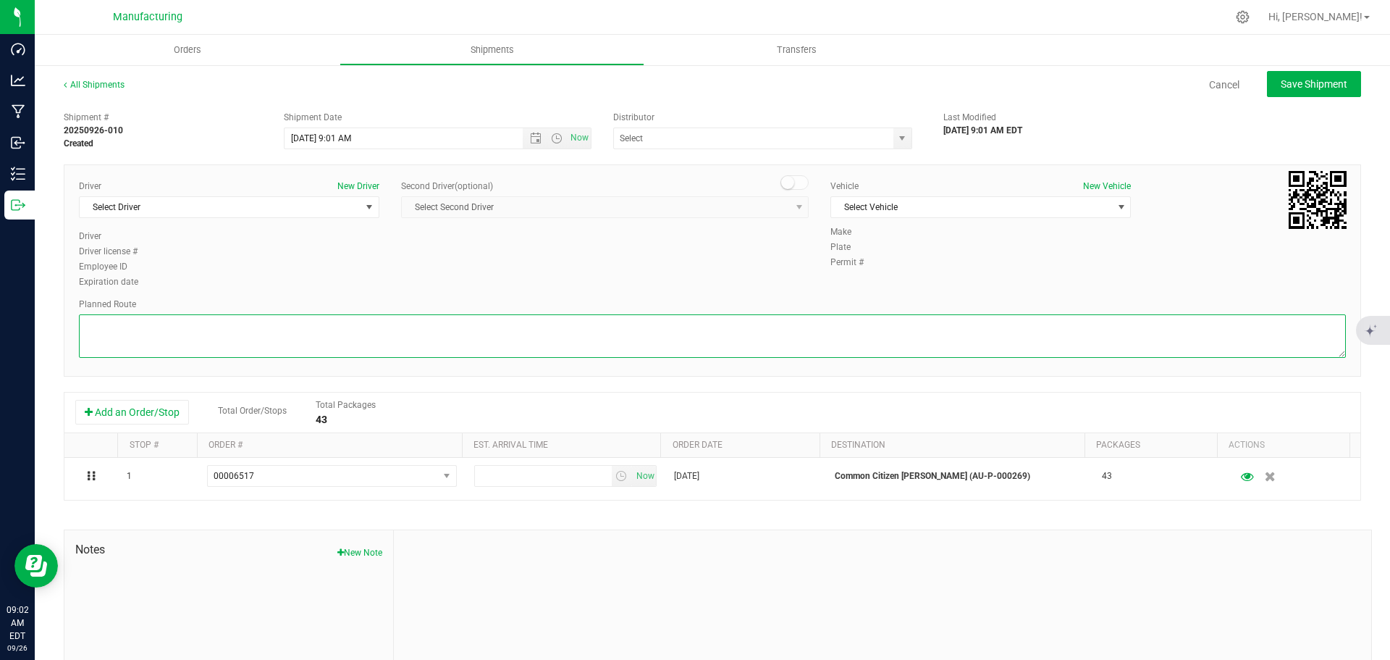
drag, startPoint x: 624, startPoint y: 324, endPoint x: 613, endPoint y: 327, distance: 11.2
click at [623, 325] on textarea at bounding box center [712, 335] width 1267 height 43
paste textarea "Mitten Distro Dimondale To Motas -- Head south 246 ft -- Turn right 325 ft -- T…"
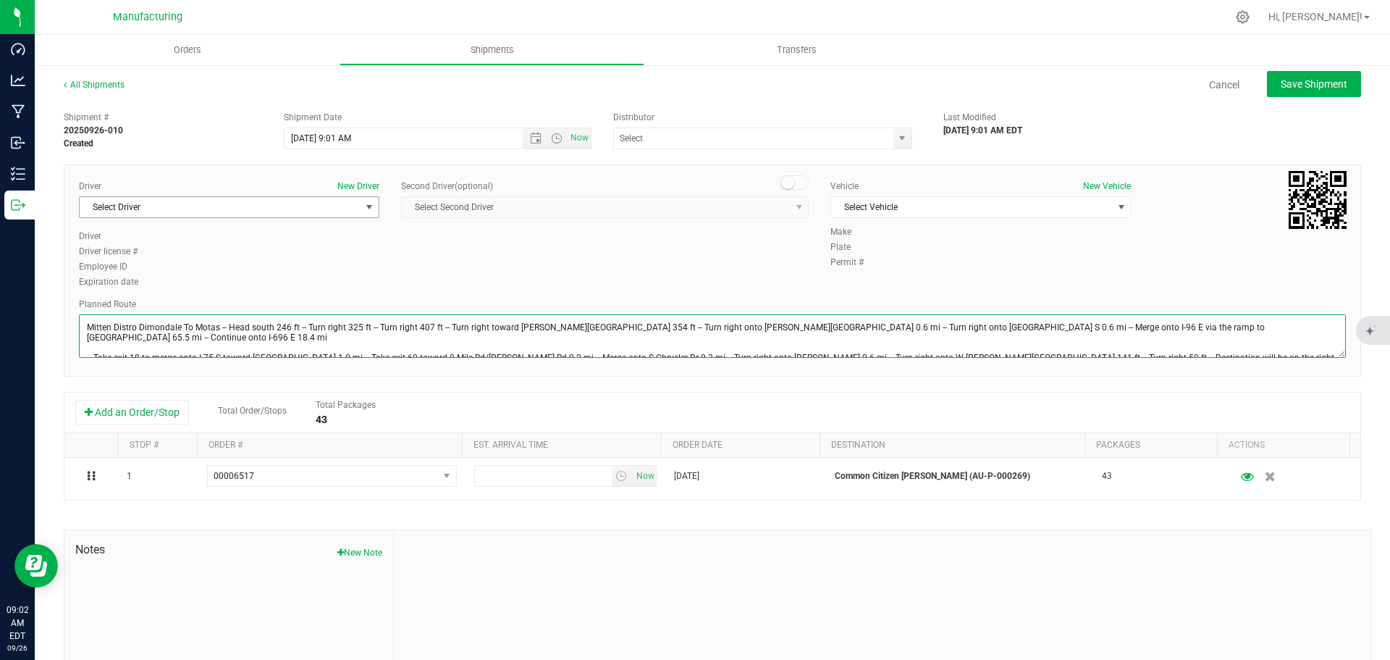
type textarea "Mitten Distro Dimondale To Motas -- Head south 246 ft -- Turn right 325 ft -- T…"
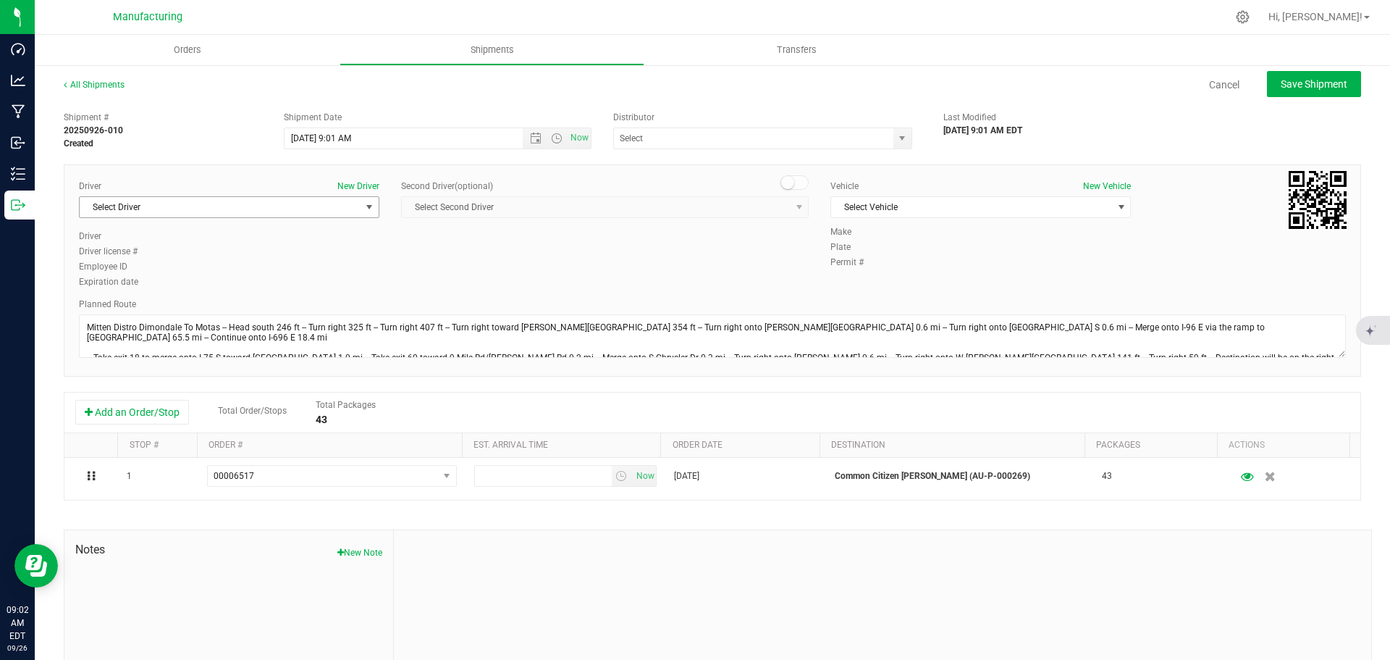
click at [353, 201] on span "Select Driver" at bounding box center [220, 207] width 281 height 20
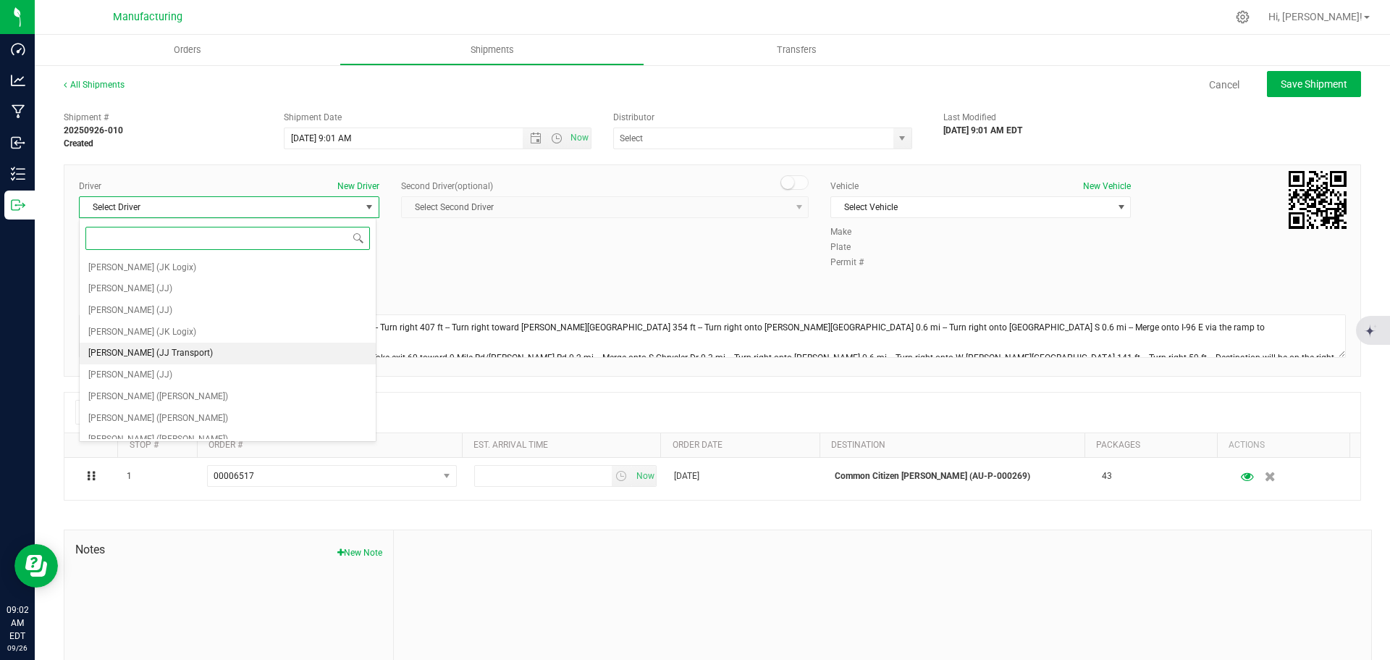
scroll to position [76, 0]
click at [112, 347] on span "Lloyd Neely (Motas)" at bounding box center [158, 342] width 140 height 19
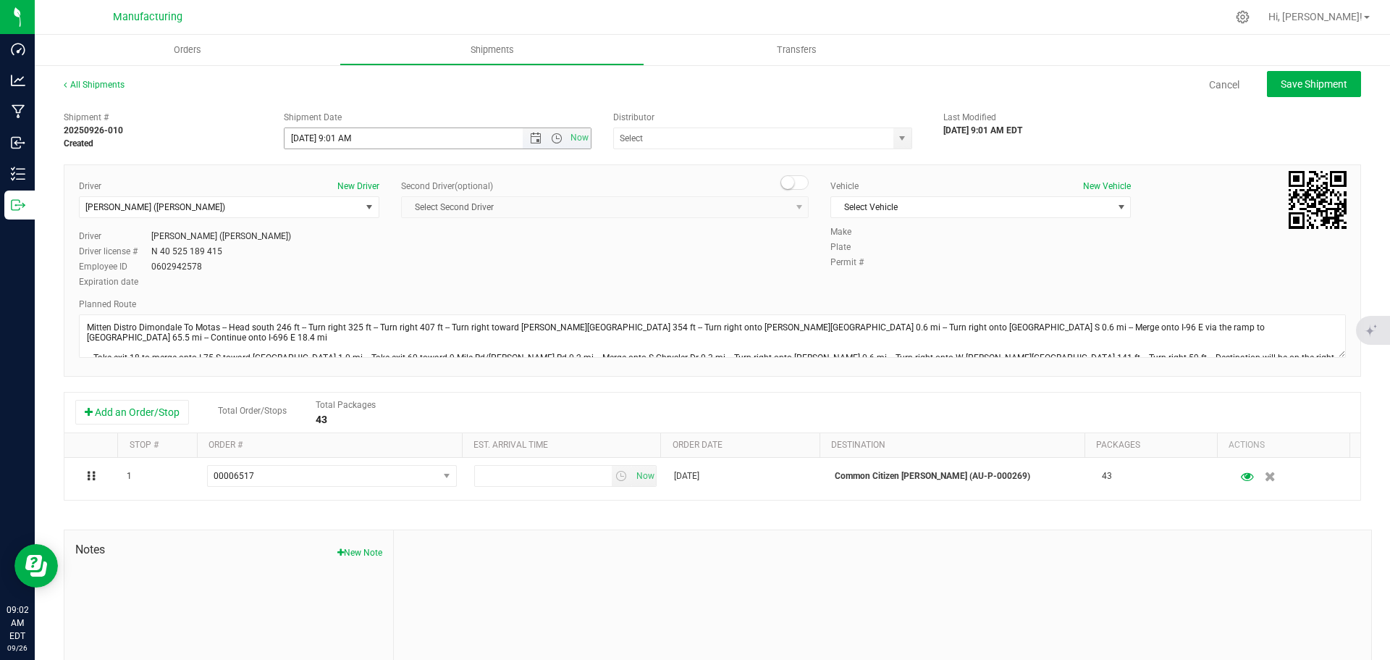
click at [550, 145] on span "Now" at bounding box center [557, 138] width 68 height 20
click at [553, 139] on span "Open the time view" at bounding box center [557, 139] width 12 height 12
click at [322, 224] on li "11:30 AM" at bounding box center [433, 228] width 303 height 19
type input "9/26/2025 11:30 AM"
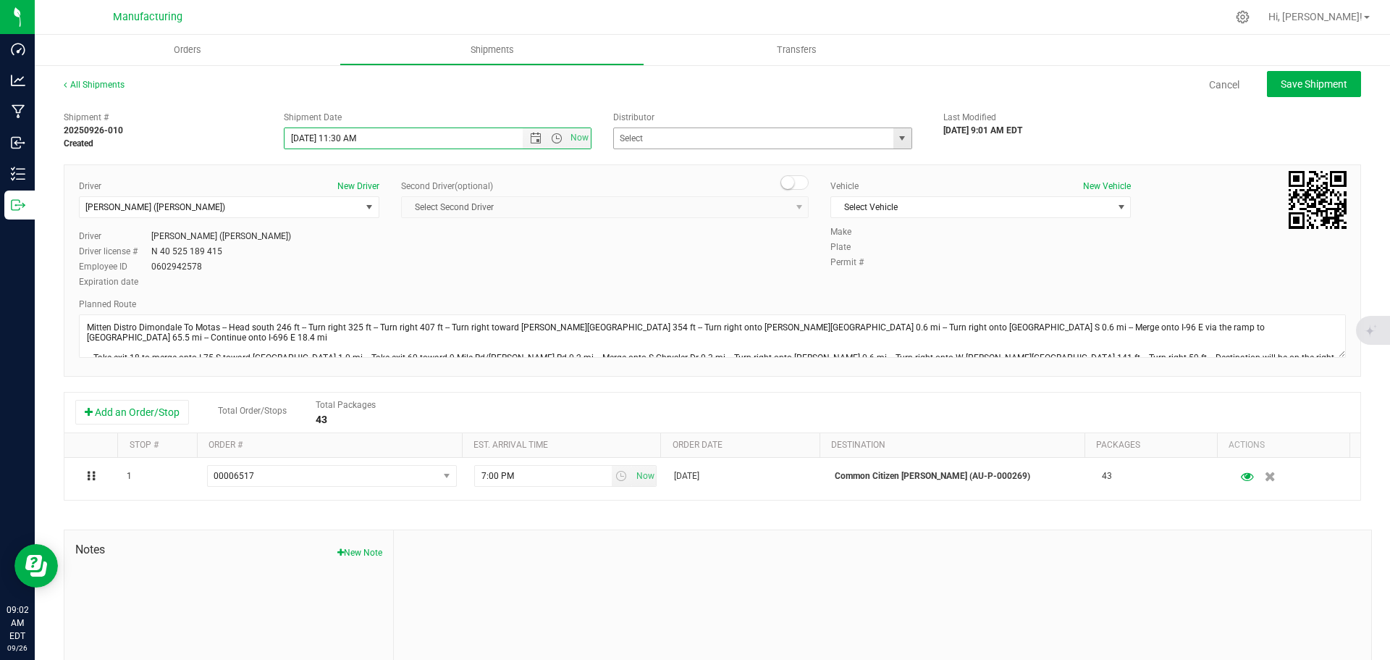
click at [896, 141] on span "select" at bounding box center [902, 139] width 12 height 12
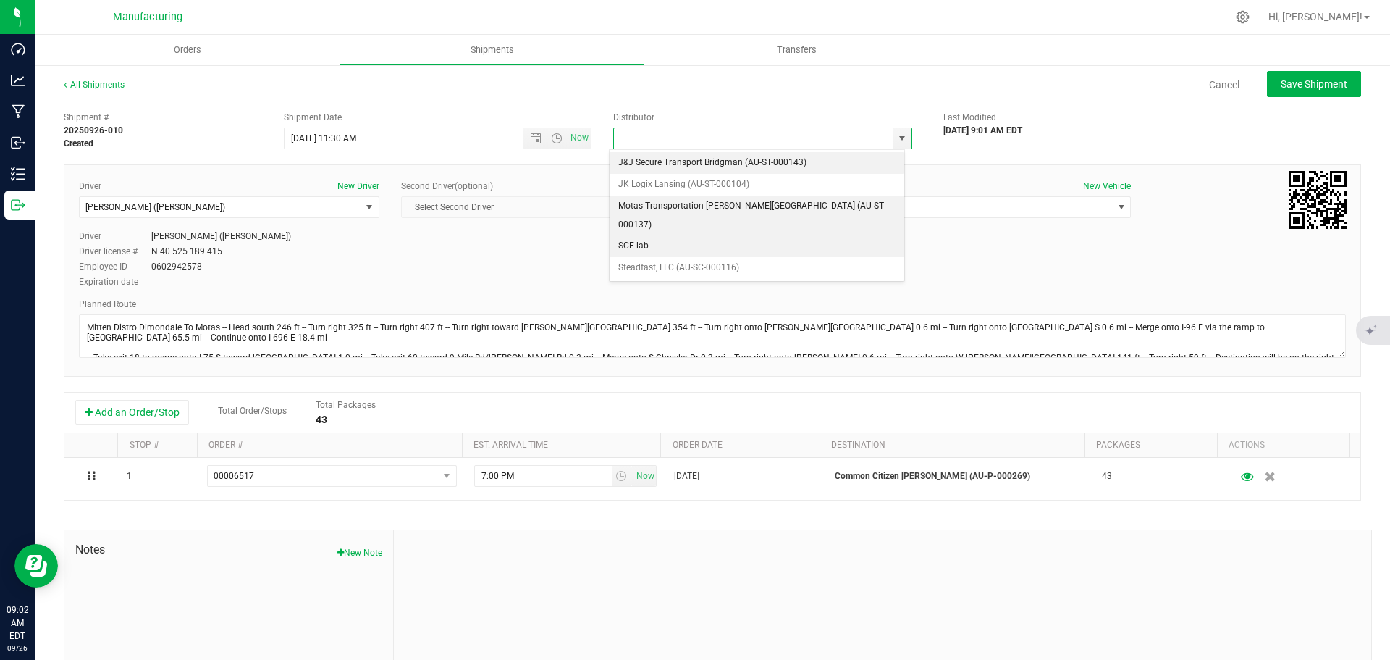
click at [711, 201] on li "Motas Transportation [PERSON_NAME][GEOGRAPHIC_DATA] (AU-ST-000137)" at bounding box center [757, 216] width 295 height 40
type input "Motas Transportation [PERSON_NAME][GEOGRAPHIC_DATA] (AU-ST-000137)"
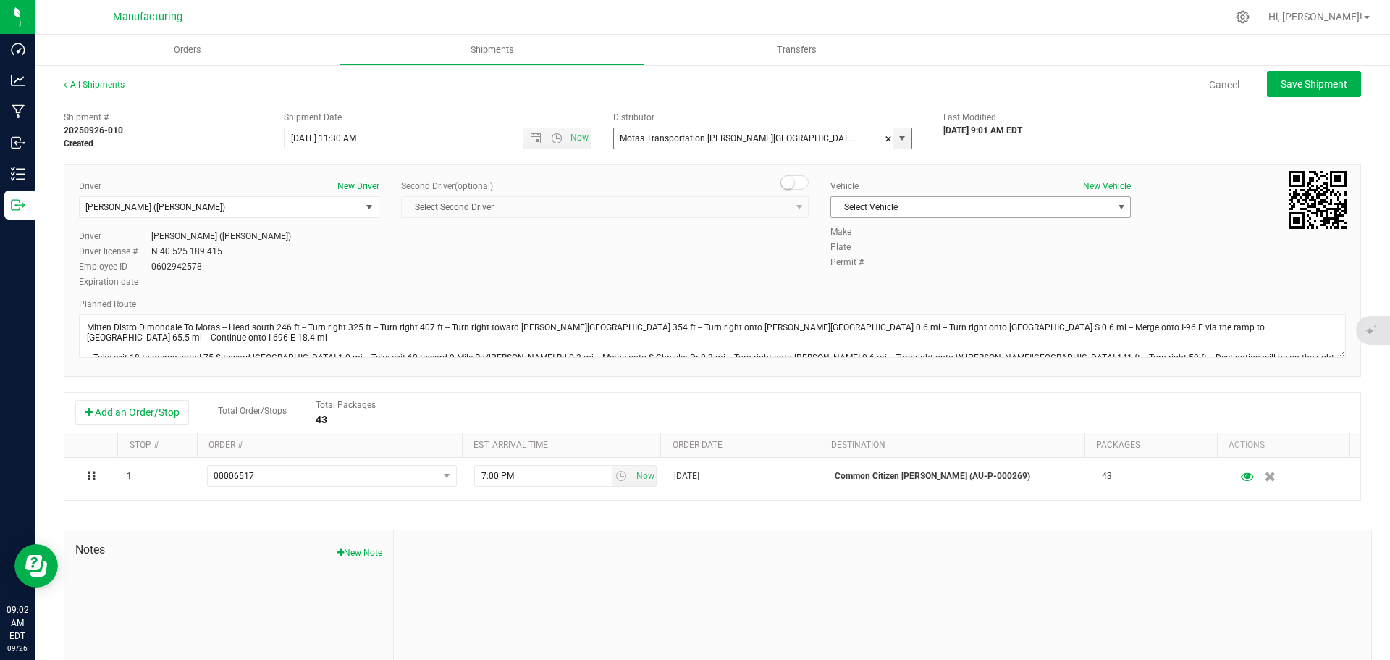
click at [880, 204] on span "Select Vehicle" at bounding box center [971, 207] width 281 height 20
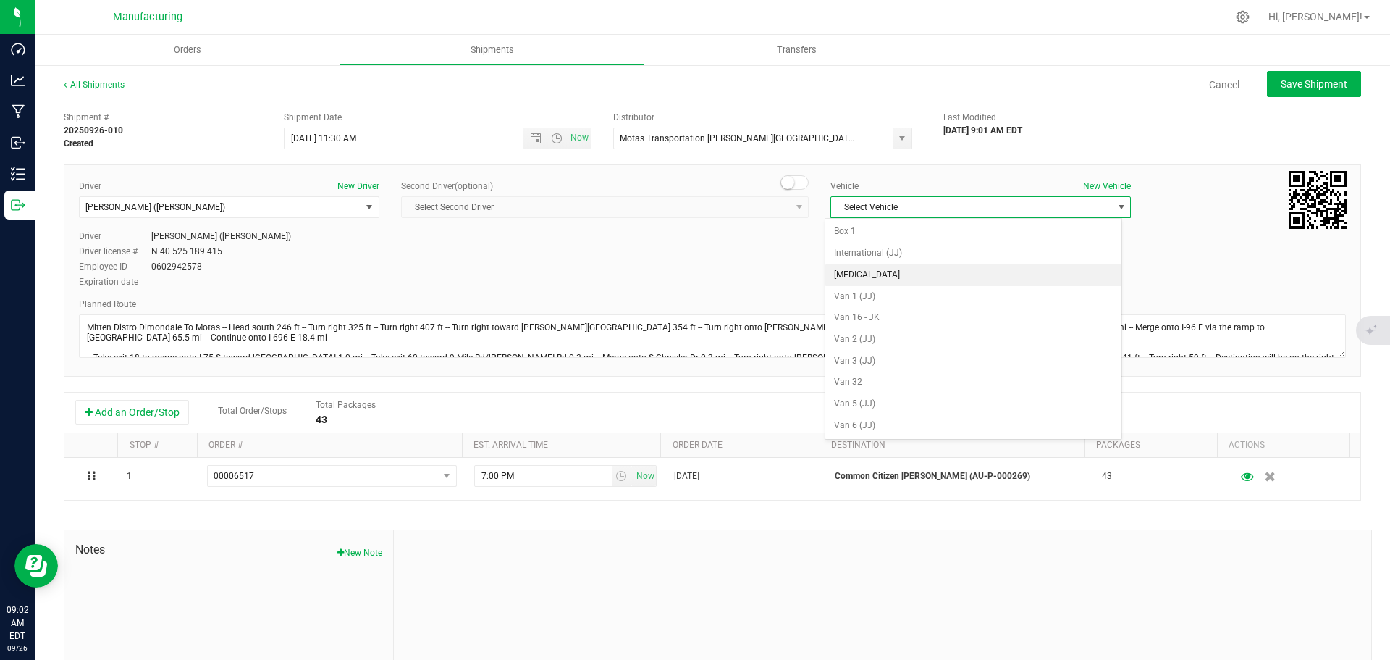
click at [858, 275] on li "T3" at bounding box center [974, 275] width 296 height 22
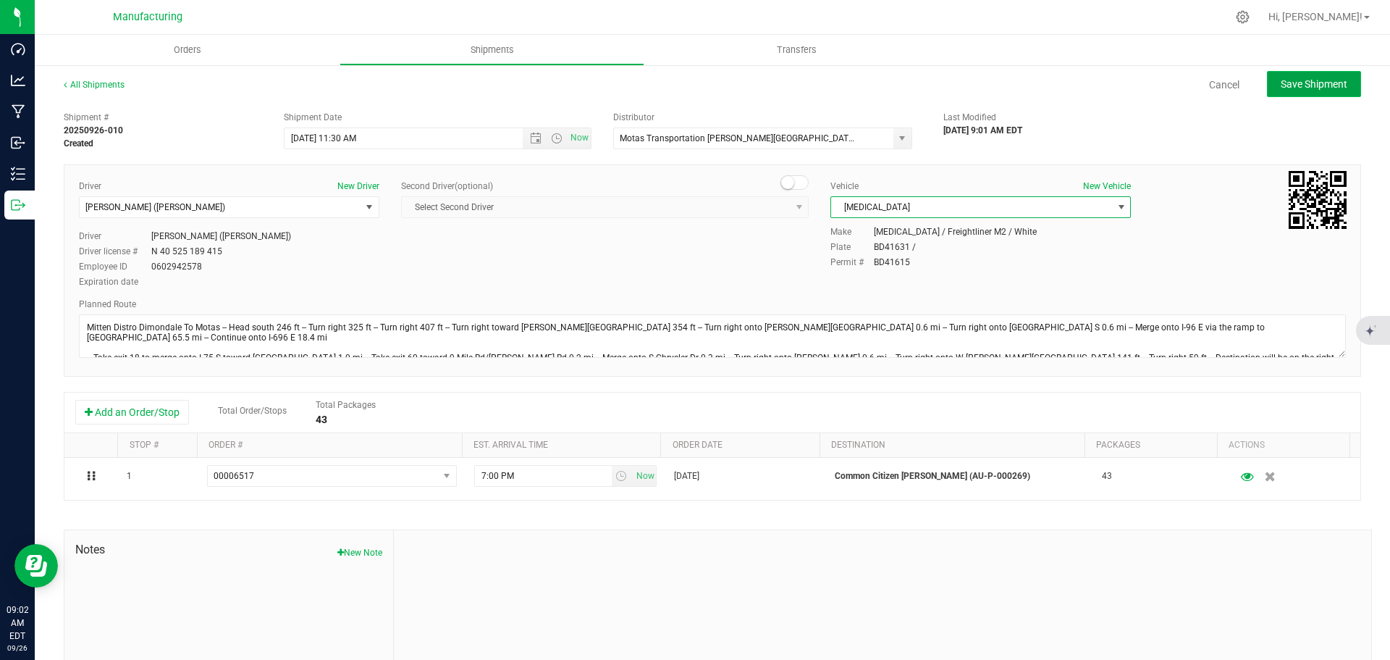
click at [1294, 79] on span "Save Shipment" at bounding box center [1314, 84] width 67 height 12
type input "9/26/2025 3:30 PM"
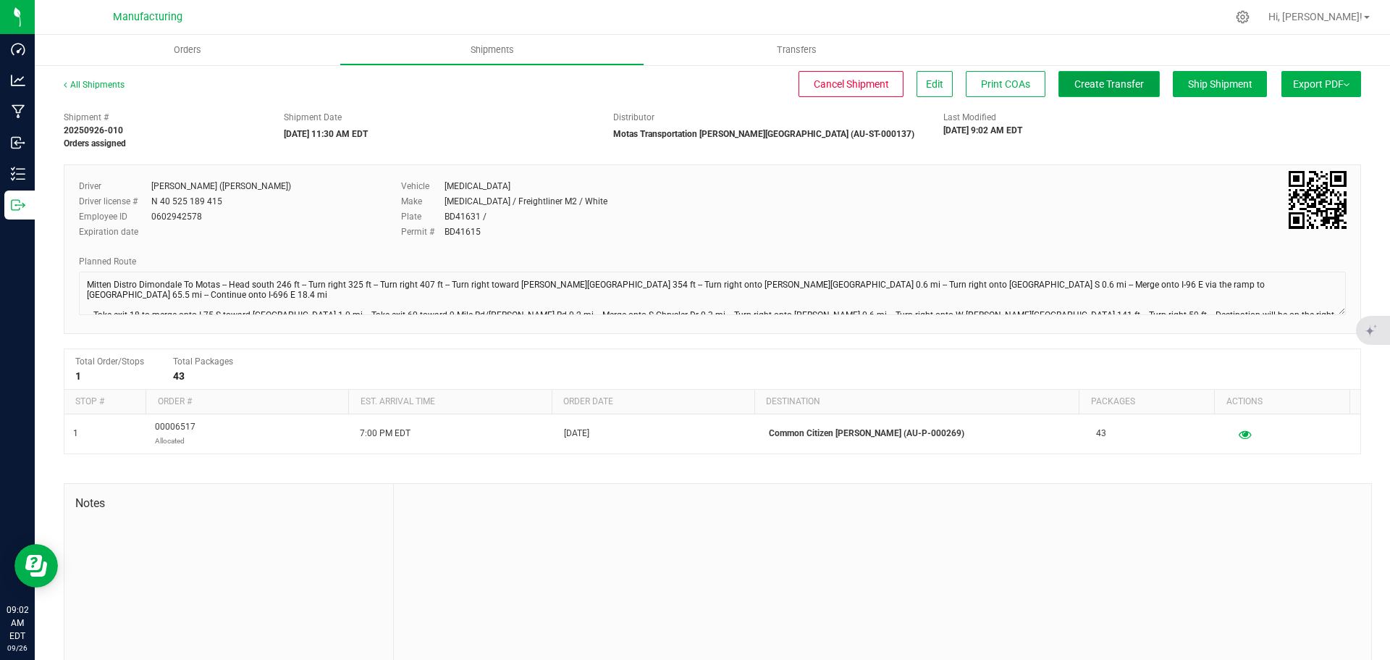
click at [1105, 81] on span "Create Transfer" at bounding box center [1110, 84] width 70 height 12
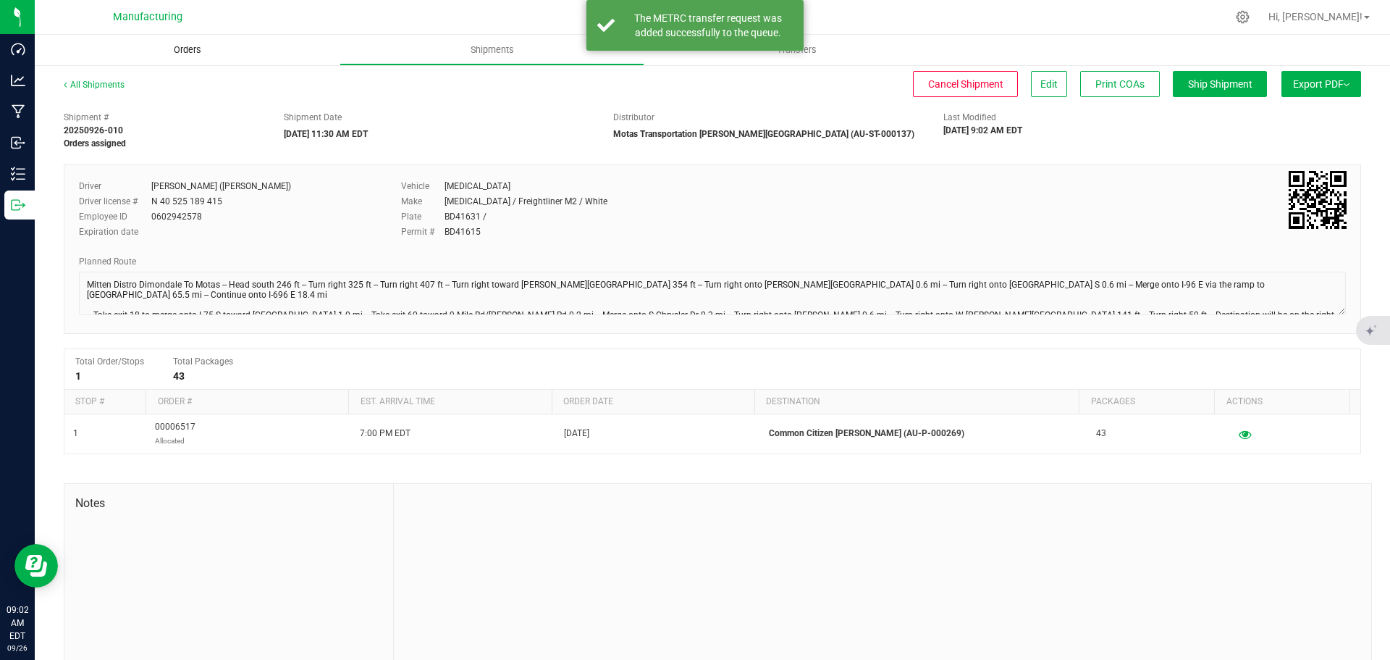
click at [196, 44] on span "Orders" at bounding box center [187, 49] width 67 height 13
